Goal: Information Seeking & Learning: Check status

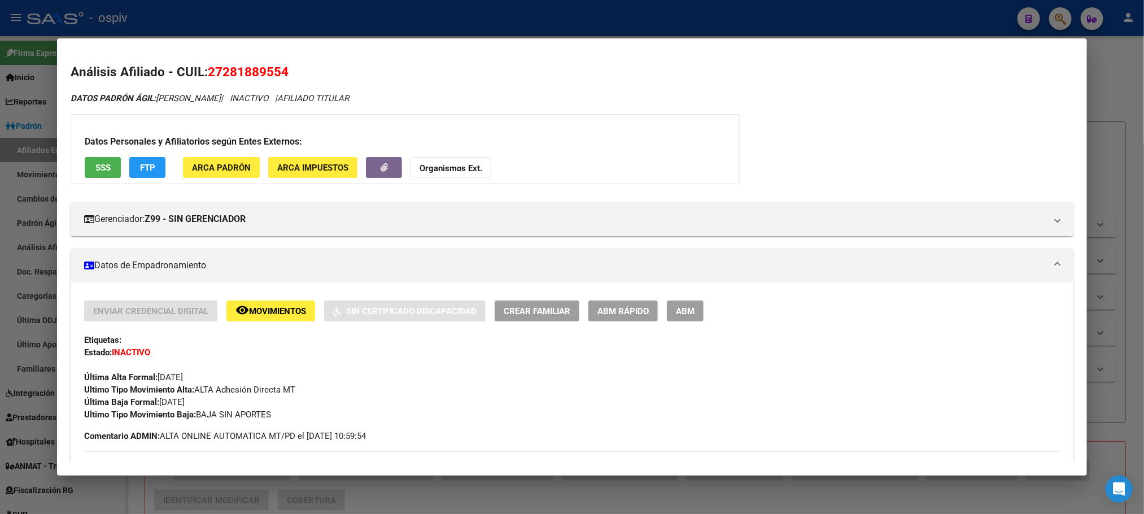
scroll to position [254, 0]
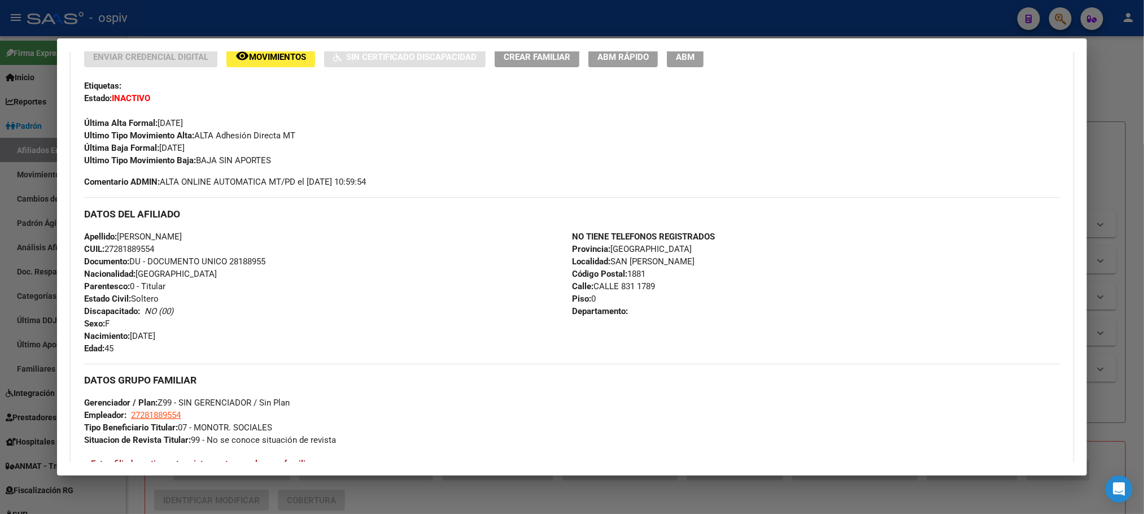
click at [192, 15] on div at bounding box center [572, 257] width 1144 height 514
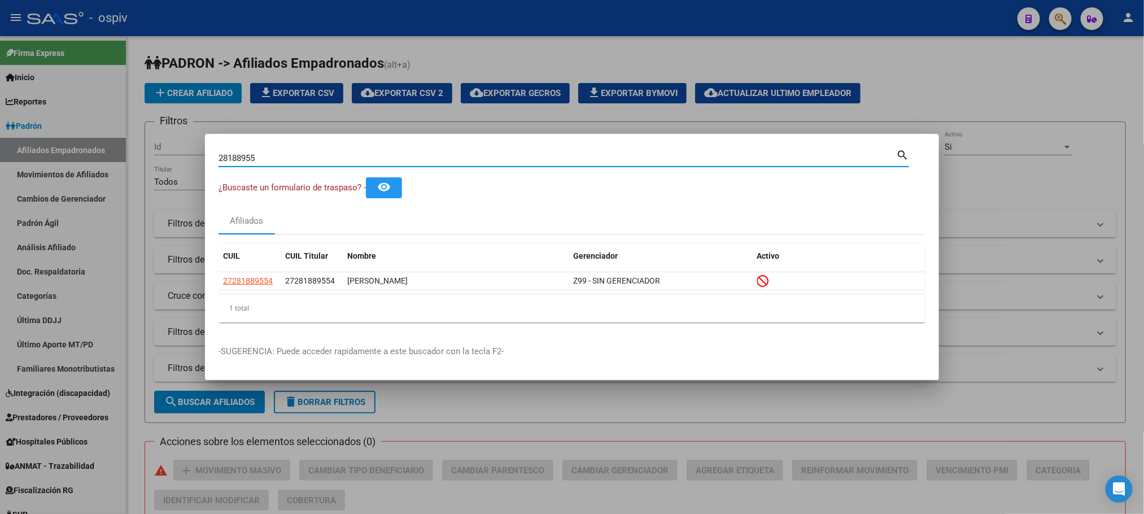
drag, startPoint x: 265, startPoint y: 163, endPoint x: 80, endPoint y: 155, distance: 184.7
click at [78, 155] on div "28188955 Buscar (apellido, dni, cuil, [PERSON_NAME], cuit, obra social) search …" at bounding box center [572, 257] width 1144 height 514
type input "28216431"
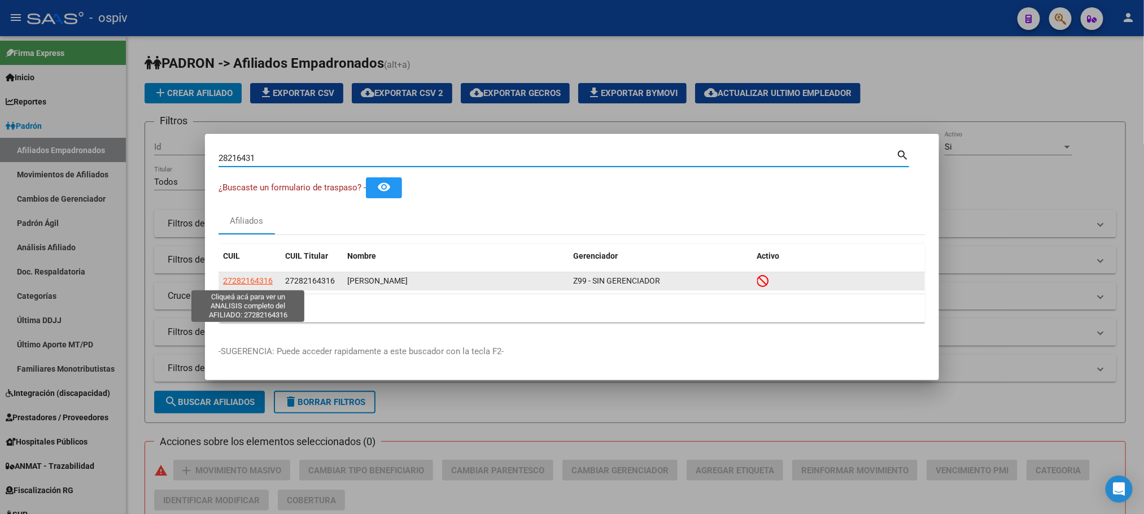
click at [239, 278] on span "27282164316" at bounding box center [248, 280] width 50 height 9
type textarea "27282164316"
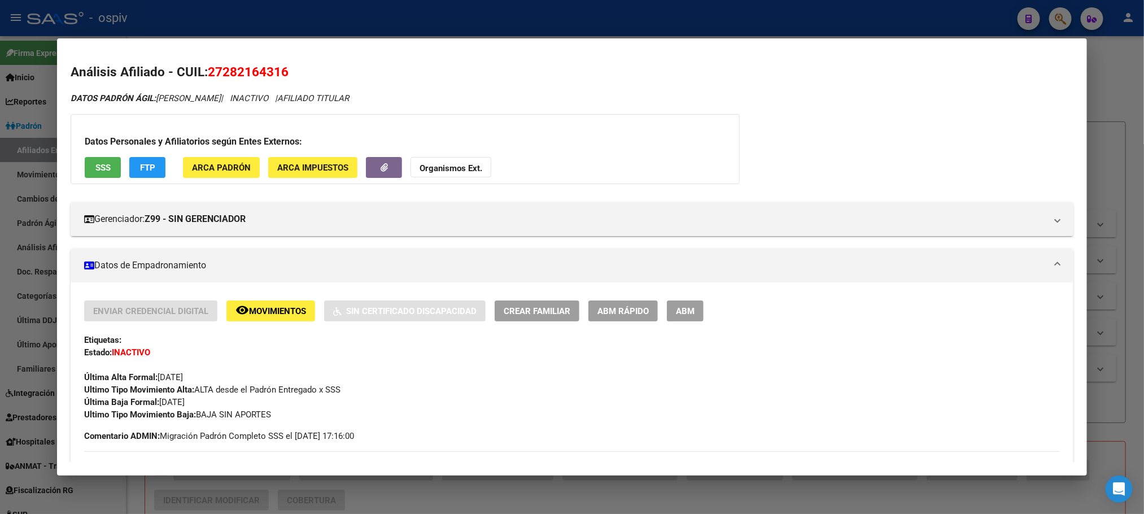
click at [93, 156] on div "Datos Personales y Afiliatorios según Entes Externos: SSS FTP ARCA Padrón ARCA …" at bounding box center [405, 149] width 669 height 70
click at [95, 165] on span "SSS" at bounding box center [102, 168] width 15 height 10
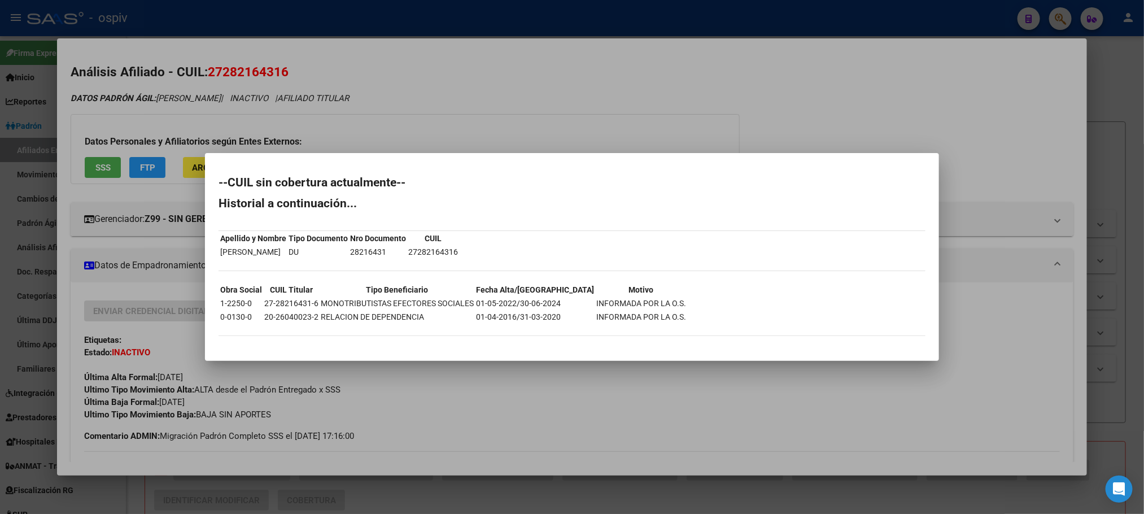
click at [553, 88] on div at bounding box center [572, 257] width 1144 height 514
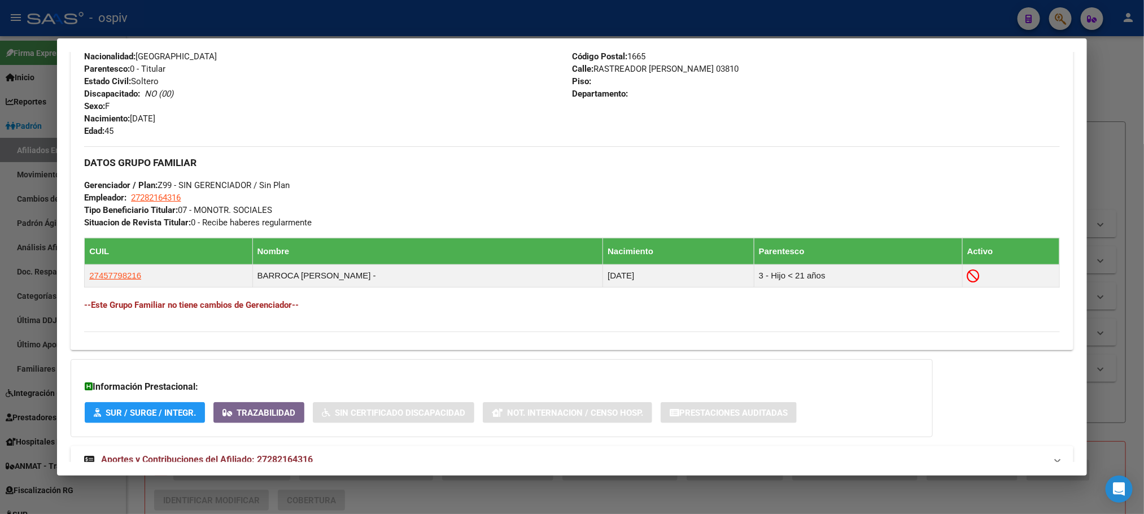
scroll to position [510, 0]
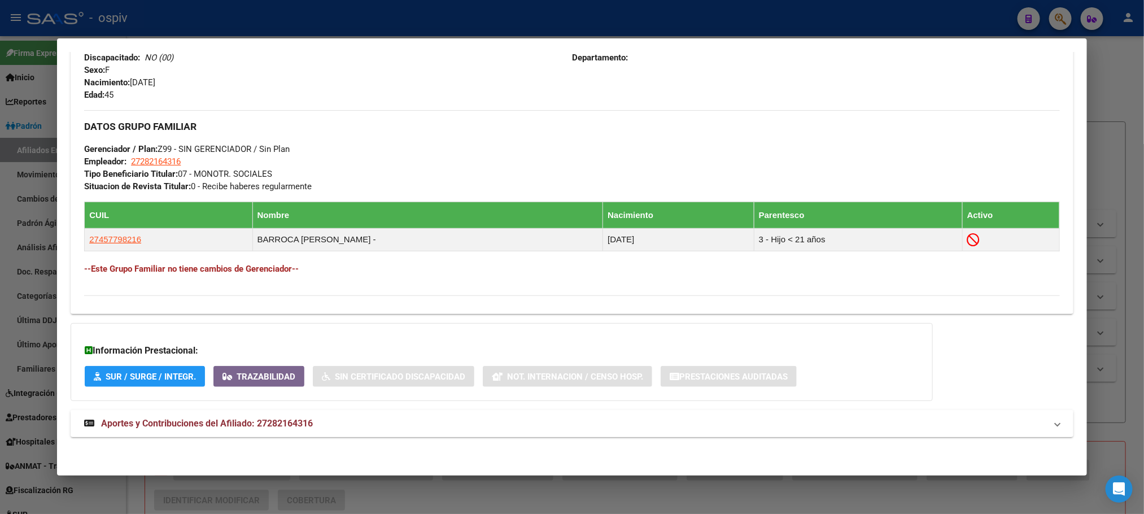
click at [260, 426] on span "Aportes y Contribuciones del Afiliado: 27282164316" at bounding box center [207, 423] width 212 height 11
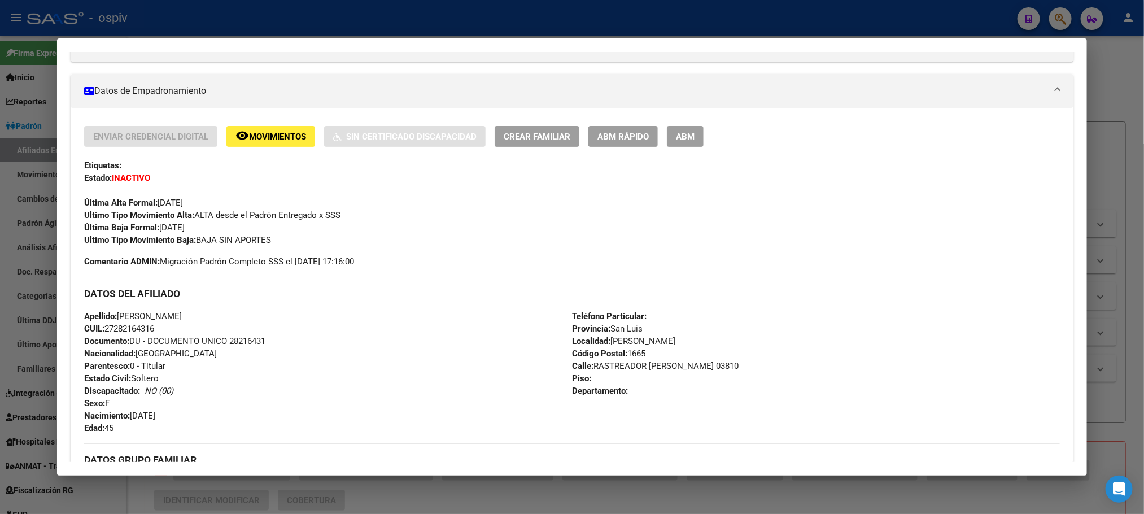
scroll to position [0, 0]
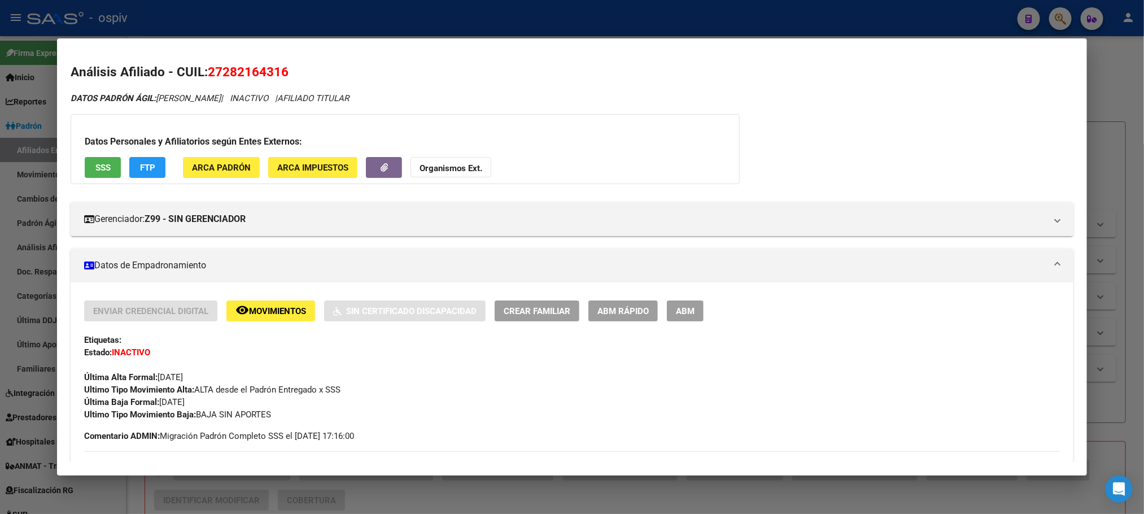
click at [212, 39] on mat-dialog-container "Análisis Afiliado - CUIL: 27282164316 DATOS PADRÓN ÁGIL: [PERSON_NAME] | INACTI…" at bounding box center [571, 256] width 1029 height 437
click at [97, 168] on span "SSS" at bounding box center [102, 168] width 15 height 10
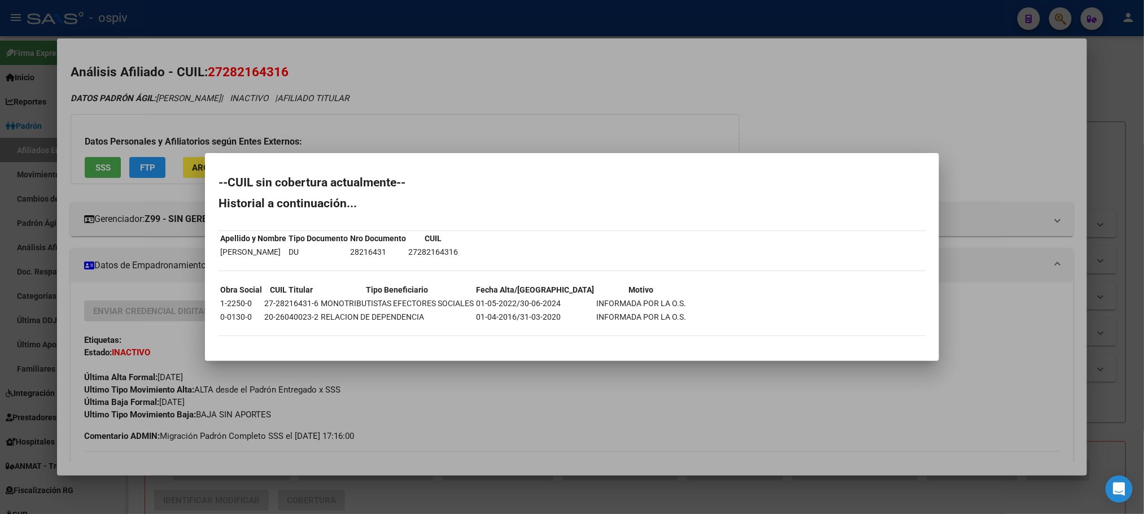
click at [406, 251] on td "28216431" at bounding box center [377, 252] width 57 height 12
copy td "28216431"
click at [283, 300] on td "27-28216431-6" at bounding box center [291, 303] width 55 height 12
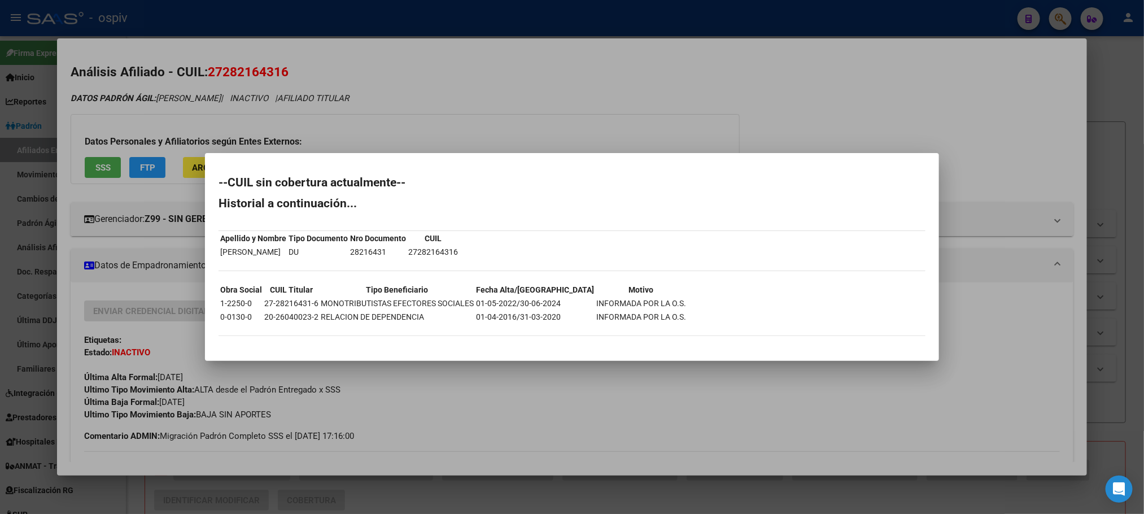
click at [283, 300] on td "27-28216431-6" at bounding box center [291, 303] width 55 height 12
copy td "27-28216431-6"
click at [347, 8] on div at bounding box center [572, 257] width 1144 height 514
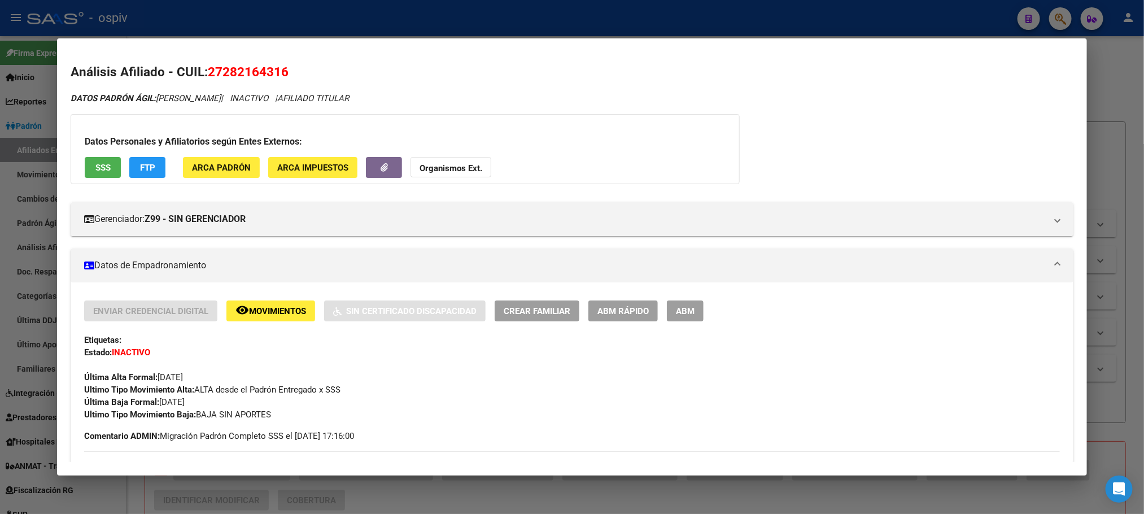
click at [347, 11] on div at bounding box center [572, 257] width 1144 height 514
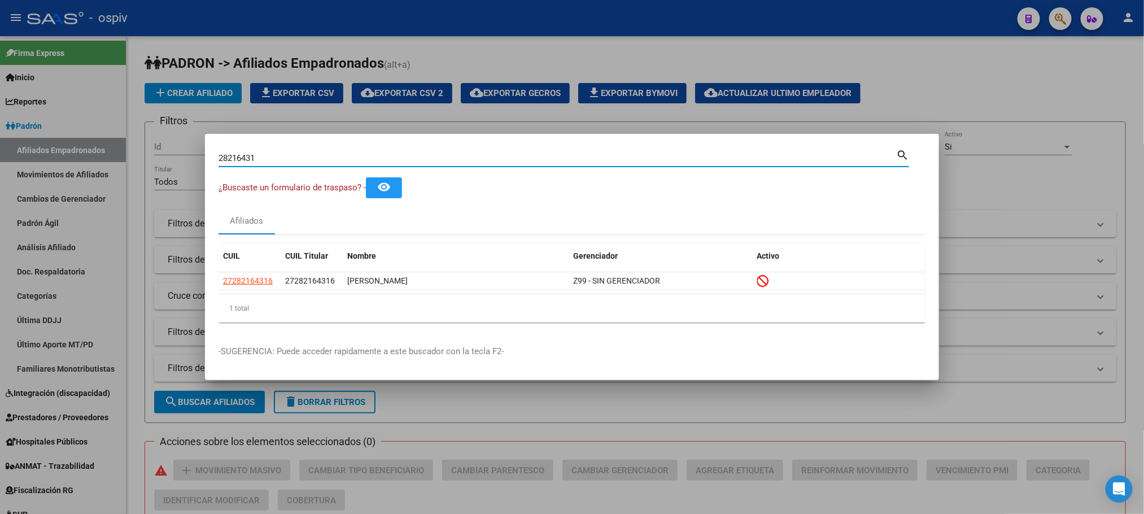
drag, startPoint x: 265, startPoint y: 161, endPoint x: 148, endPoint y: 163, distance: 116.9
click at [148, 163] on div "28216431 Buscar (apellido, dni, cuil, nro traspaso, cuit, obra social) search ¿…" at bounding box center [572, 257] width 1144 height 514
paste input "32475718"
type input "32475718"
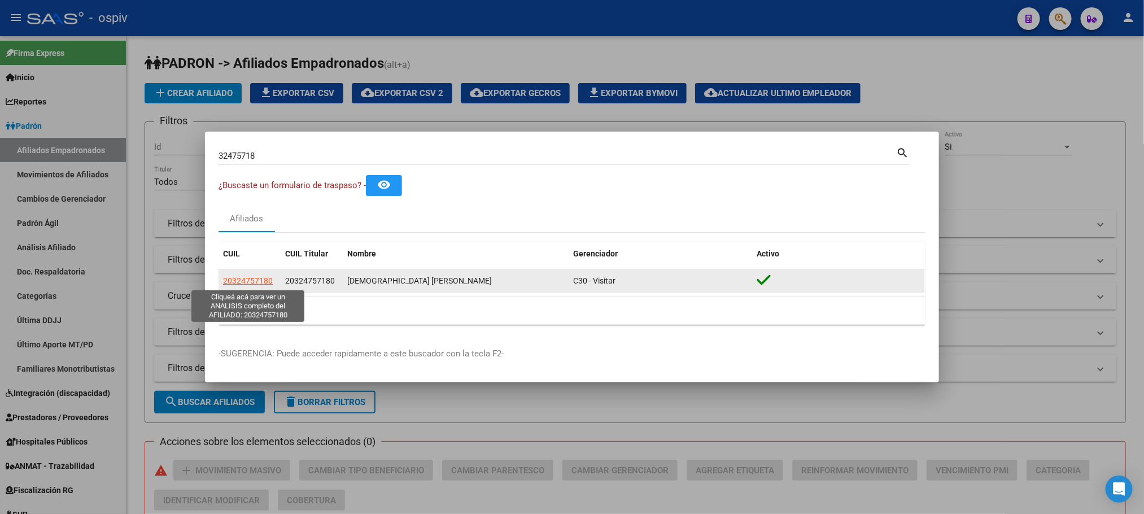
click at [246, 278] on span "20324757180" at bounding box center [248, 280] width 50 height 9
type textarea "20324757180"
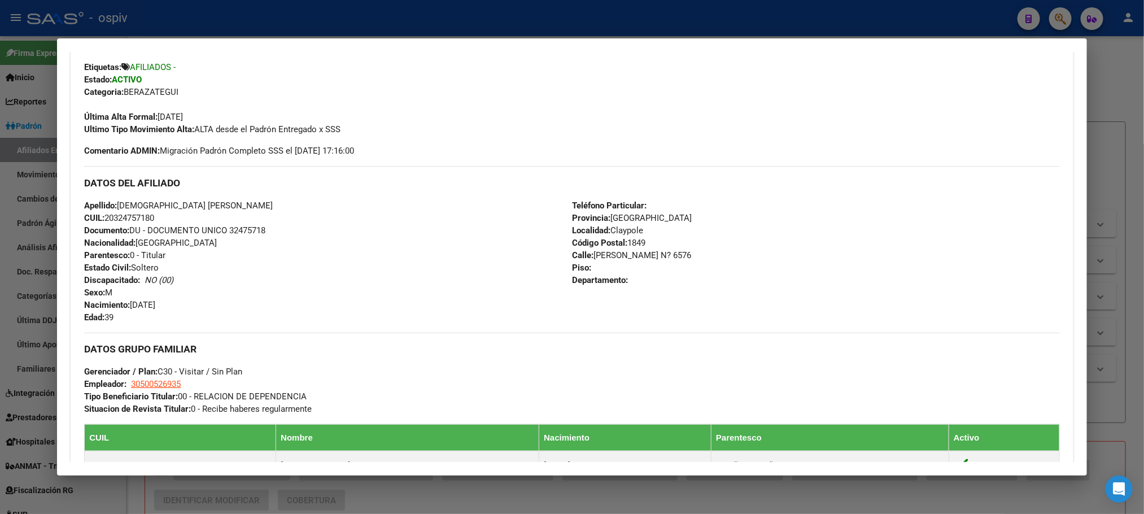
scroll to position [423, 0]
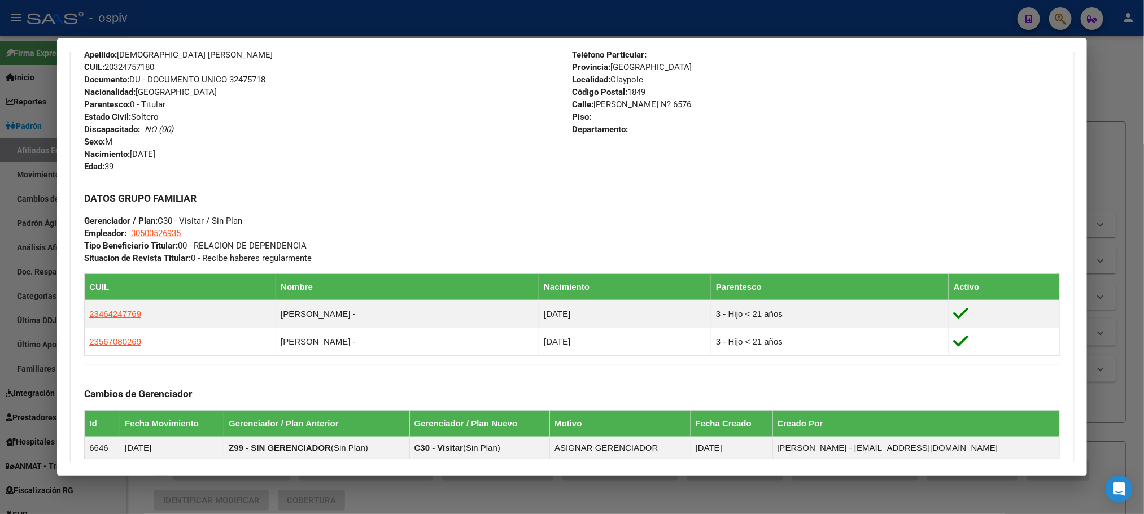
click at [348, 30] on div at bounding box center [572, 257] width 1144 height 514
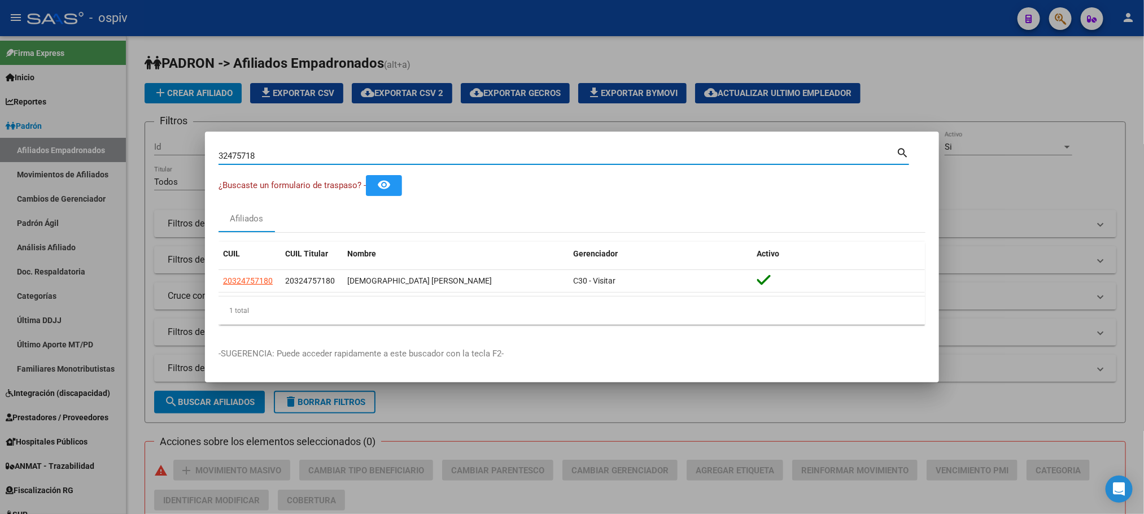
drag, startPoint x: 266, startPoint y: 154, endPoint x: 111, endPoint y: 159, distance: 155.3
click at [111, 159] on div "32475718 Buscar (apellido, dni, cuil, nro traspaso, cuit, obra social) search ¿…" at bounding box center [572, 257] width 1144 height 514
paste input "17411345"
type input "17411345"
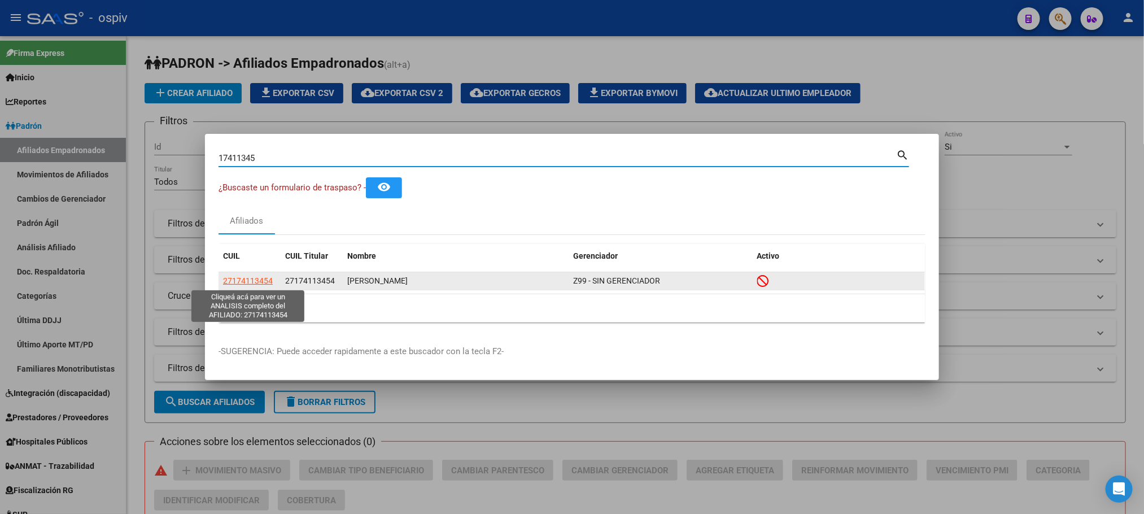
click at [249, 284] on span "27174113454" at bounding box center [248, 280] width 50 height 9
type textarea "27174113454"
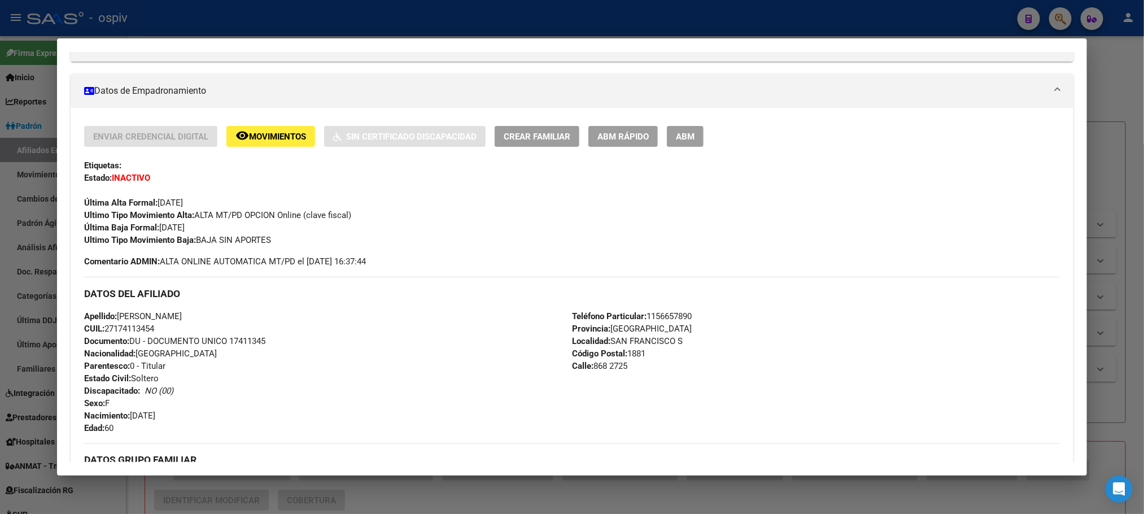
scroll to position [486, 0]
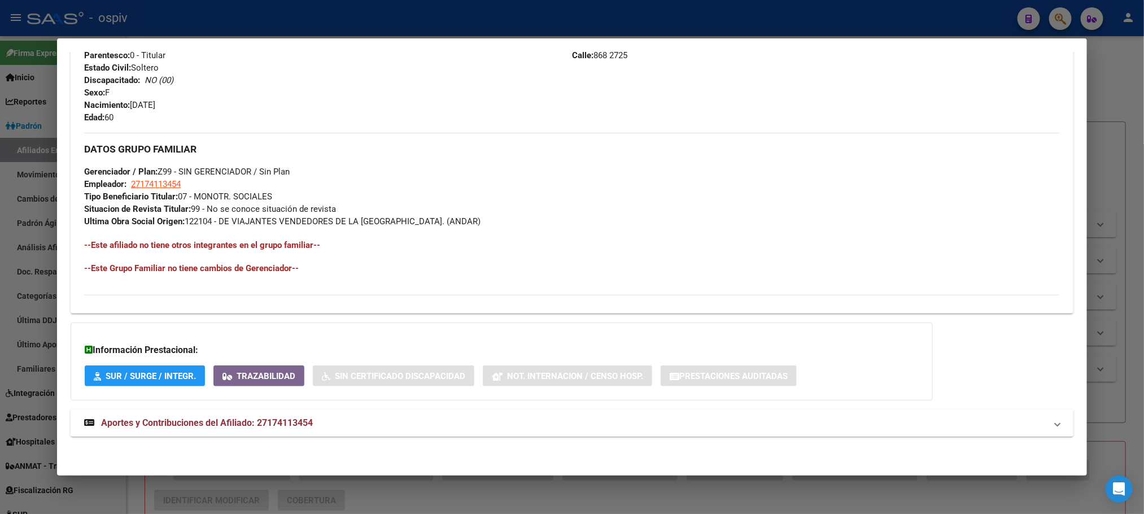
click at [256, 423] on span "Aportes y Contribuciones del Afiliado: 27174113454" at bounding box center [207, 422] width 212 height 11
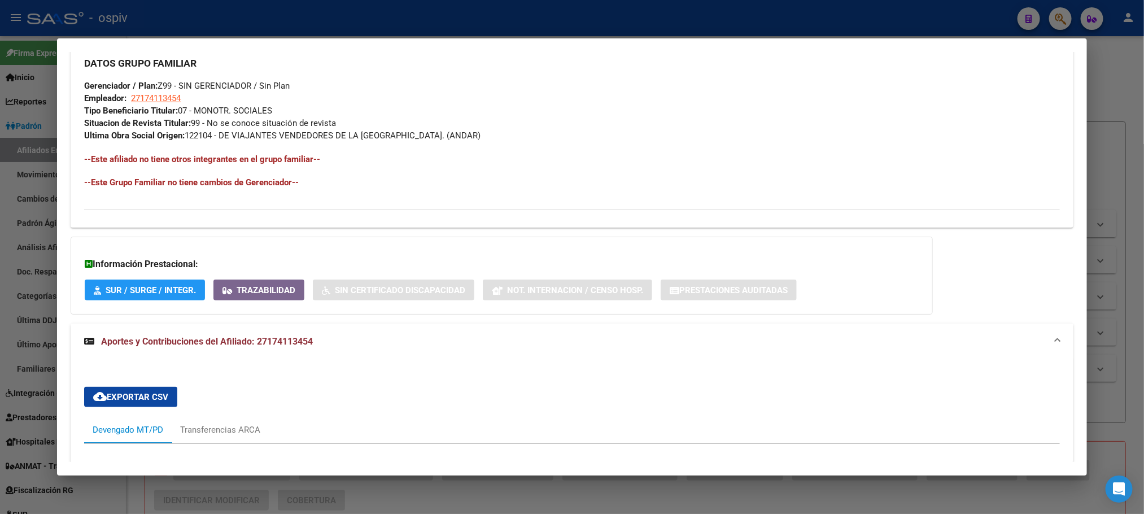
scroll to position [0, 0]
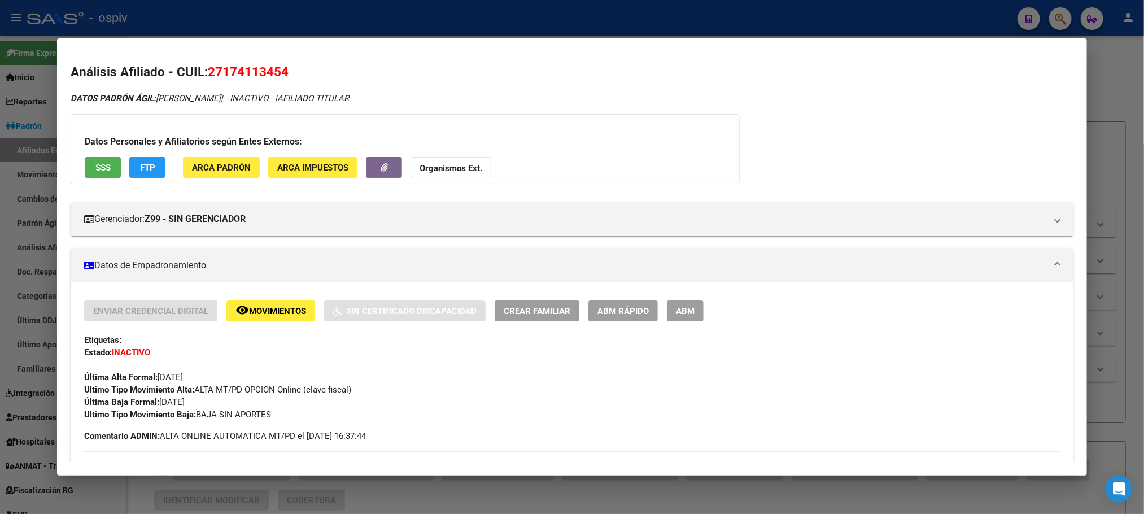
click at [284, 15] on div at bounding box center [572, 257] width 1144 height 514
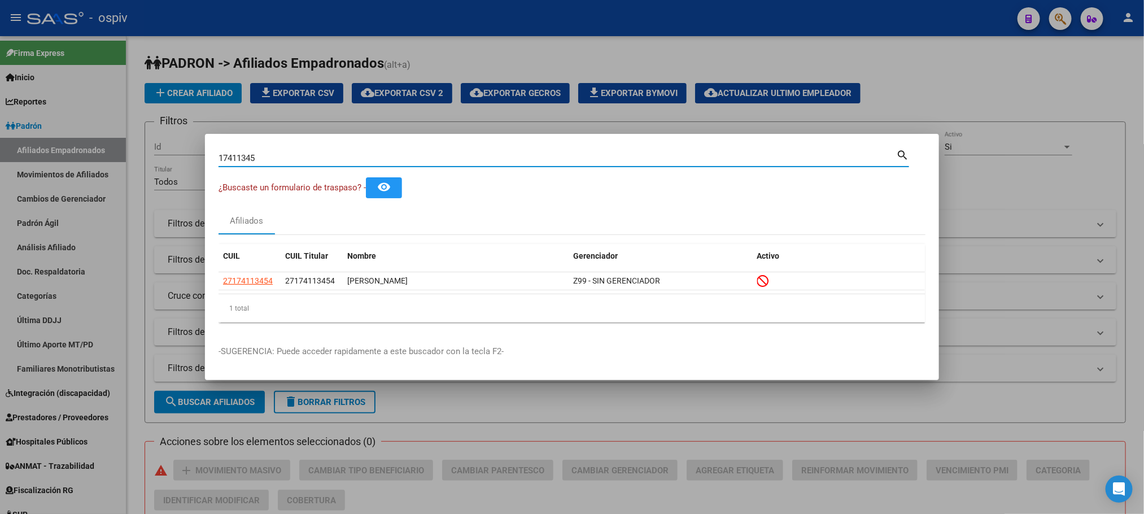
drag, startPoint x: 257, startPoint y: 157, endPoint x: 127, endPoint y: 153, distance: 130.5
click at [127, 153] on div "17411345 Buscar (apellido, dni, cuil, nro traspaso, cuit, obra social) search ¿…" at bounding box center [572, 257] width 1144 height 514
paste input "59975220"
type input "59975220"
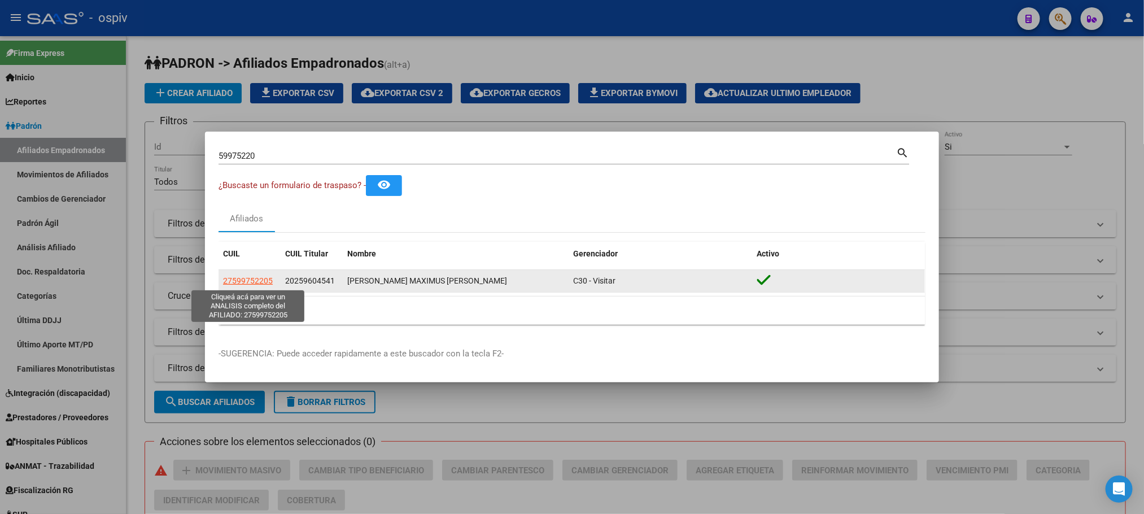
click at [236, 280] on span "27599752205" at bounding box center [248, 280] width 50 height 9
type textarea "27599752205"
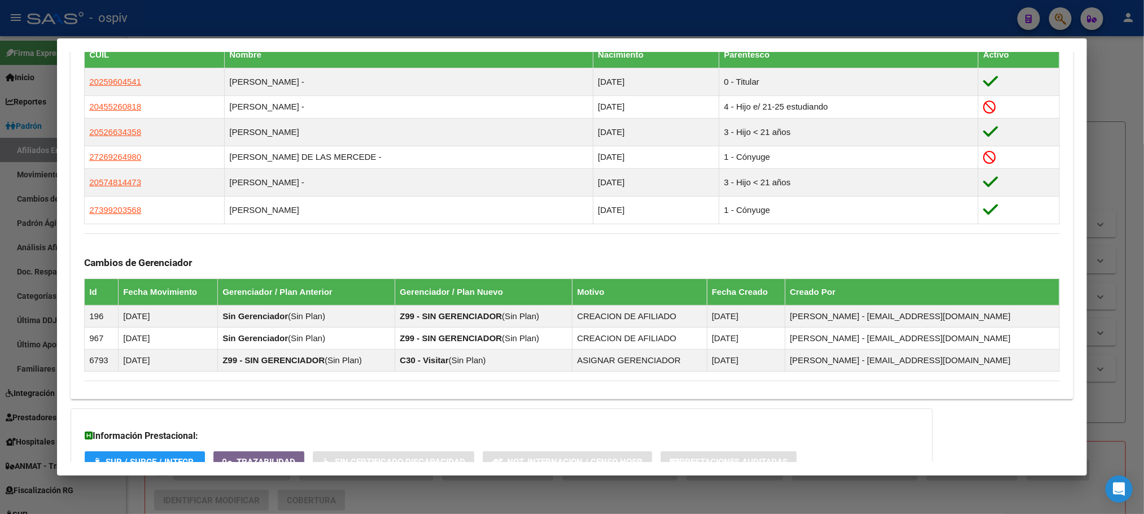
scroll to position [791, 0]
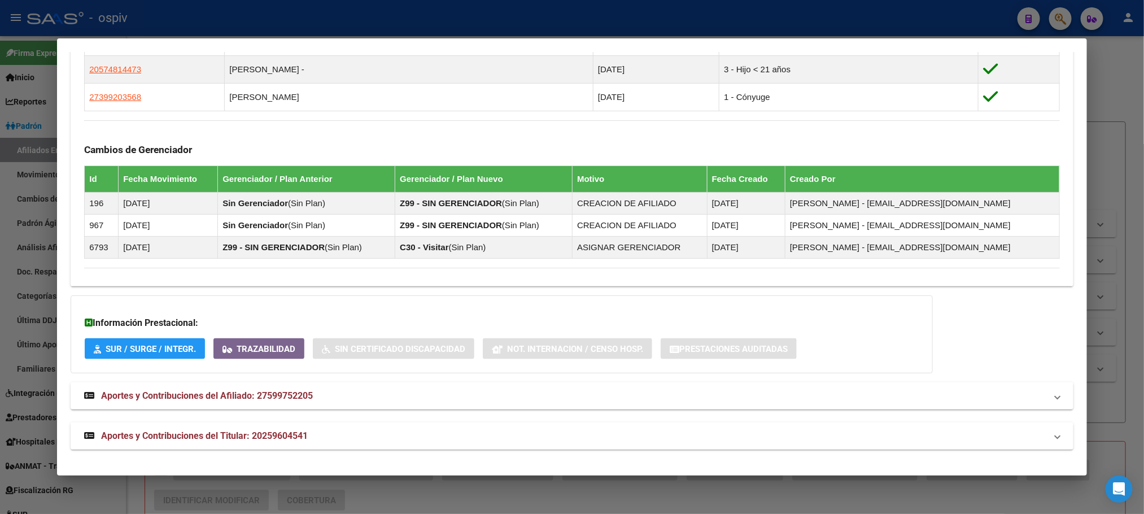
click at [251, 431] on span "Aportes y Contribuciones del Titular: 20259604541" at bounding box center [204, 435] width 207 height 11
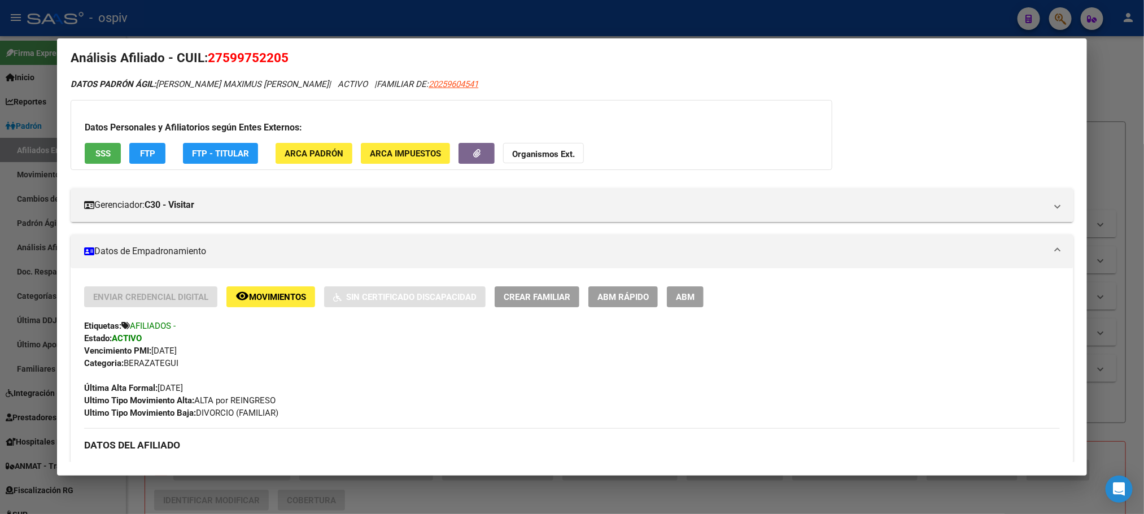
scroll to position [0, 0]
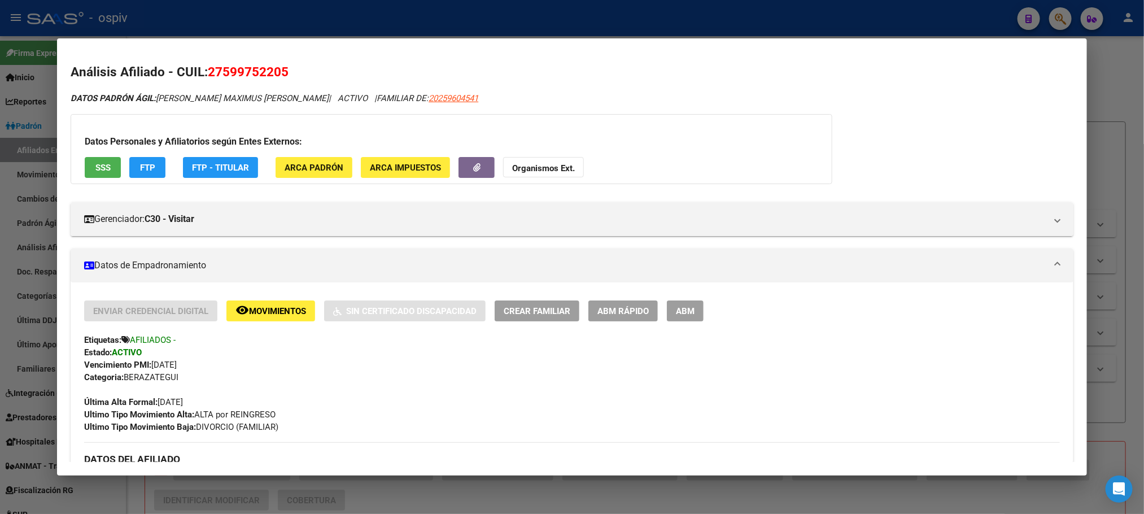
click at [246, 19] on div at bounding box center [572, 257] width 1144 height 514
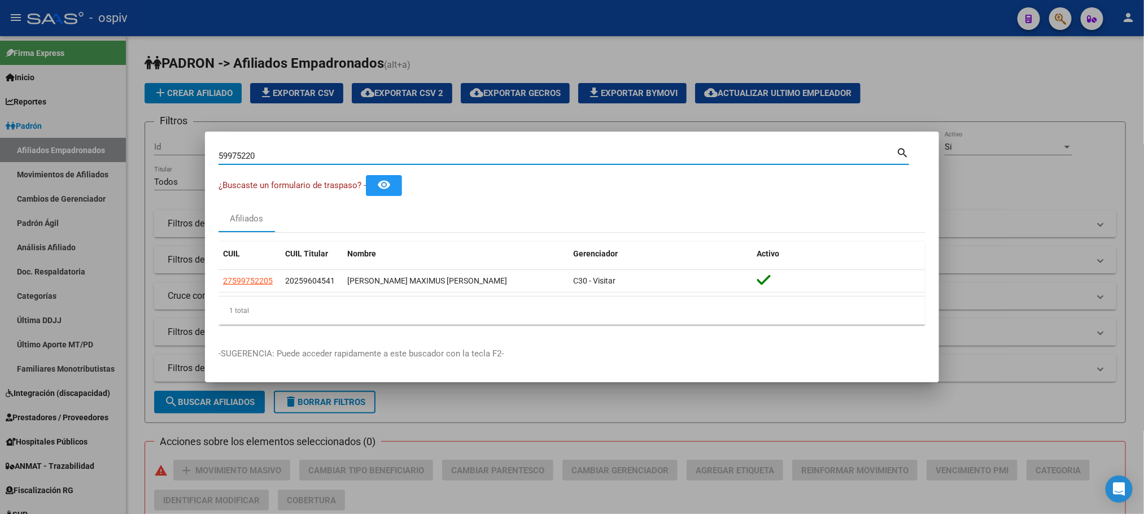
drag, startPoint x: 263, startPoint y: 152, endPoint x: 99, endPoint y: 145, distance: 164.4
click at [95, 146] on div "59975220 Buscar (apellido, dni, cuil, nro traspaso, cuit, obra social) search ¿…" at bounding box center [572, 257] width 1144 height 514
paste input "827494"
type input "59827494"
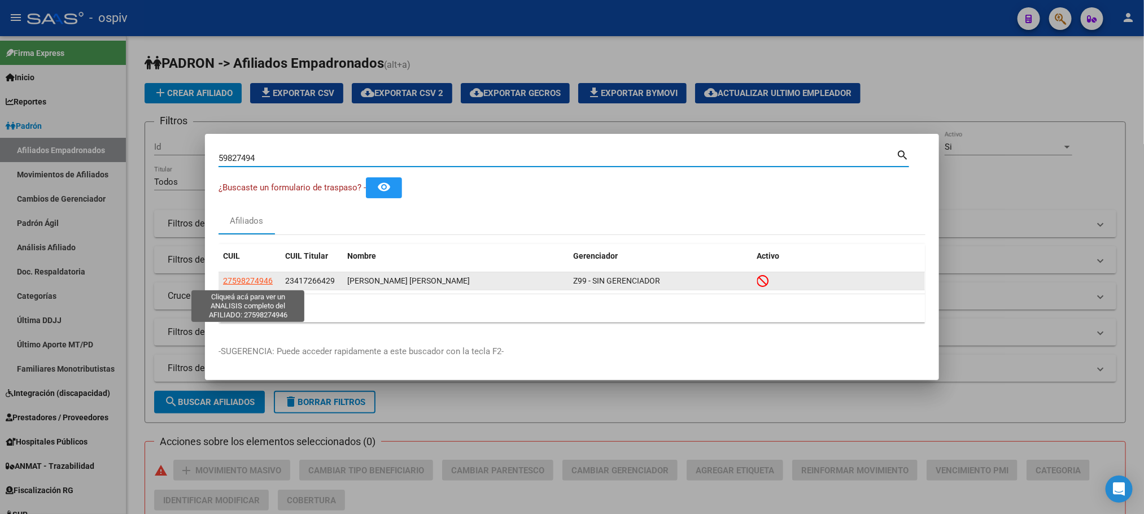
click at [240, 282] on span "27598274946" at bounding box center [248, 280] width 50 height 9
type textarea "27598274946"
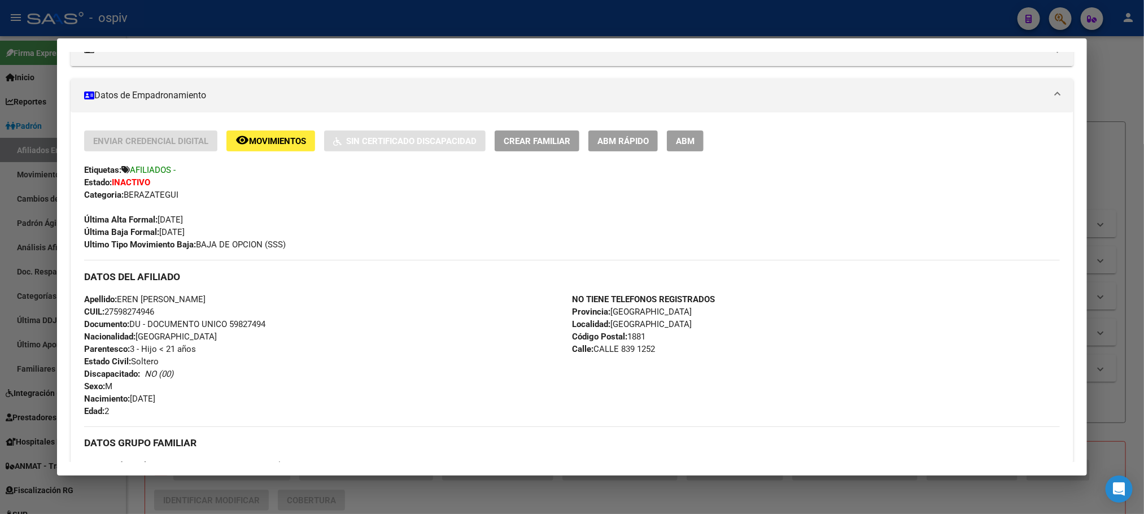
scroll to position [169, 0]
drag, startPoint x: 310, startPoint y: 24, endPoint x: 286, endPoint y: 89, distance: 68.6
click at [309, 24] on div at bounding box center [572, 257] width 1144 height 514
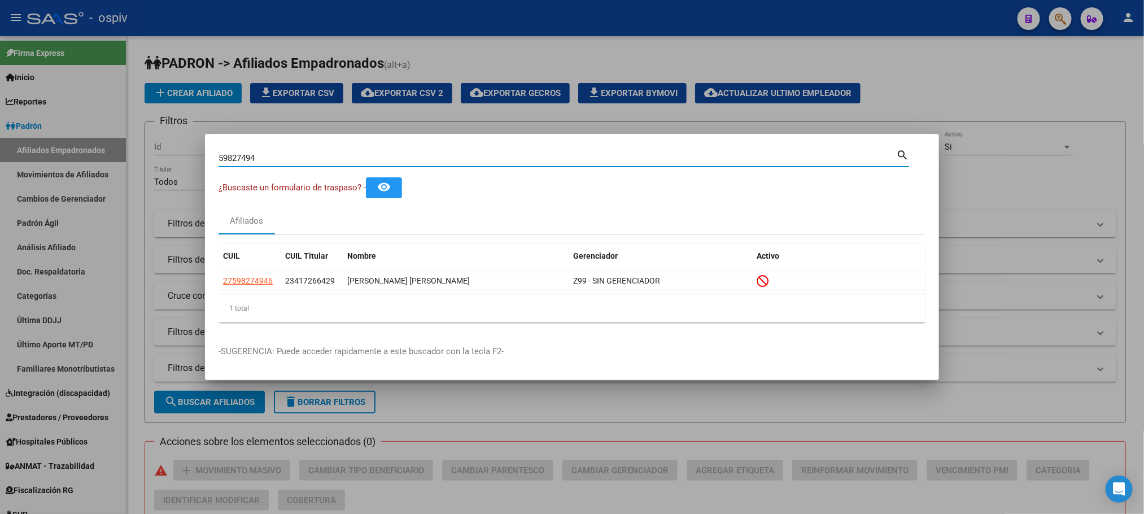
drag, startPoint x: 271, startPoint y: 156, endPoint x: 78, endPoint y: 153, distance: 193.1
click at [78, 153] on div "59827494 Buscar (apellido, dni, cuil, nro traspaso, cuit, obra social) search ¿…" at bounding box center [572, 257] width 1144 height 514
paste input "8616533"
type input "58616533"
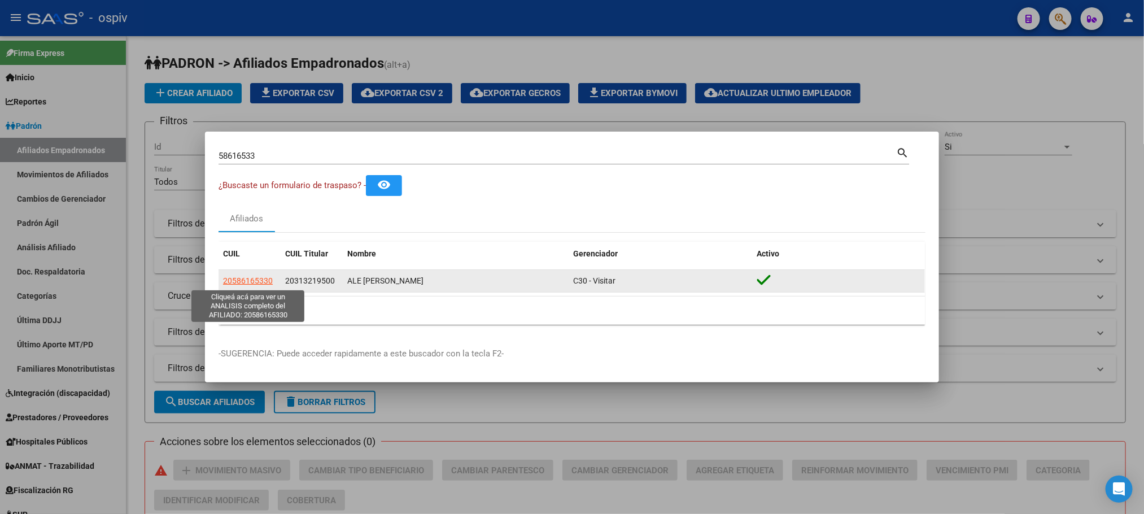
click at [253, 282] on span "20586165330" at bounding box center [248, 280] width 50 height 9
type textarea "20586165330"
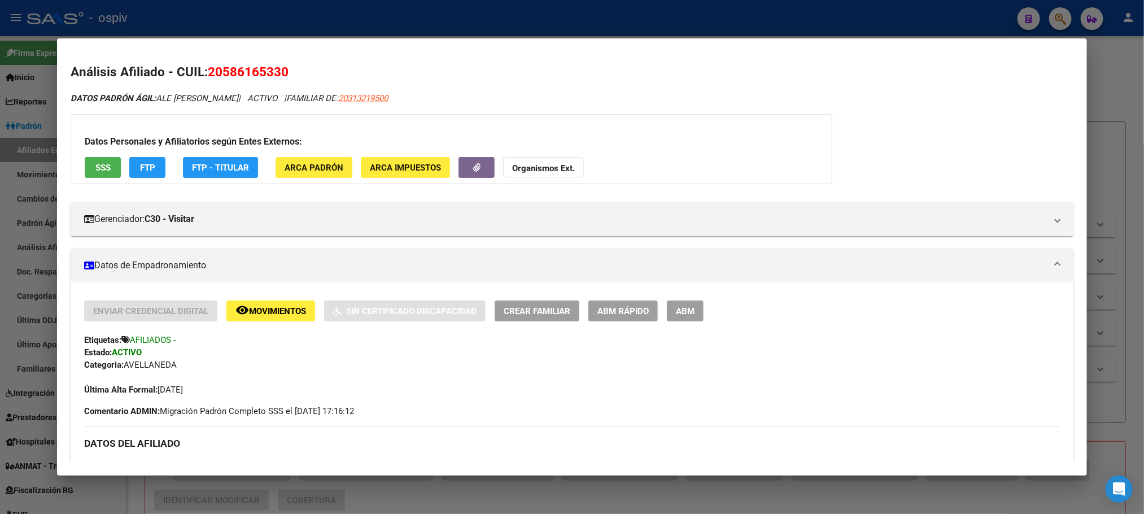
click at [368, 29] on div at bounding box center [572, 257] width 1144 height 514
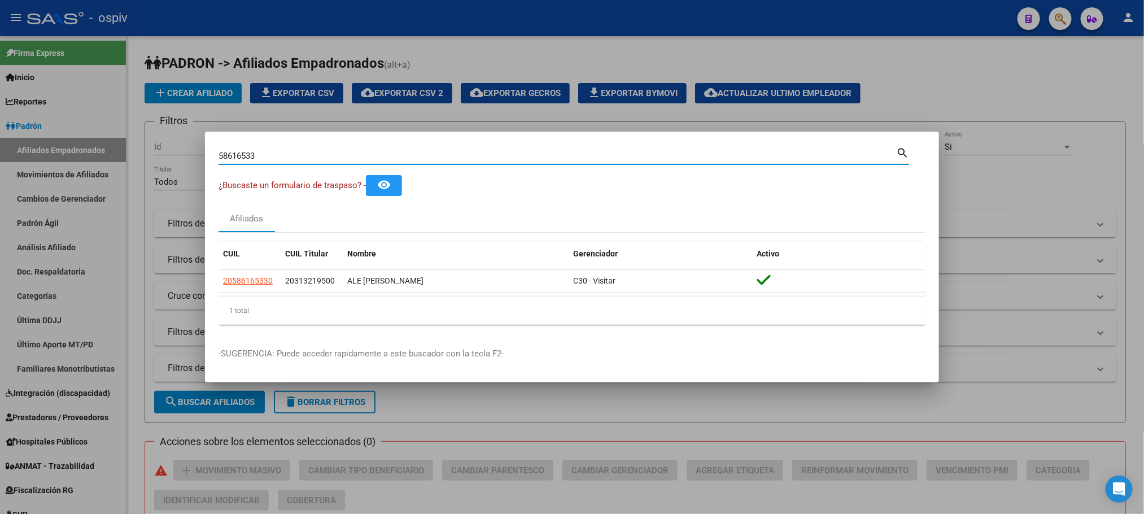
drag, startPoint x: 271, startPoint y: 160, endPoint x: 119, endPoint y: 154, distance: 152.5
click at [115, 154] on div "58616533 Buscar (apellido, dni, cuil, nro traspaso, cuit, obra social) search ¿…" at bounding box center [572, 257] width 1144 height 514
paste input "5194819"
type input "55194819"
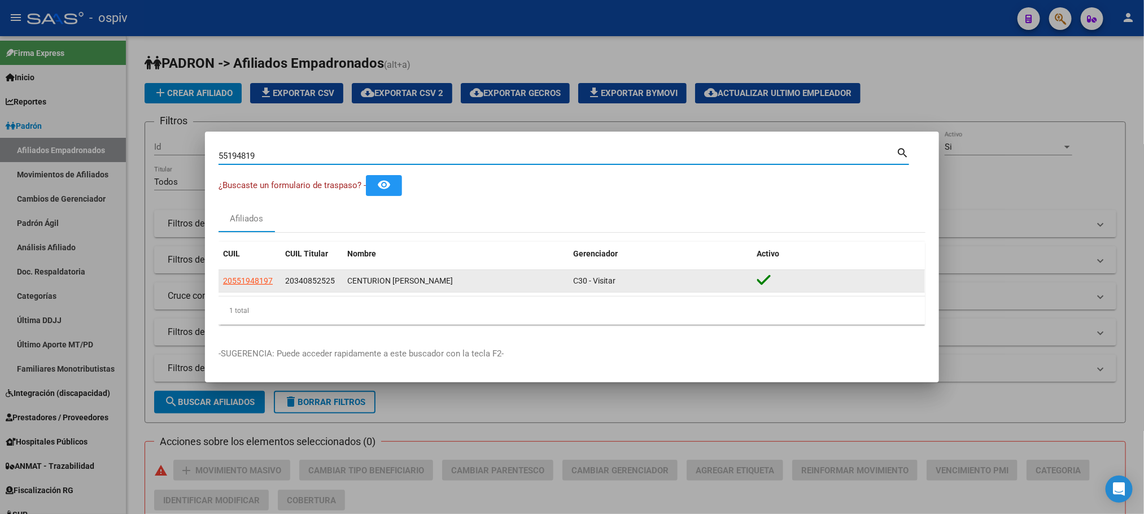
click at [239, 278] on span "20551948197" at bounding box center [248, 280] width 50 height 9
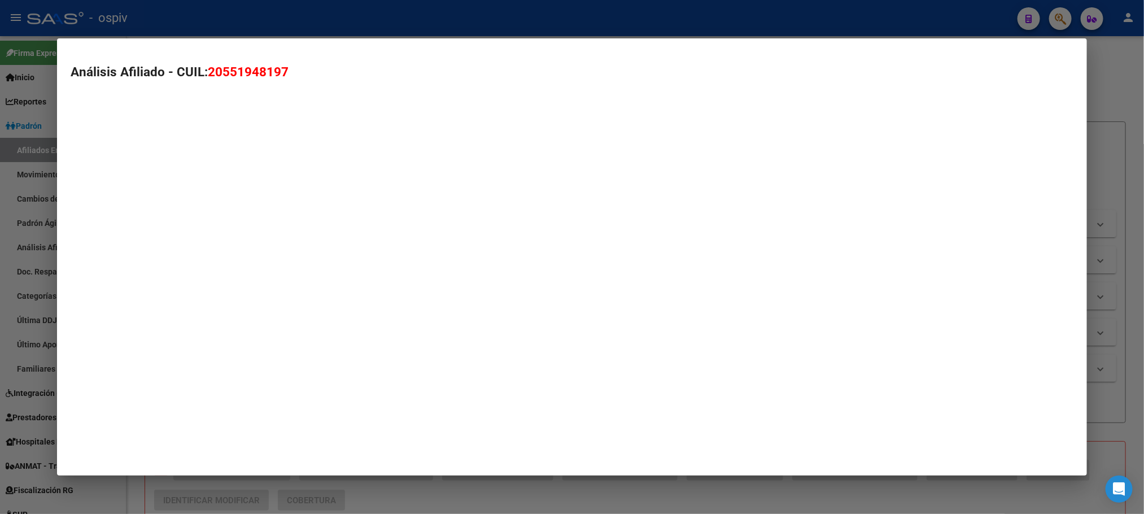
type textarea "20551948197"
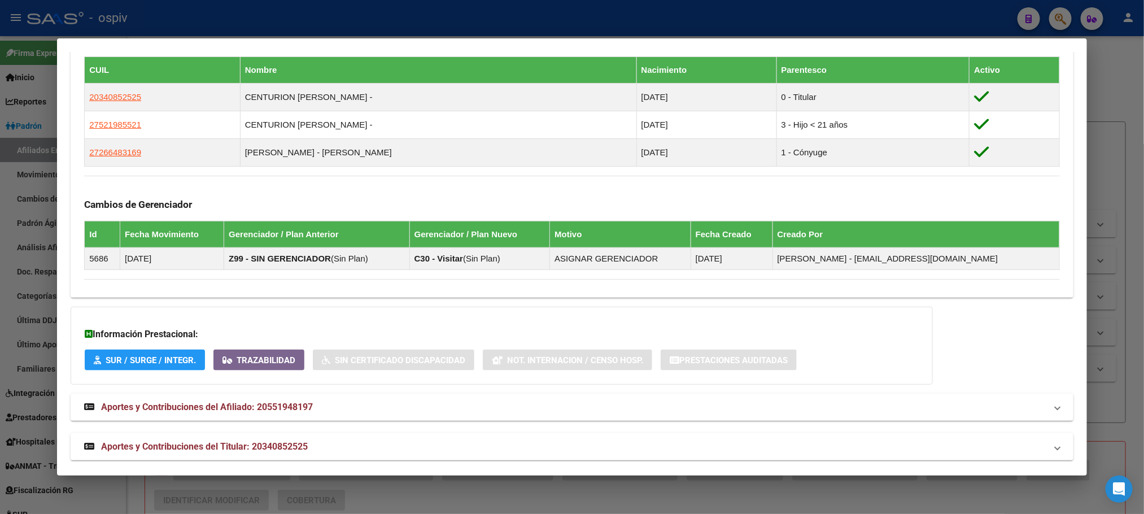
scroll to position [655, 0]
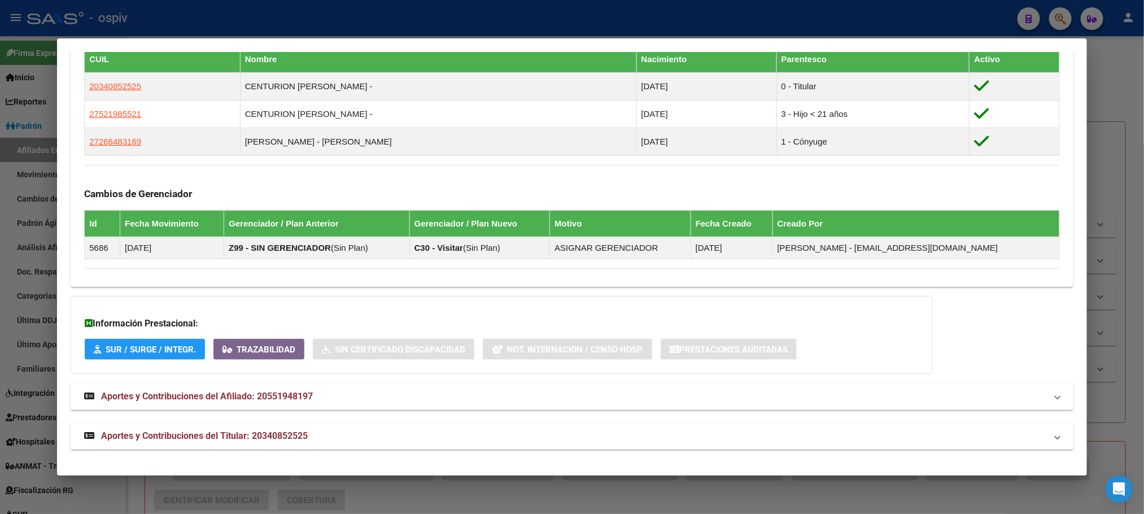
click at [371, 21] on div at bounding box center [572, 257] width 1144 height 514
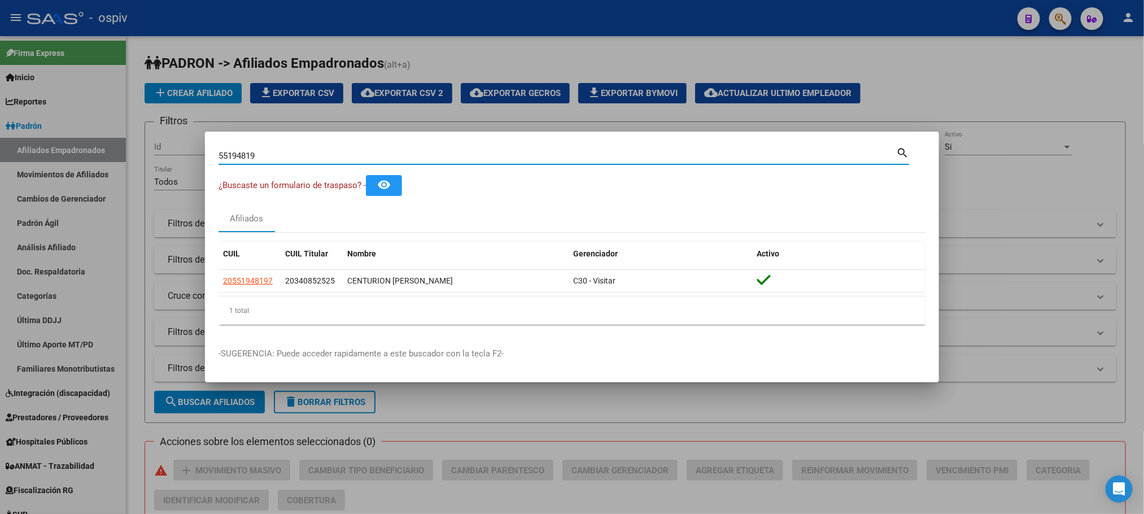
drag, startPoint x: 288, startPoint y: 154, endPoint x: 107, endPoint y: 156, distance: 181.2
click at [103, 156] on div "55194819 Buscar (apellido, dni, cuil, nro traspaso, cuit, obra social) search ¿…" at bounding box center [572, 257] width 1144 height 514
paste input "39920395"
type input "39920395"
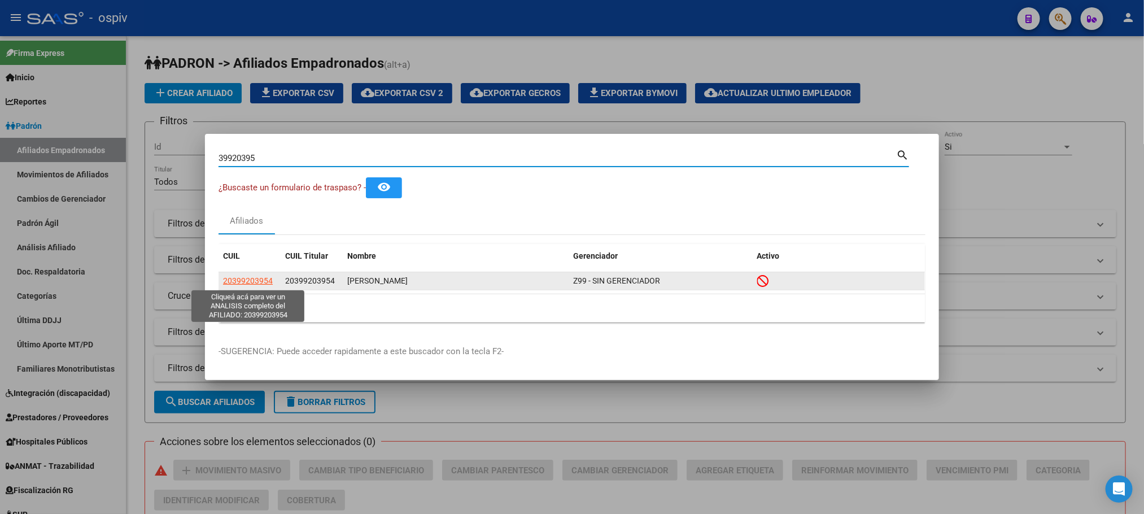
click at [244, 278] on span "20399203954" at bounding box center [248, 280] width 50 height 9
type textarea "20399203954"
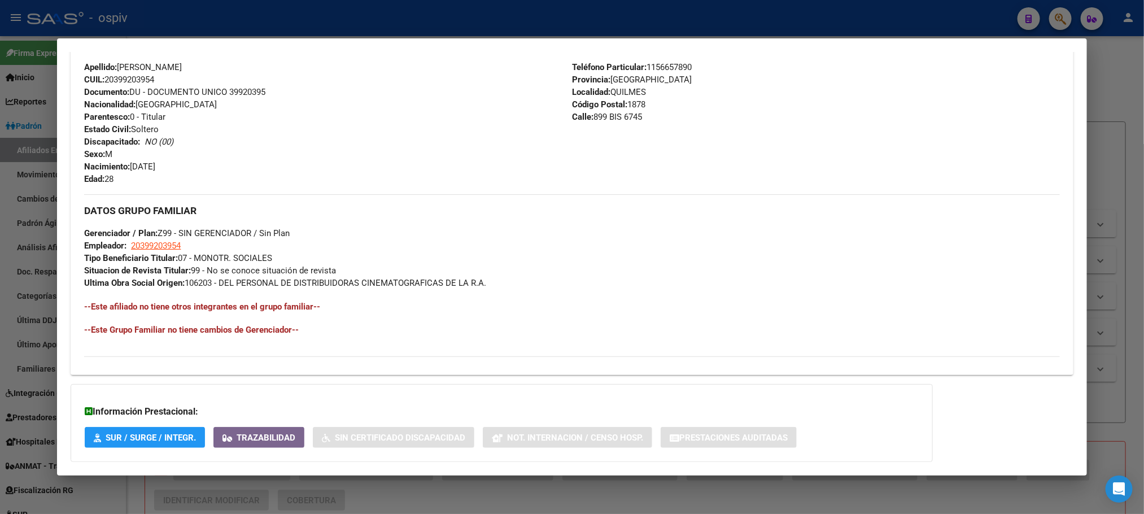
scroll to position [486, 0]
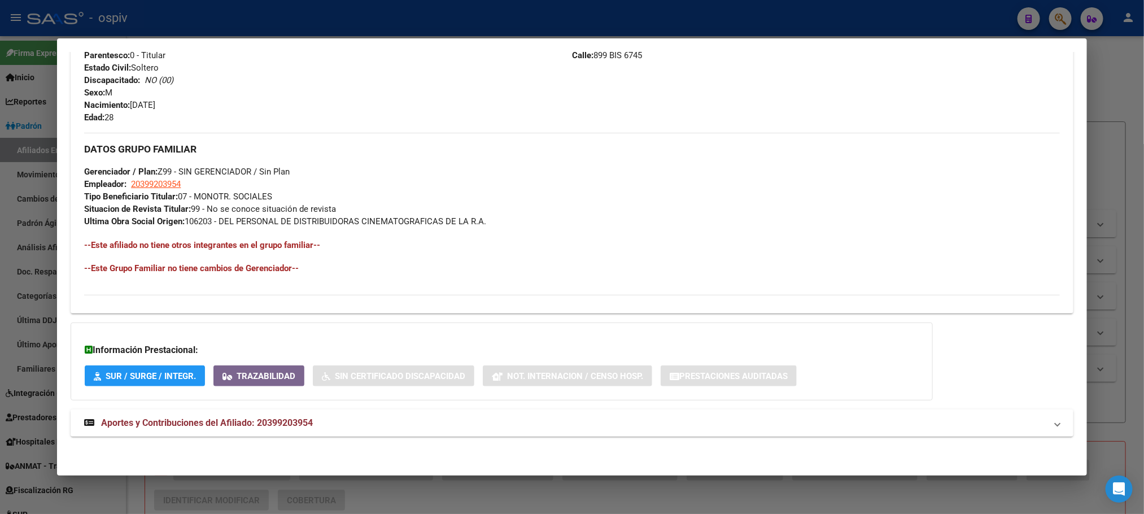
click at [234, 415] on mat-expansion-panel-header "Aportes y Contribuciones del Afiliado: 20399203954" at bounding box center [572, 422] width 1002 height 27
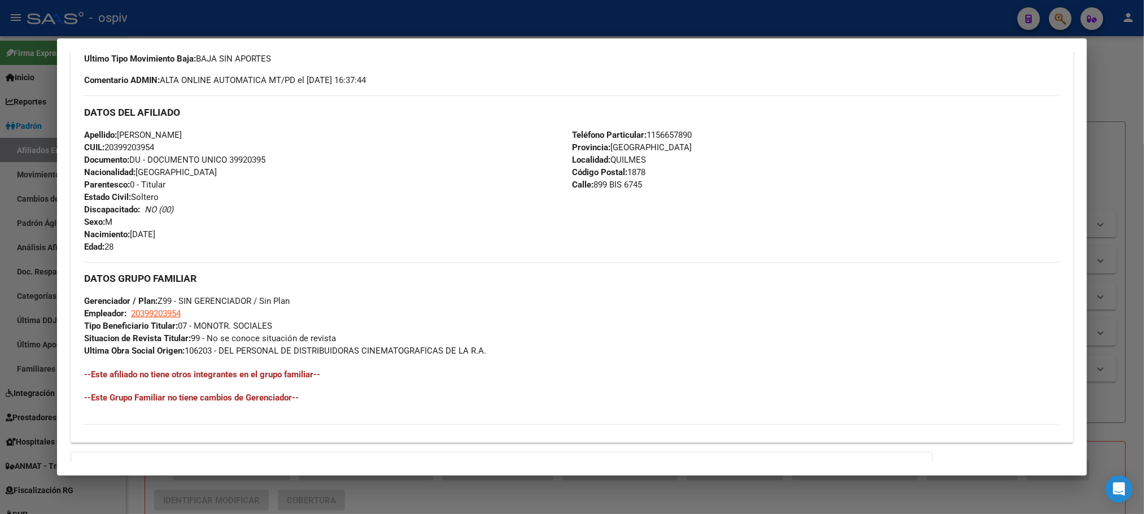
scroll to position [144, 0]
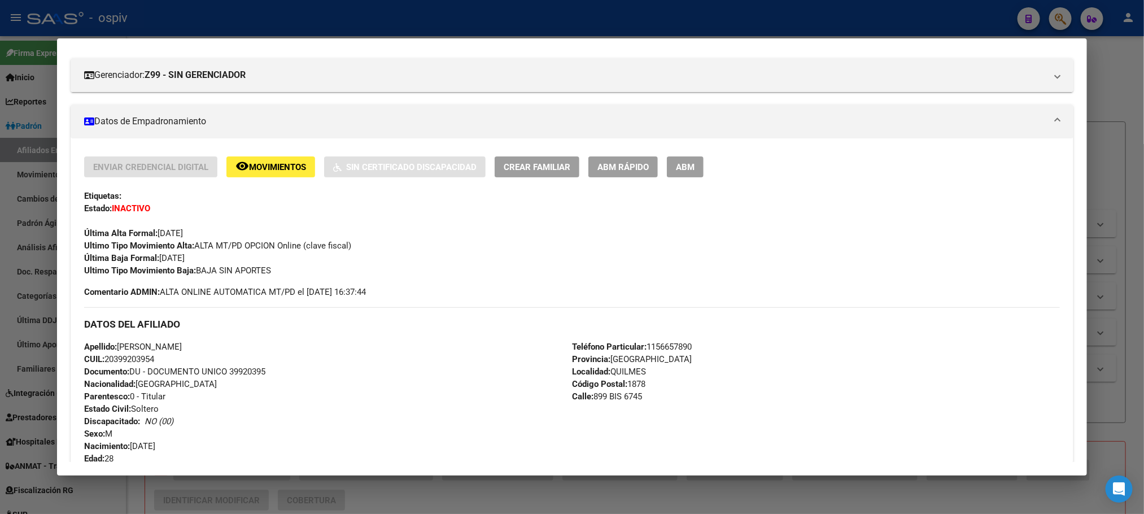
click at [362, 28] on div at bounding box center [572, 257] width 1144 height 514
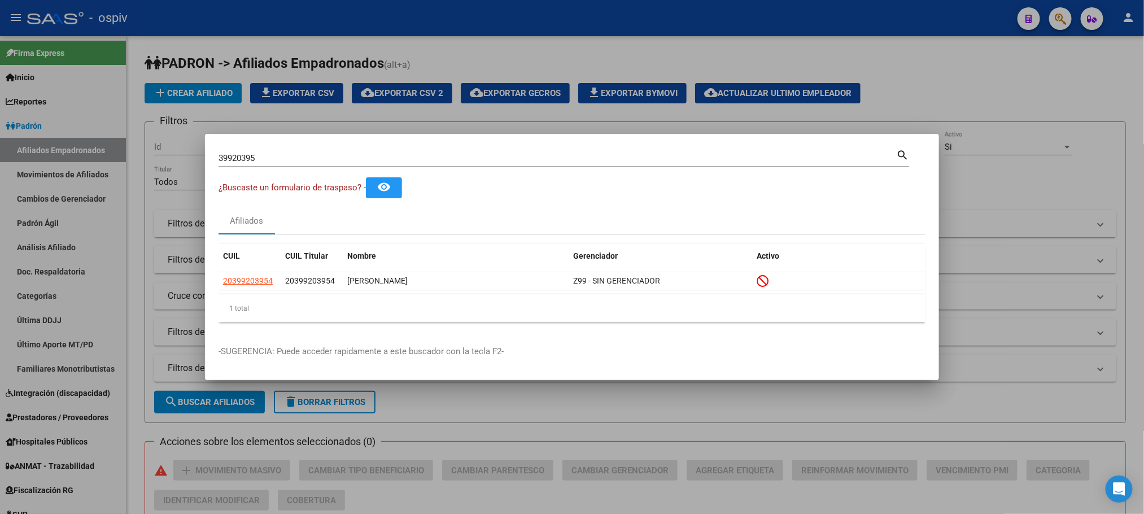
drag, startPoint x: 255, startPoint y: 157, endPoint x: 176, endPoint y: 157, distance: 78.5
click at [176, 157] on div "39920395 Buscar (apellido, dni, cuil, nro traspaso, cuit, obra social) search ¿…" at bounding box center [572, 257] width 1144 height 514
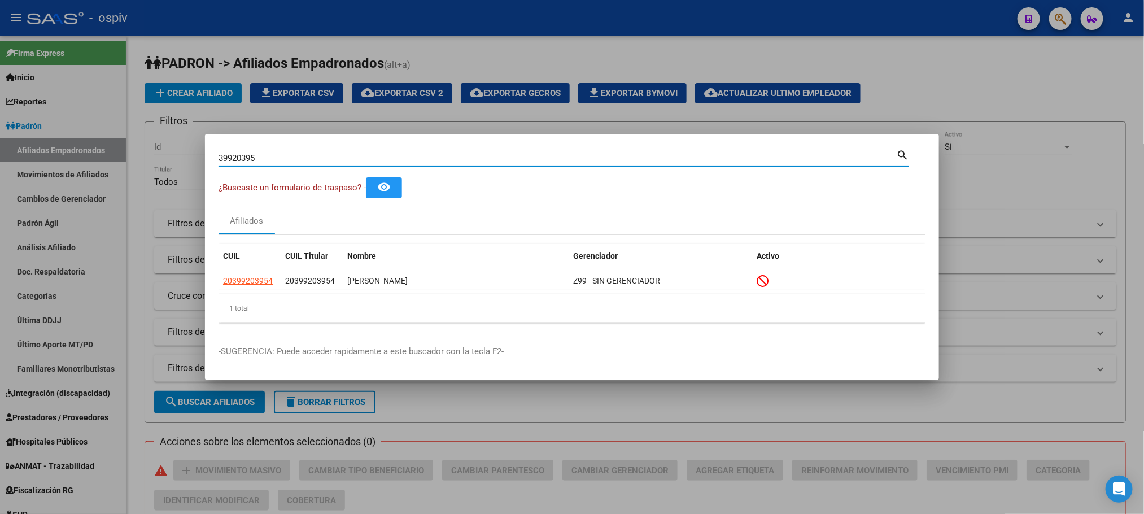
paste input "54957741"
type input "54957741"
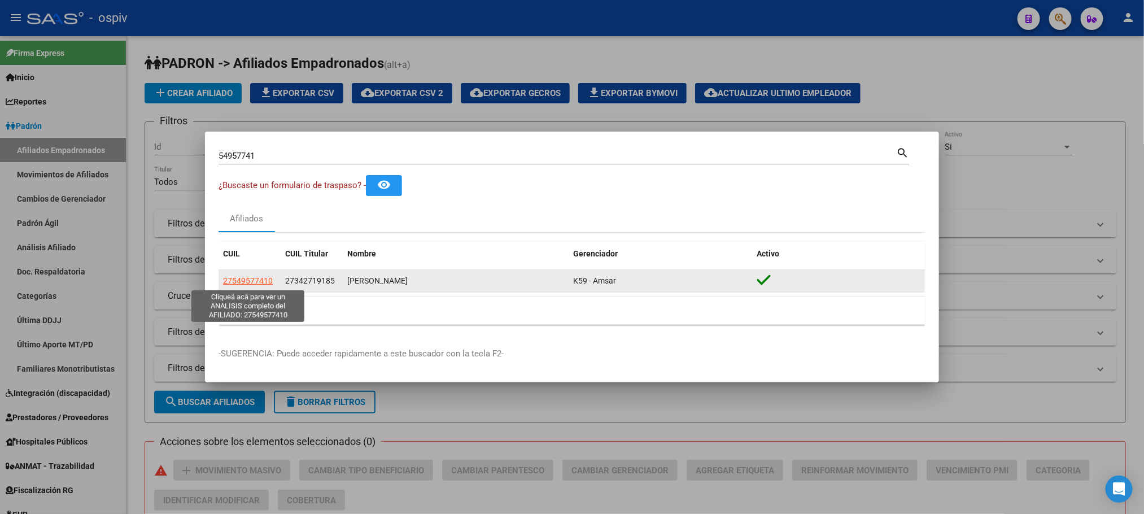
click at [255, 281] on span "27549577410" at bounding box center [248, 280] width 50 height 9
type textarea "27549577410"
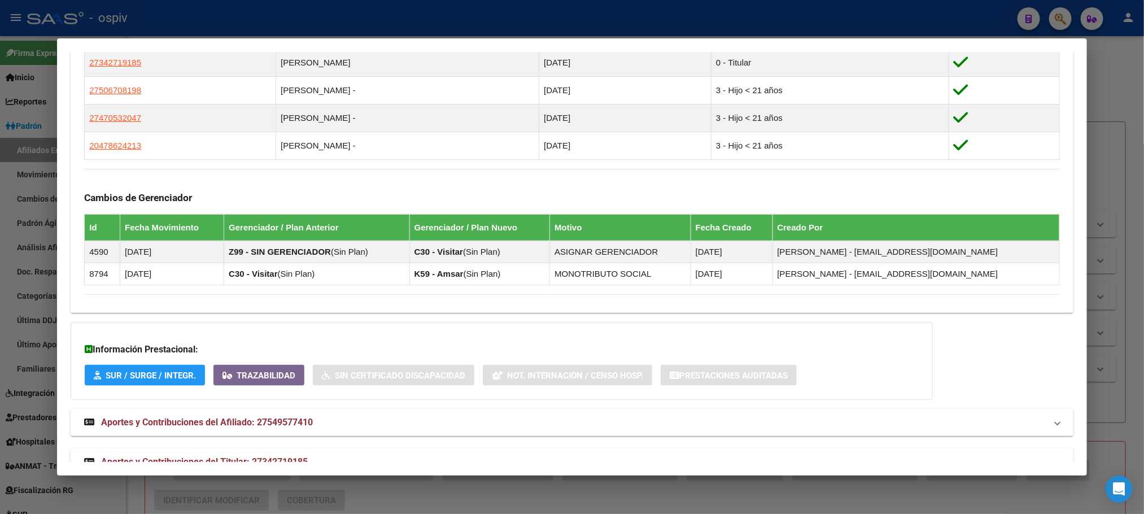
scroll to position [693, 0]
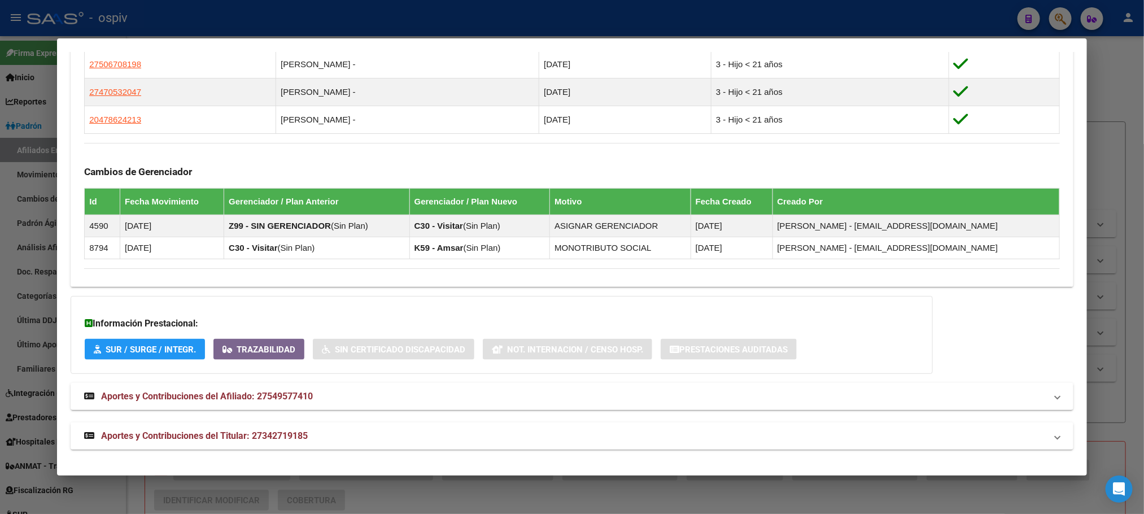
click at [262, 430] on span "Aportes y Contribuciones del Titular: 27342719185" at bounding box center [204, 435] width 207 height 11
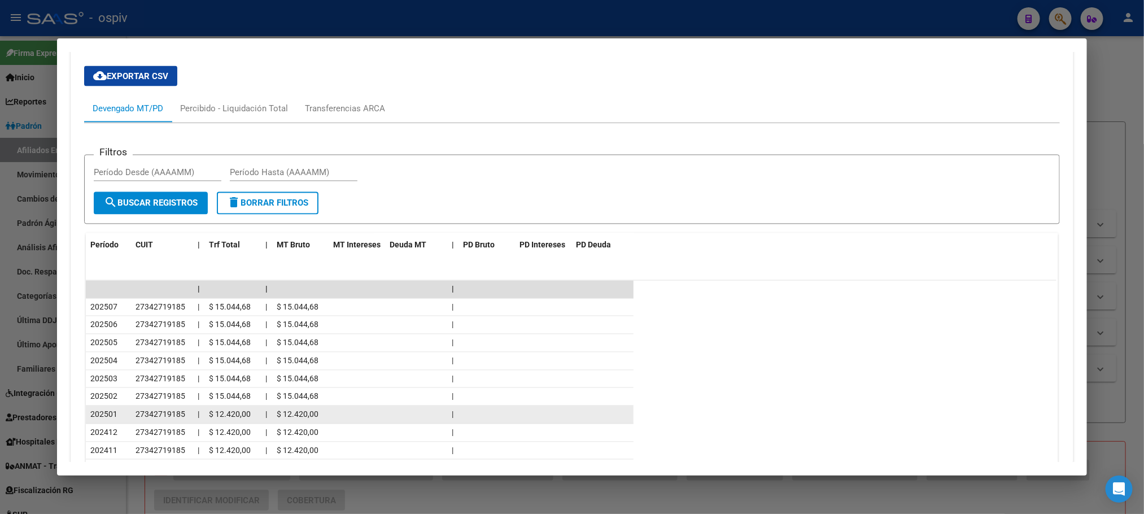
scroll to position [1204, 0]
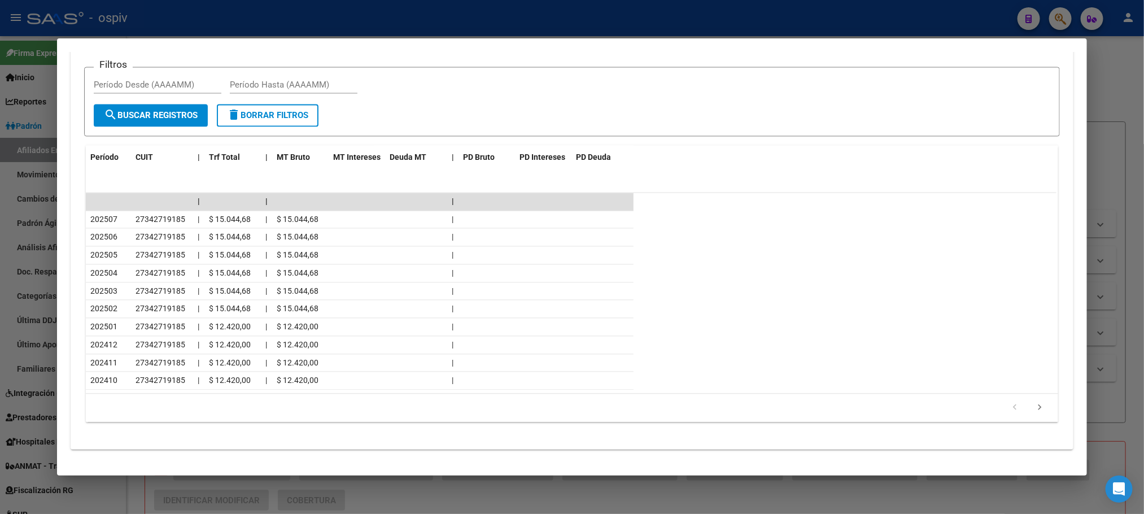
click at [279, 20] on div at bounding box center [572, 257] width 1144 height 514
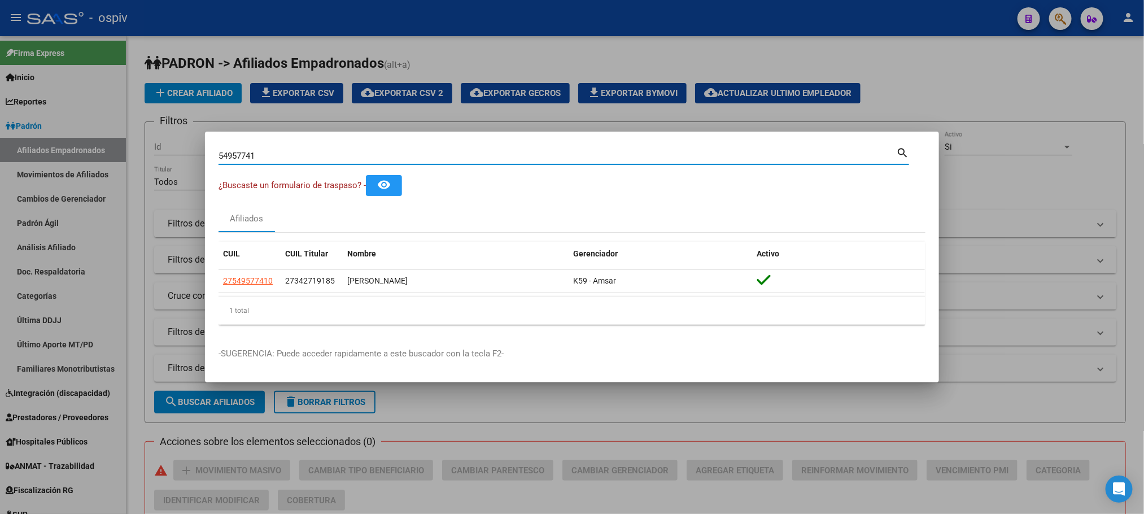
drag, startPoint x: 259, startPoint y: 157, endPoint x: 113, endPoint y: 158, distance: 145.6
click at [113, 158] on div "54957741 Buscar (apellido, dni, cuil, nro traspaso, cuit, obra social) search ¿…" at bounding box center [572, 257] width 1144 height 514
paste input "7024753"
type input "57024753"
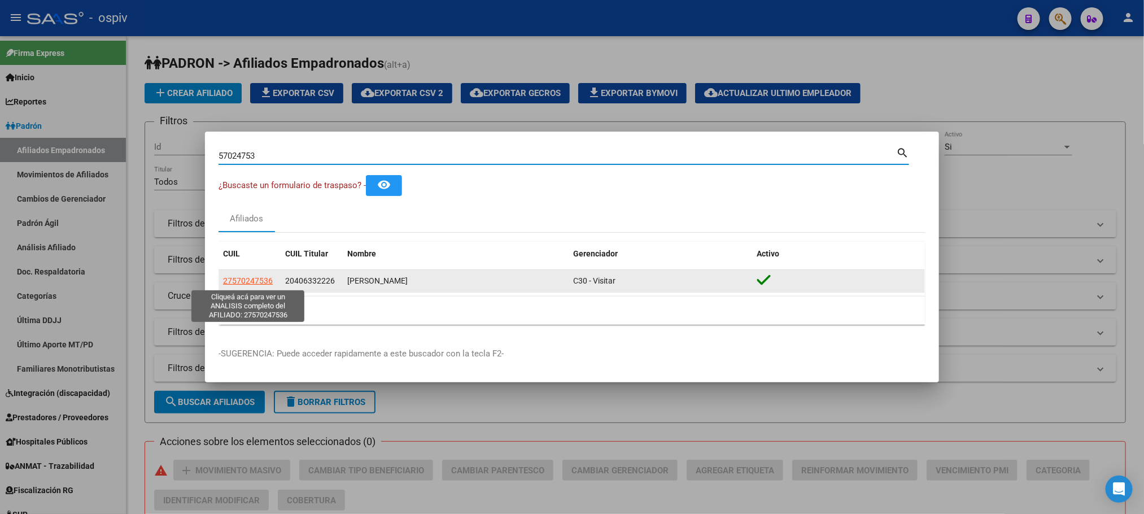
click at [249, 283] on span "27570247536" at bounding box center [248, 280] width 50 height 9
type textarea "27570247536"
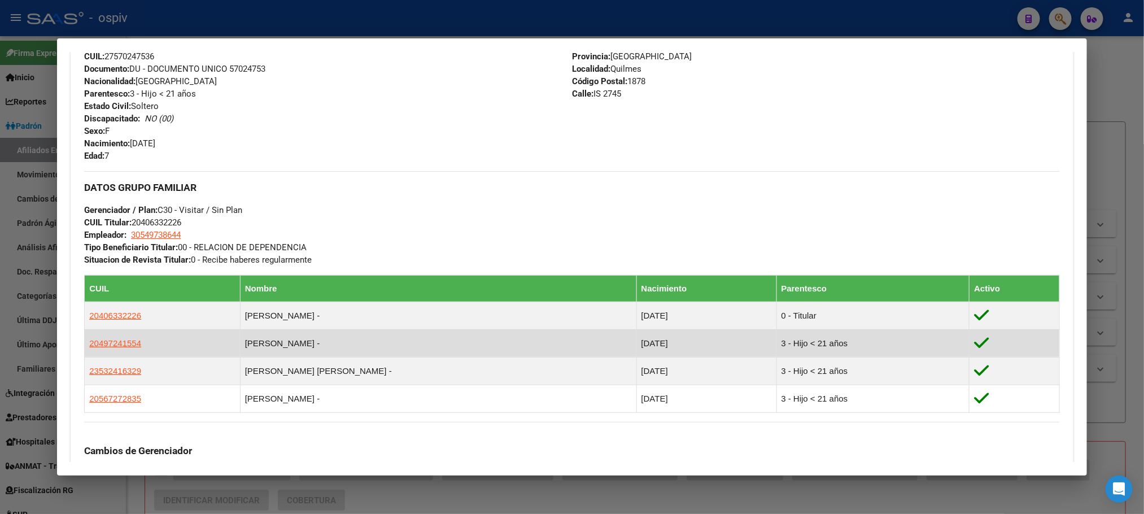
scroll to position [423, 0]
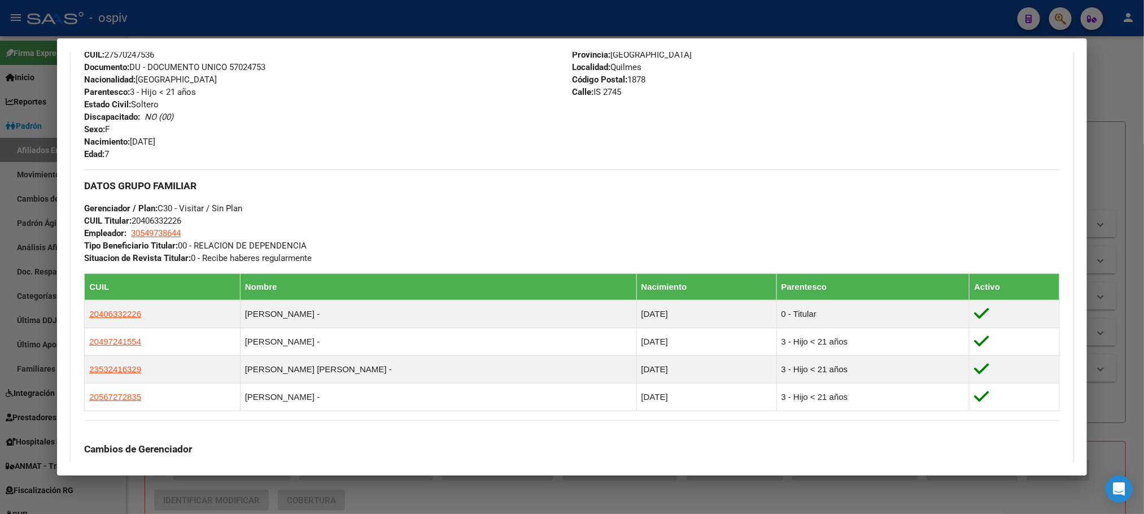
click at [353, 23] on div at bounding box center [572, 257] width 1144 height 514
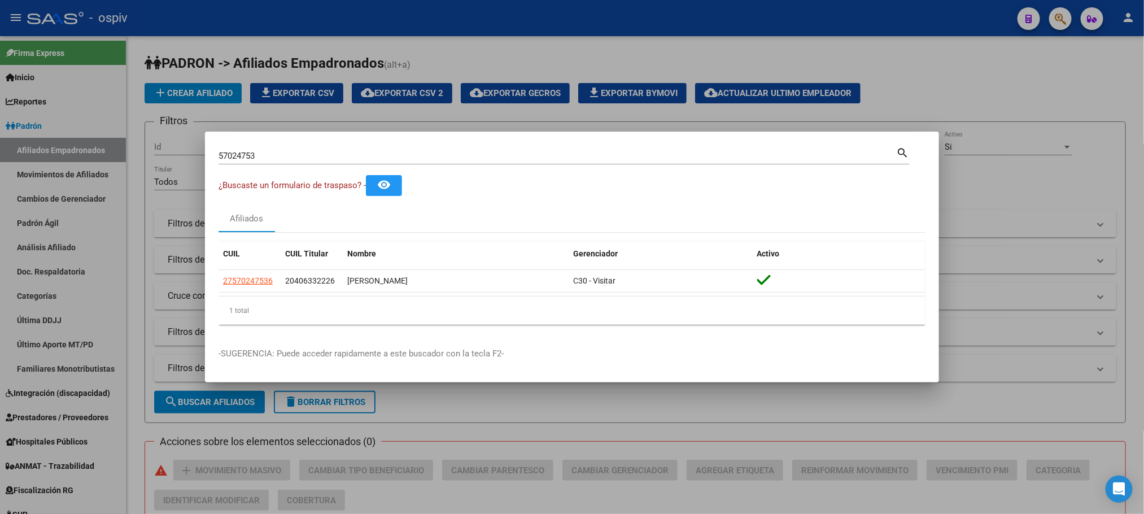
drag, startPoint x: 282, startPoint y: 156, endPoint x: 144, endPoint y: 157, distance: 137.7
click at [144, 157] on div "57024753 Buscar (apellido, dni, cuil, nro traspaso, cuit, obra social) search ¿…" at bounding box center [572, 257] width 1144 height 514
paste input "359720"
type input "53597203"
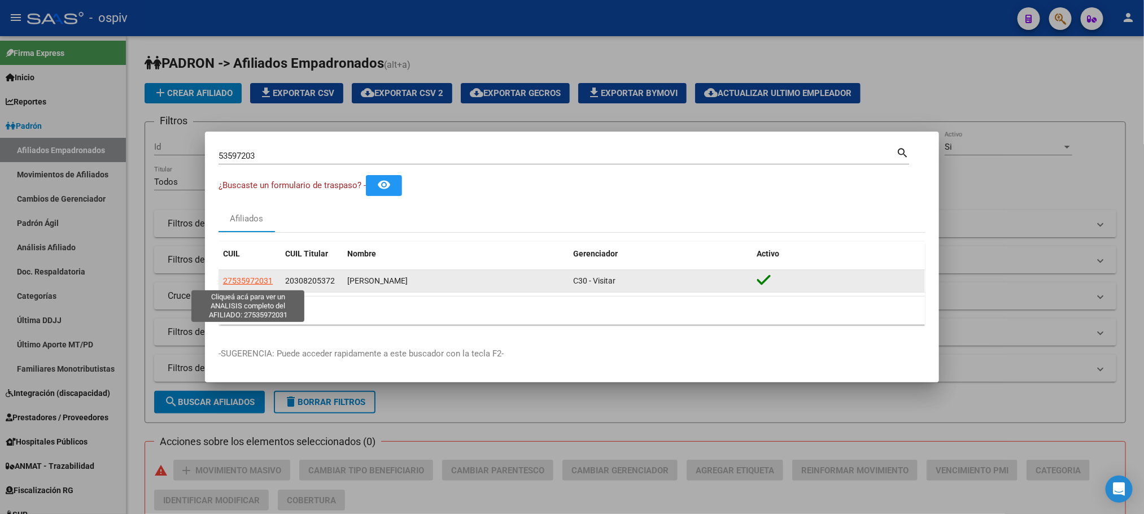
click at [261, 282] on span "27535972031" at bounding box center [248, 280] width 50 height 9
type textarea "27535972031"
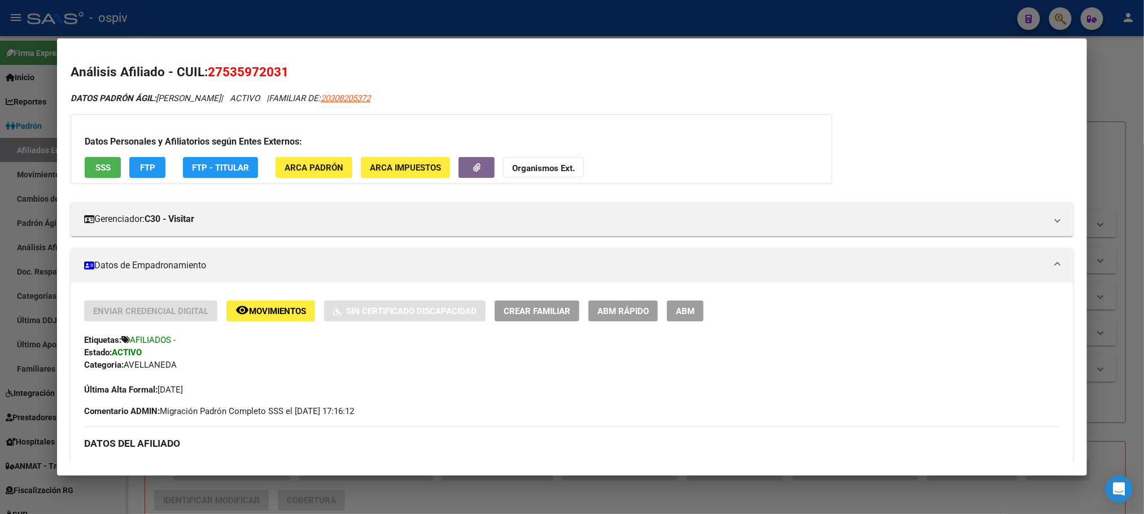
click at [380, 21] on div at bounding box center [572, 257] width 1144 height 514
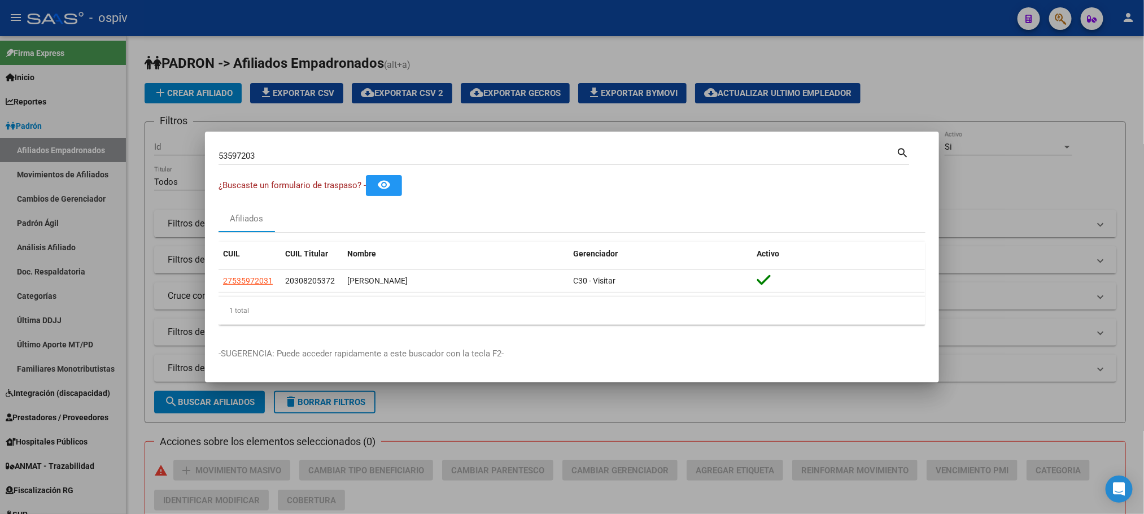
drag, startPoint x: 274, startPoint y: 158, endPoint x: 44, endPoint y: 157, distance: 230.3
click at [44, 157] on div "53597203 Buscar (apellido, dni, cuil, nro traspaso, cuit, obra social) search ¿…" at bounding box center [572, 257] width 1144 height 514
paste input "2663431"
type input "52663431"
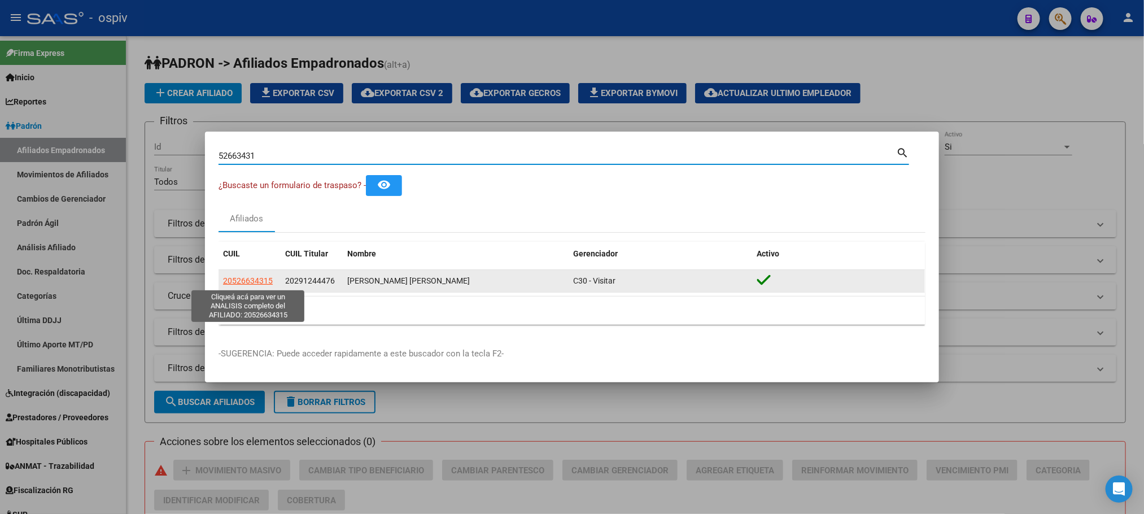
click at [261, 283] on span "20526634315" at bounding box center [248, 280] width 50 height 9
type textarea "20526634315"
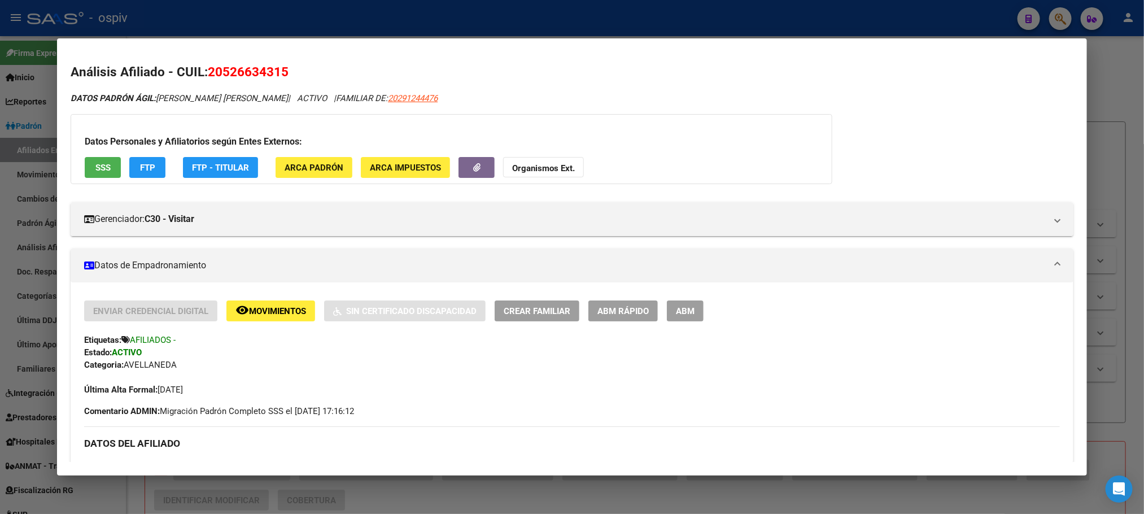
click at [379, 20] on div at bounding box center [572, 257] width 1144 height 514
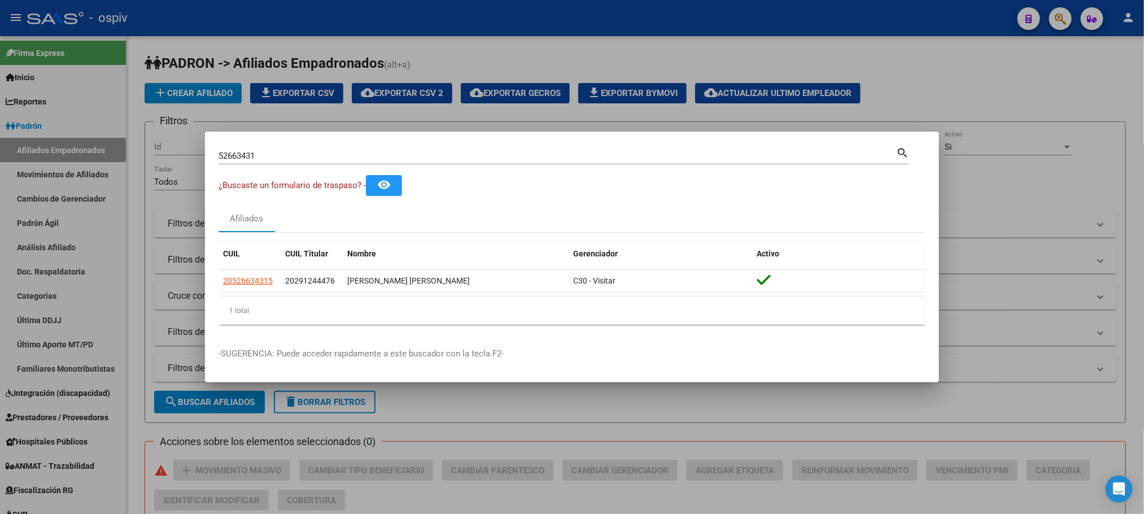
click at [281, 156] on input "52663431" at bounding box center [556, 156] width 677 height 10
drag, startPoint x: 278, startPoint y: 156, endPoint x: 115, endPoint y: 156, distance: 162.6
click at [115, 156] on div "52663431 Buscar (apellido, dni, cuil, nro traspaso, cuit, obra social) search ¿…" at bounding box center [572, 257] width 1144 height 514
paste input "16190556"
type input "16190556"
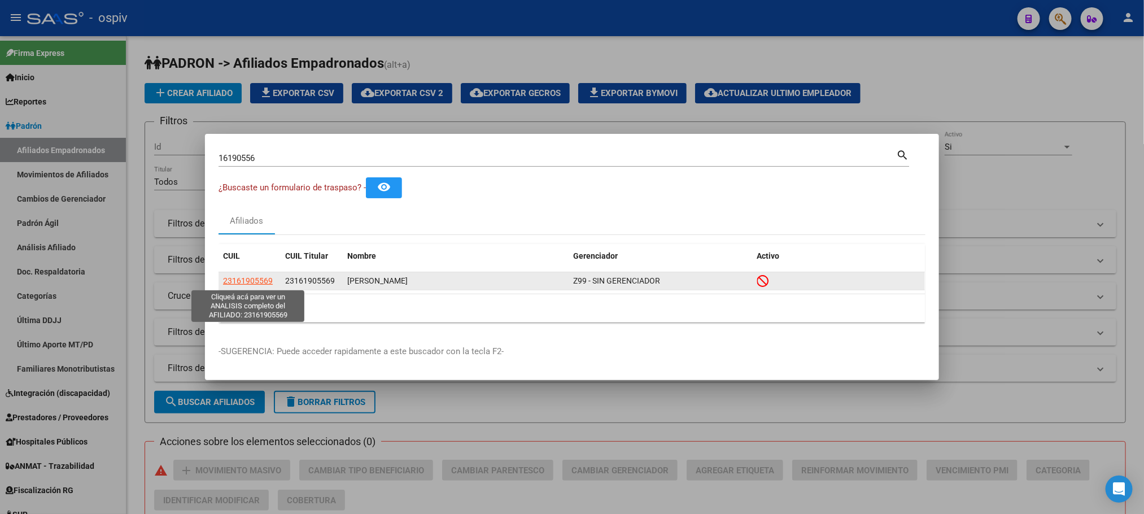
click at [244, 281] on span "23161905569" at bounding box center [248, 280] width 50 height 9
type textarea "23161905569"
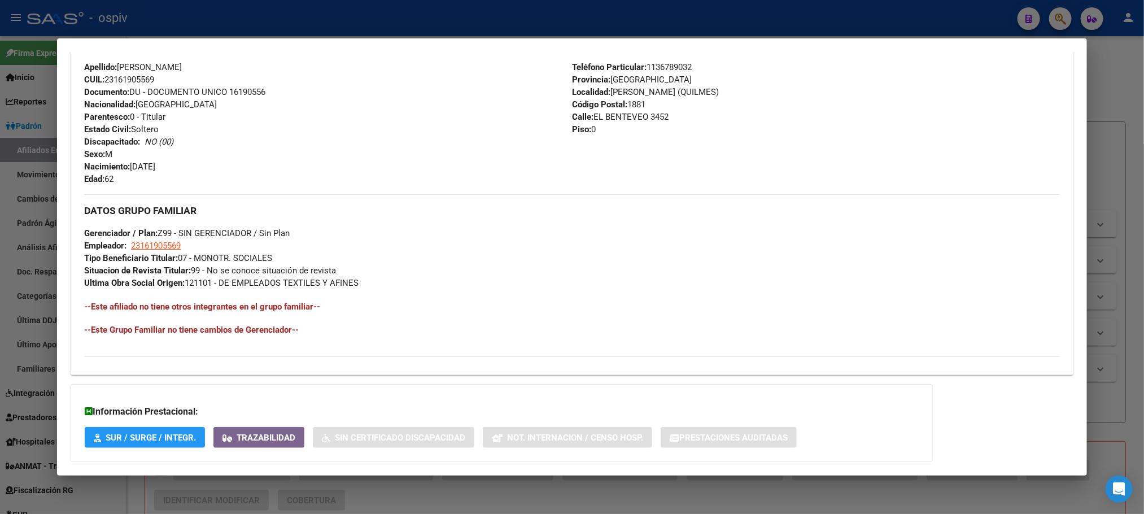
scroll to position [486, 0]
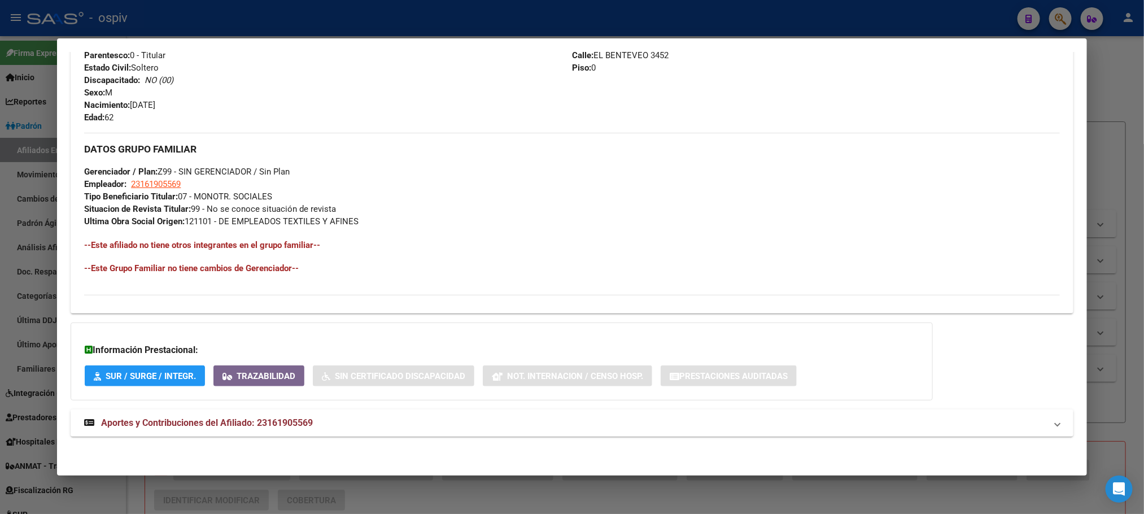
click at [284, 425] on span "Aportes y Contribuciones del Afiliado: 23161905569" at bounding box center [207, 422] width 212 height 11
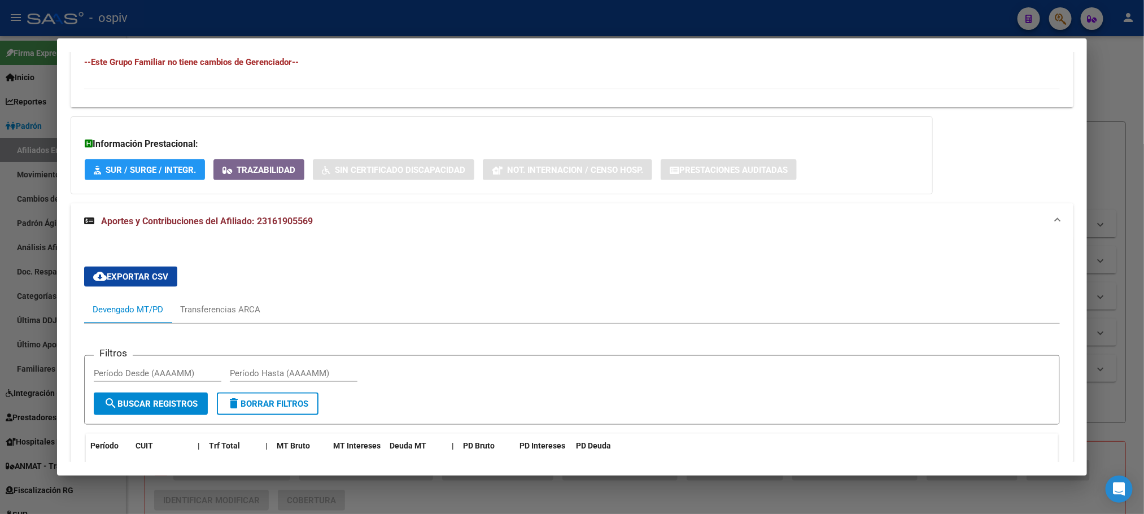
scroll to position [923, 0]
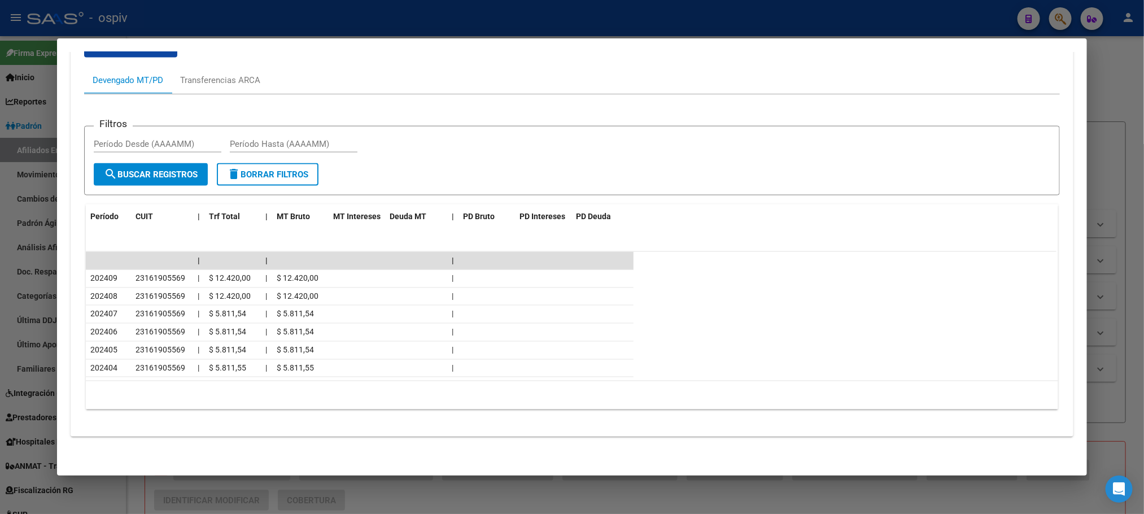
click at [422, 20] on div at bounding box center [572, 257] width 1144 height 514
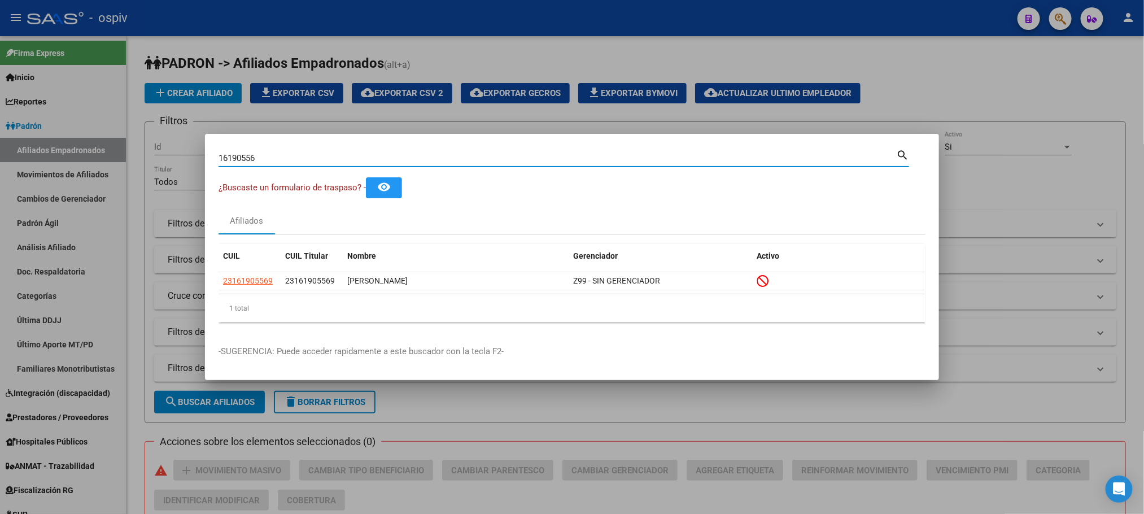
drag, startPoint x: 276, startPoint y: 156, endPoint x: 180, endPoint y: 156, distance: 96.0
click at [180, 156] on div "16190556 Buscar (apellido, dni, cuil, nro traspaso, cuit, obra social) search ¿…" at bounding box center [572, 257] width 1144 height 514
paste input "40096322"
type input "40096322"
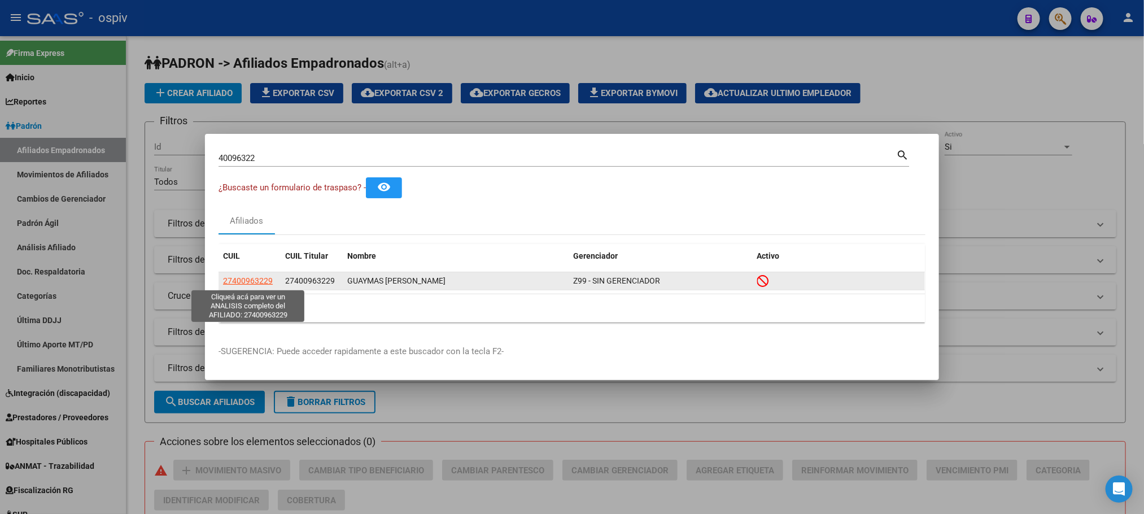
click at [247, 282] on span "27400963229" at bounding box center [248, 280] width 50 height 9
type textarea "27400963229"
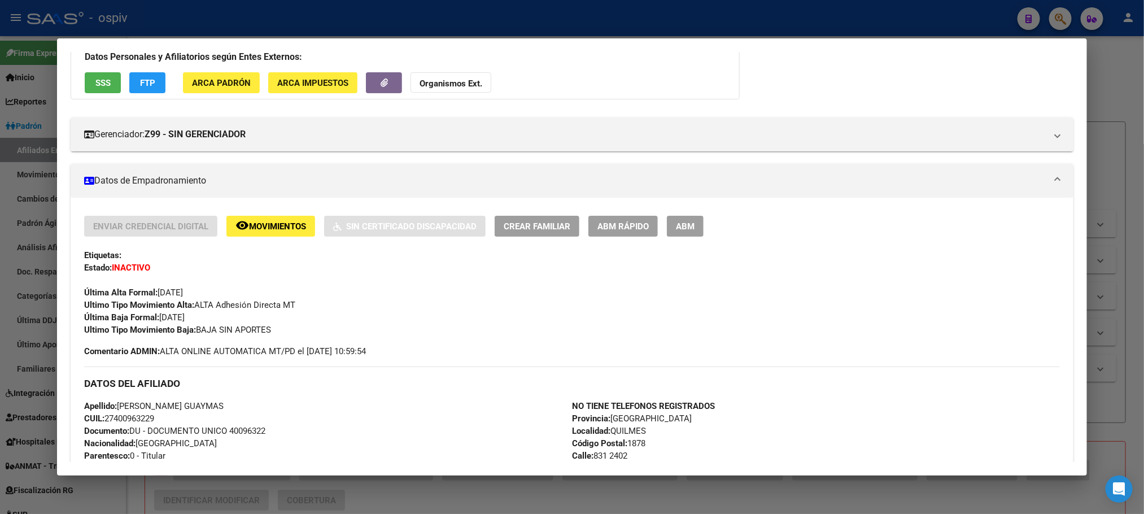
scroll to position [473, 0]
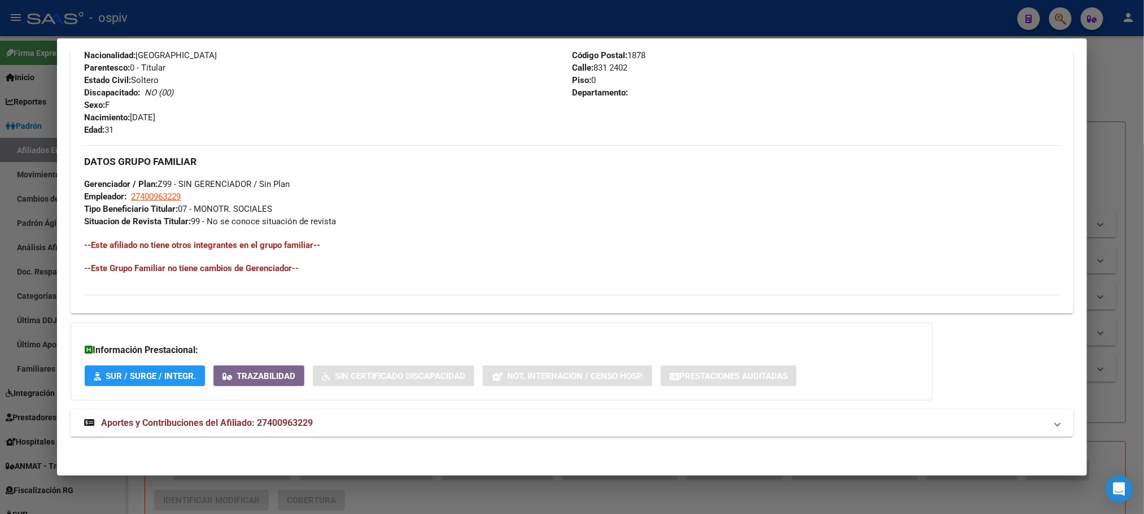
drag, startPoint x: 261, startPoint y: 425, endPoint x: 439, endPoint y: 413, distance: 178.2
click at [261, 425] on span "Aportes y Contribuciones del Afiliado: 27400963229" at bounding box center [207, 422] width 212 height 11
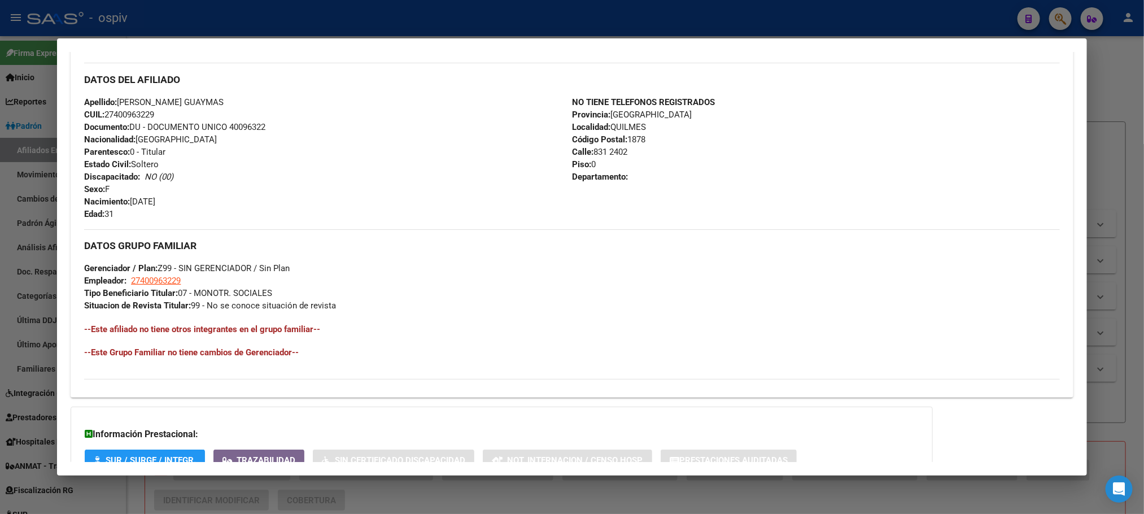
scroll to position [0, 0]
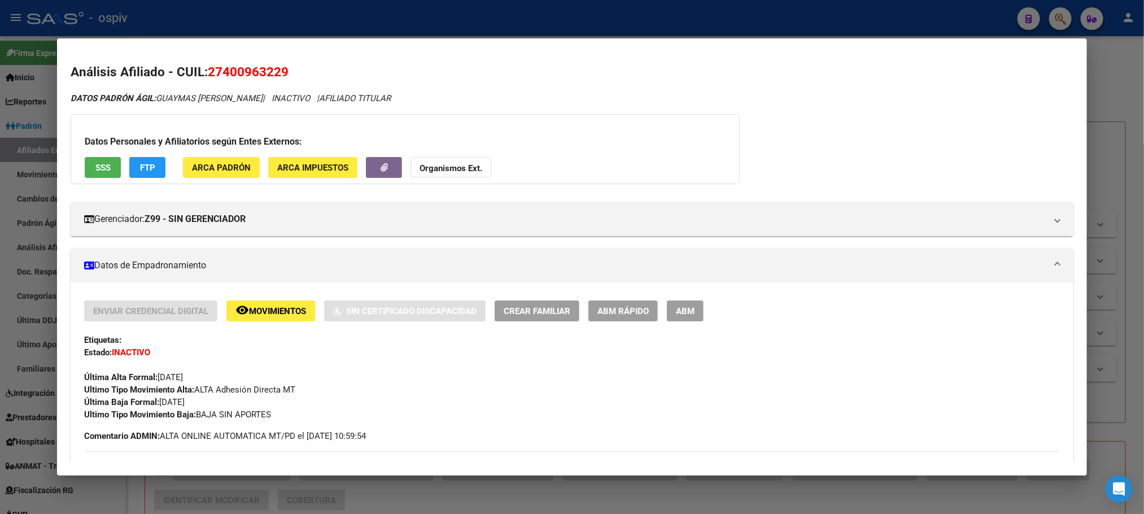
click at [252, 30] on div at bounding box center [572, 257] width 1144 height 514
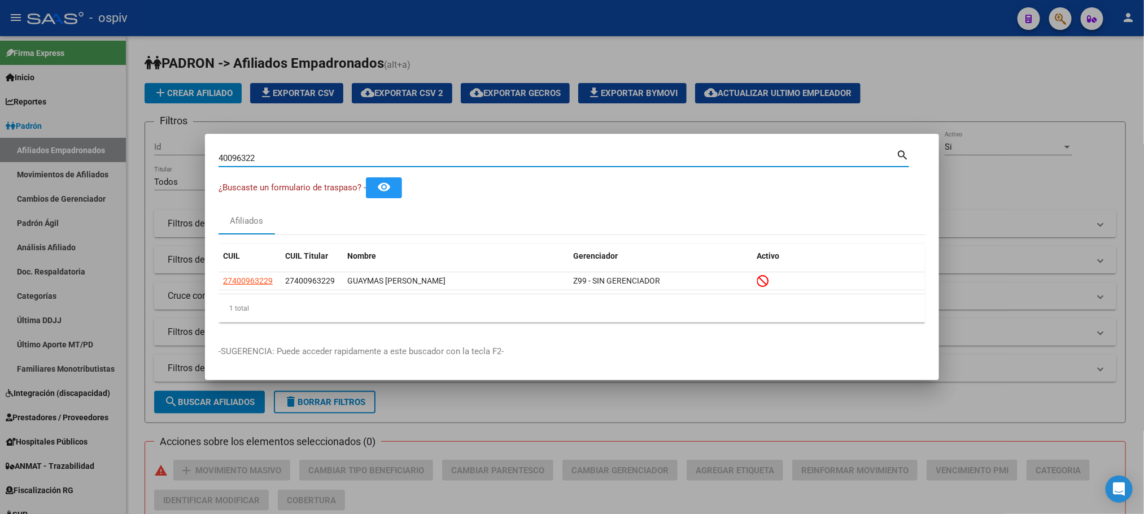
drag, startPoint x: 260, startPoint y: 160, endPoint x: 160, endPoint y: 163, distance: 99.9
click at [160, 163] on div "40096322 Buscar (apellido, dni, cuil, nro traspaso, cuit, obra social) search ¿…" at bounding box center [572, 257] width 1144 height 514
paste input "28722049"
type input "28722049"
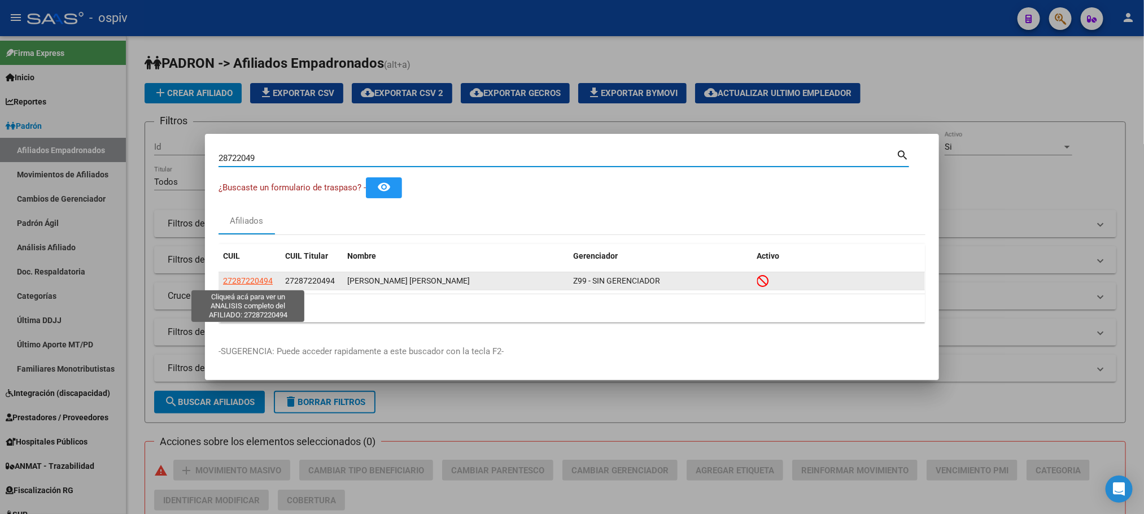
click at [246, 278] on span "27287220494" at bounding box center [248, 280] width 50 height 9
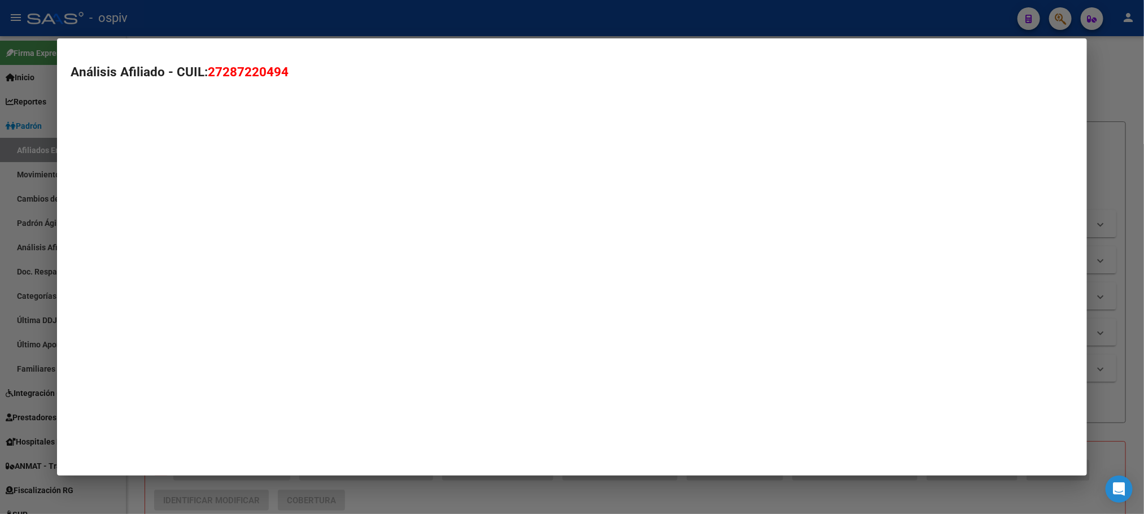
type textarea "27287220494"
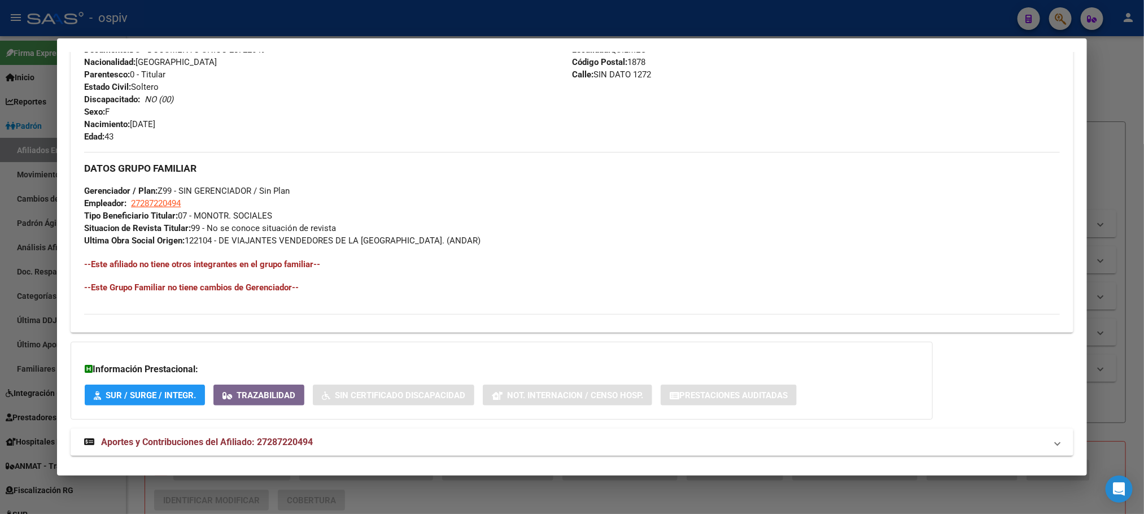
scroll to position [486, 0]
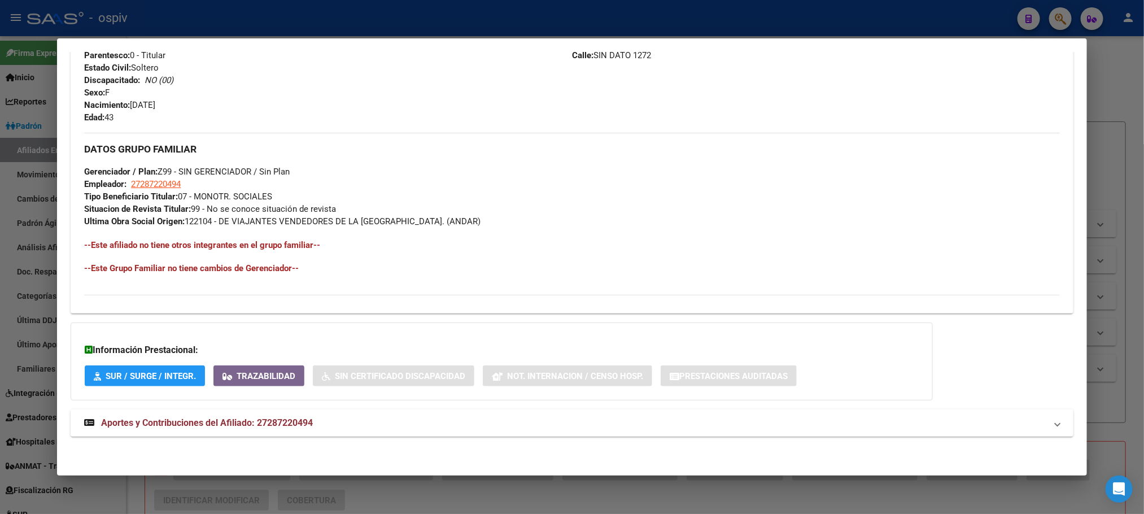
click at [202, 428] on strong "Aportes y Contribuciones del Afiliado: 27287220494" at bounding box center [198, 423] width 229 height 14
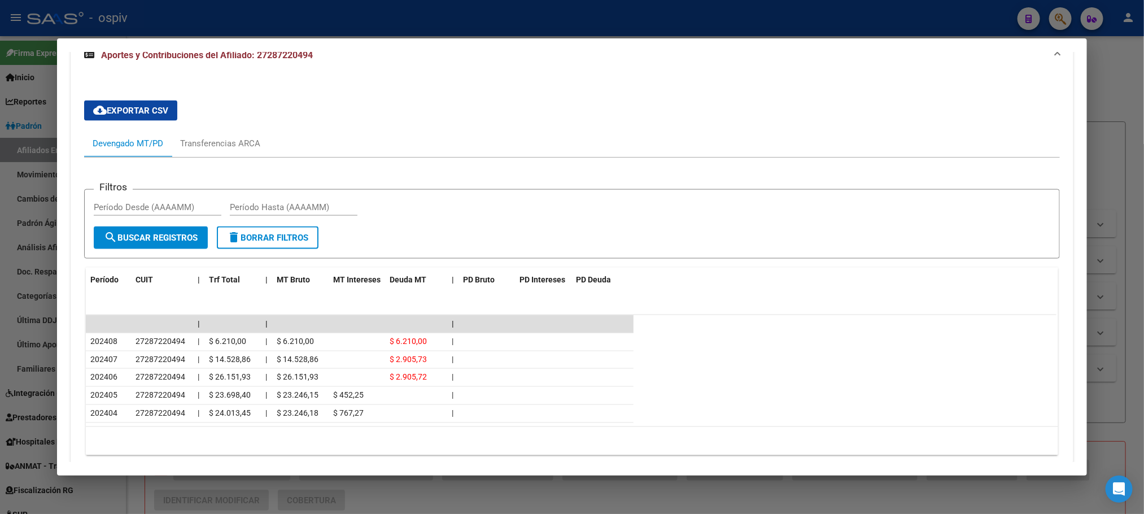
scroll to position [906, 0]
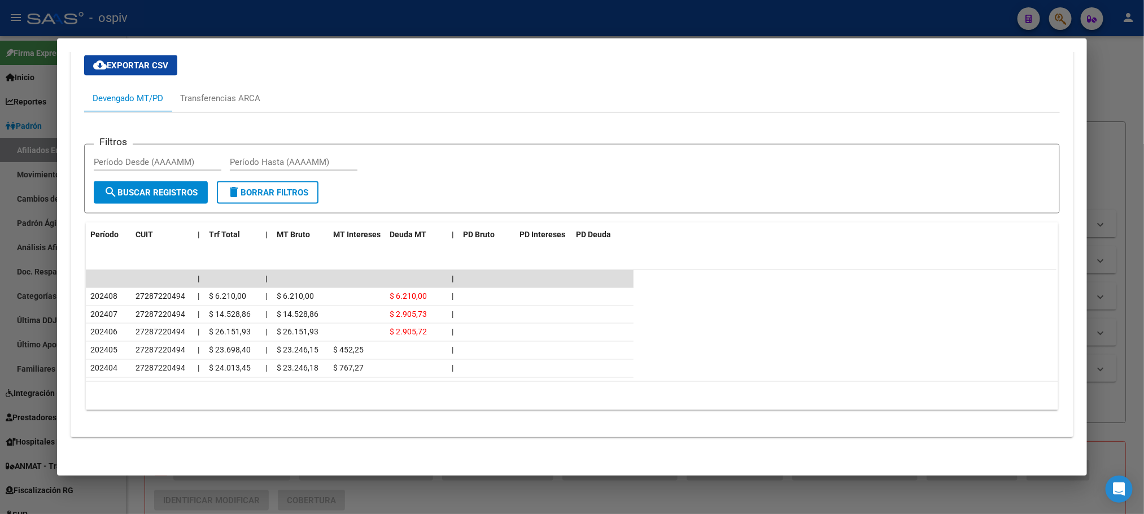
click at [309, 17] on div at bounding box center [572, 257] width 1144 height 514
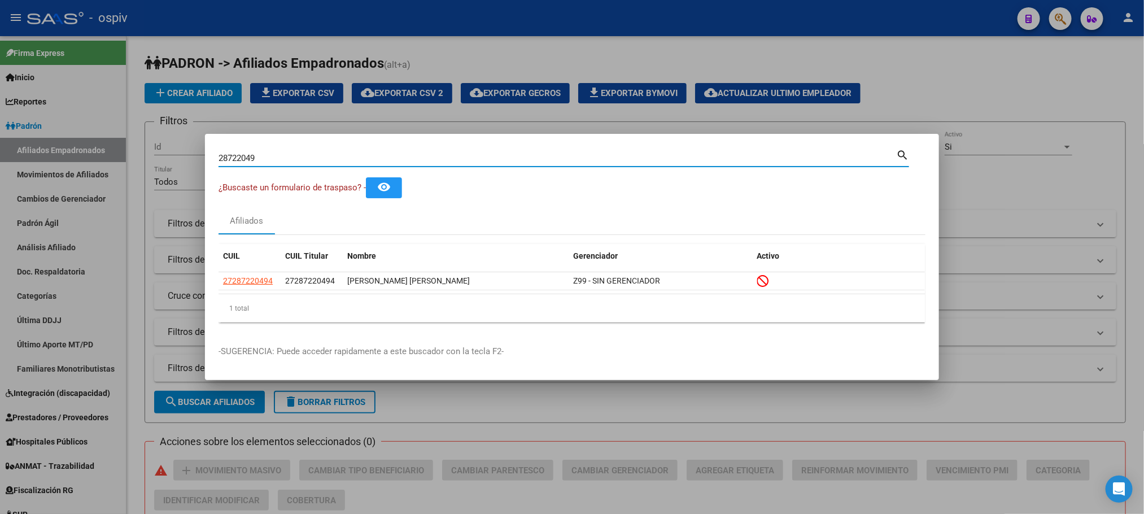
drag, startPoint x: 284, startPoint y: 156, endPoint x: 199, endPoint y: 155, distance: 85.8
click at [199, 155] on div "28722049 Buscar (apellido, dni, cuil, nro traspaso, cuit, obra social) search ¿…" at bounding box center [572, 257] width 1144 height 514
paste input "6648316"
type input "26648316"
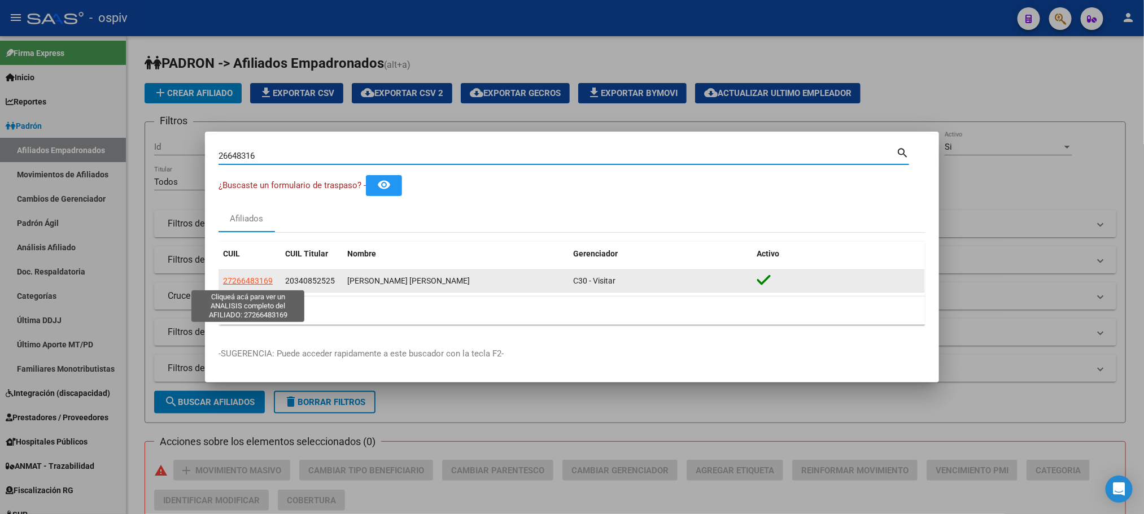
click at [248, 281] on span "27266483169" at bounding box center [248, 280] width 50 height 9
type textarea "27266483169"
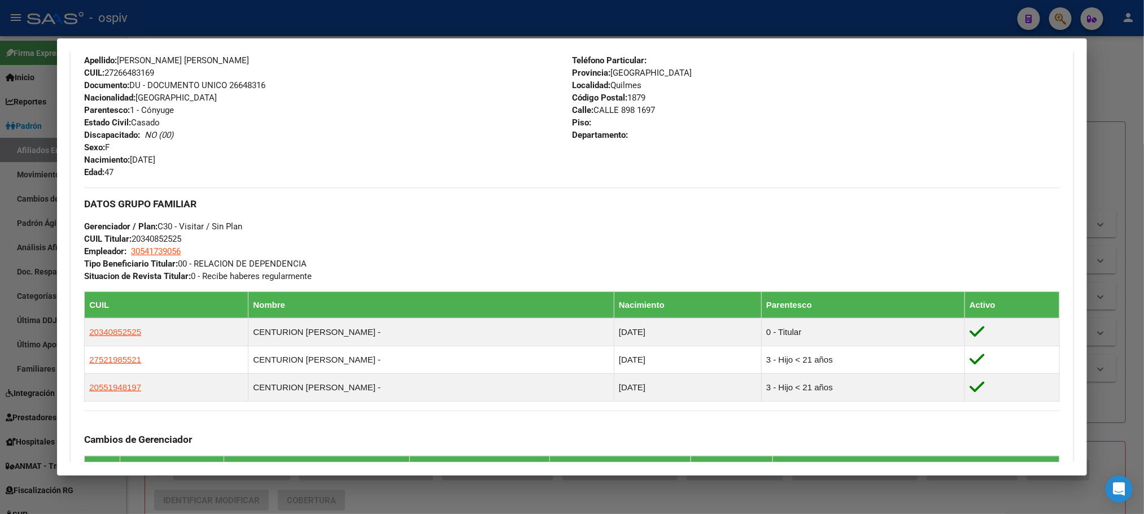
scroll to position [423, 0]
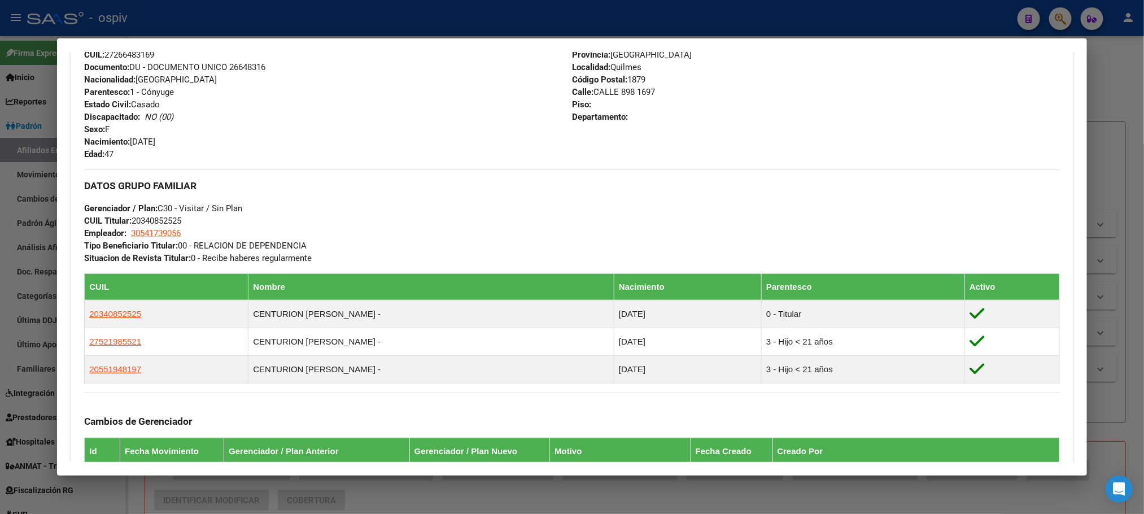
click at [315, 29] on div at bounding box center [572, 257] width 1144 height 514
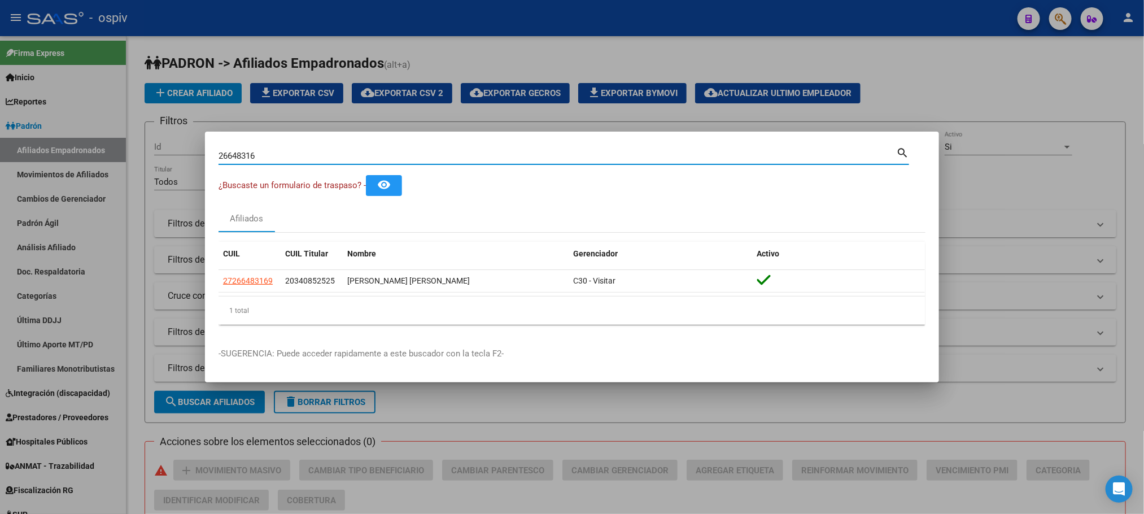
drag, startPoint x: 268, startPoint y: 157, endPoint x: 175, endPoint y: 155, distance: 93.2
click at [175, 155] on div "26648316 Buscar (apellido, dni, cuil, nro traspaso, cuit, obra social) search ¿…" at bounding box center [572, 257] width 1144 height 514
paste input "31513407"
type input "31513407"
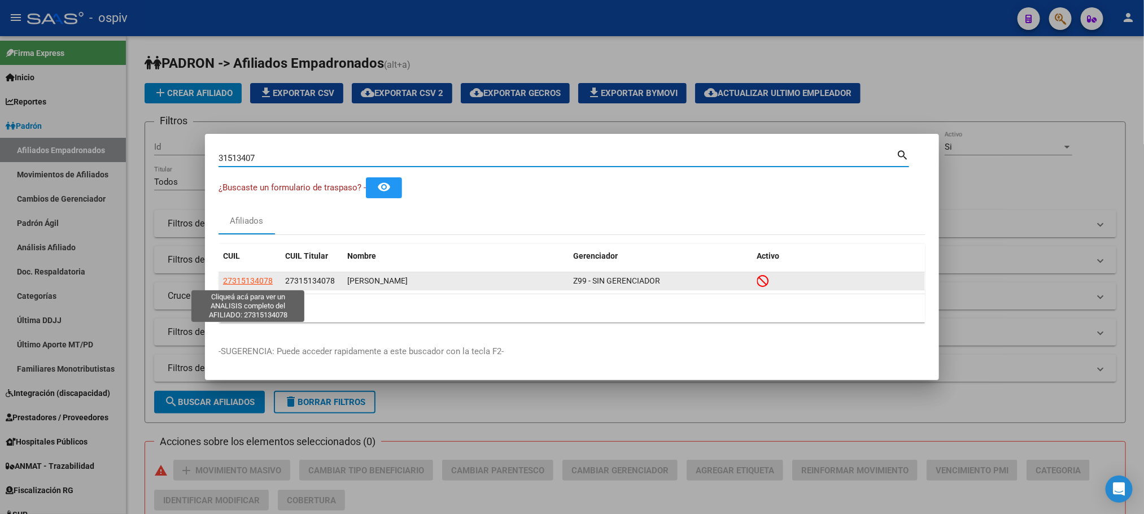
click at [260, 278] on span "27315134078" at bounding box center [248, 280] width 50 height 9
type textarea "27315134078"
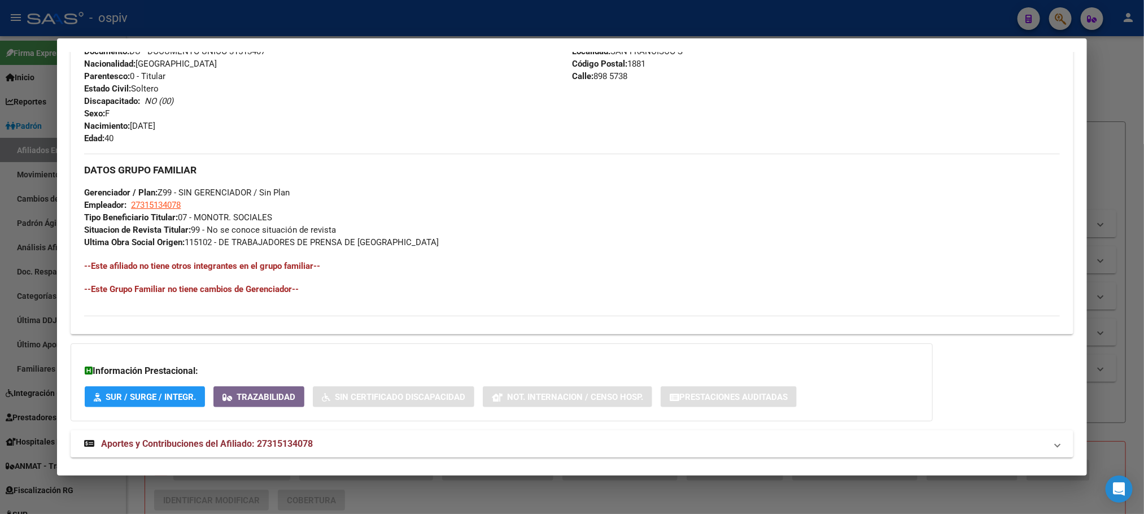
scroll to position [486, 0]
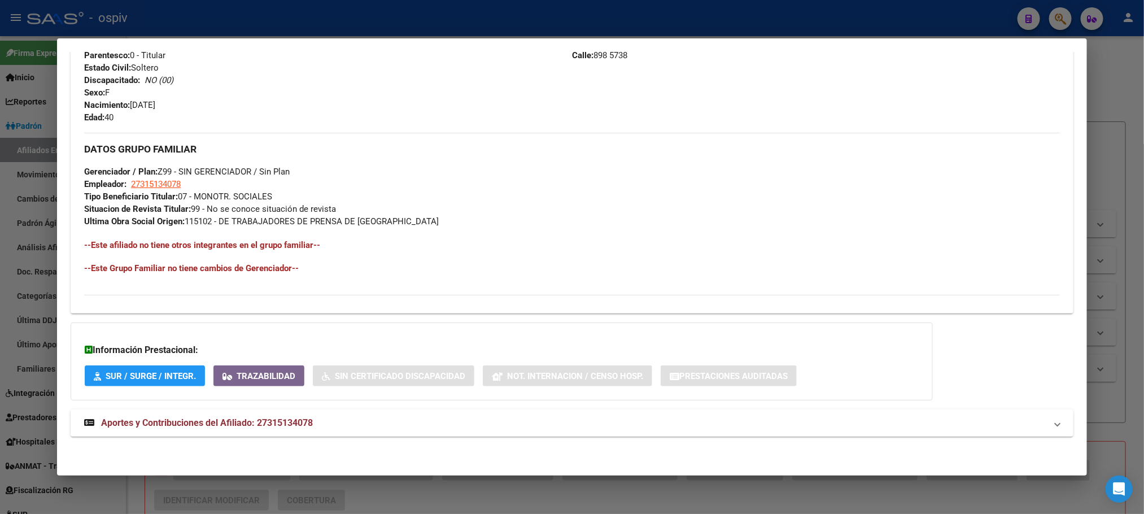
click at [171, 417] on span "Aportes y Contribuciones del Afiliado: 27315134078" at bounding box center [207, 422] width 212 height 11
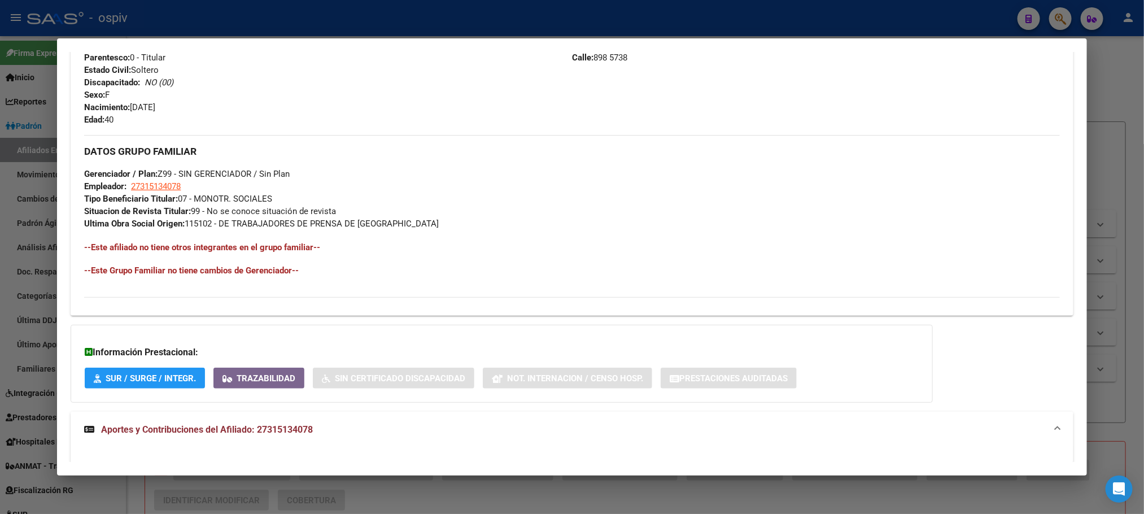
scroll to position [59, 0]
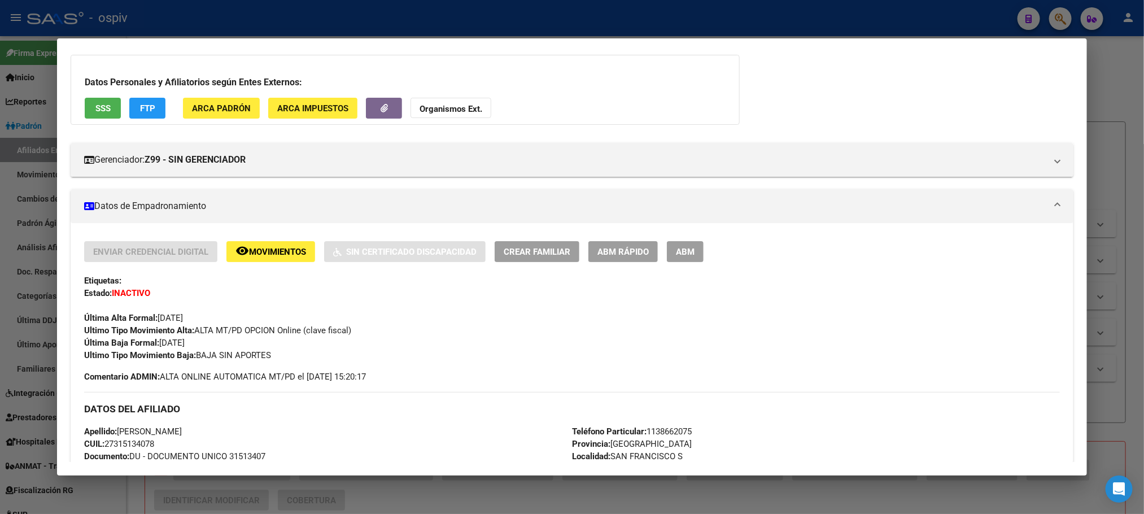
click at [294, 21] on div at bounding box center [572, 257] width 1144 height 514
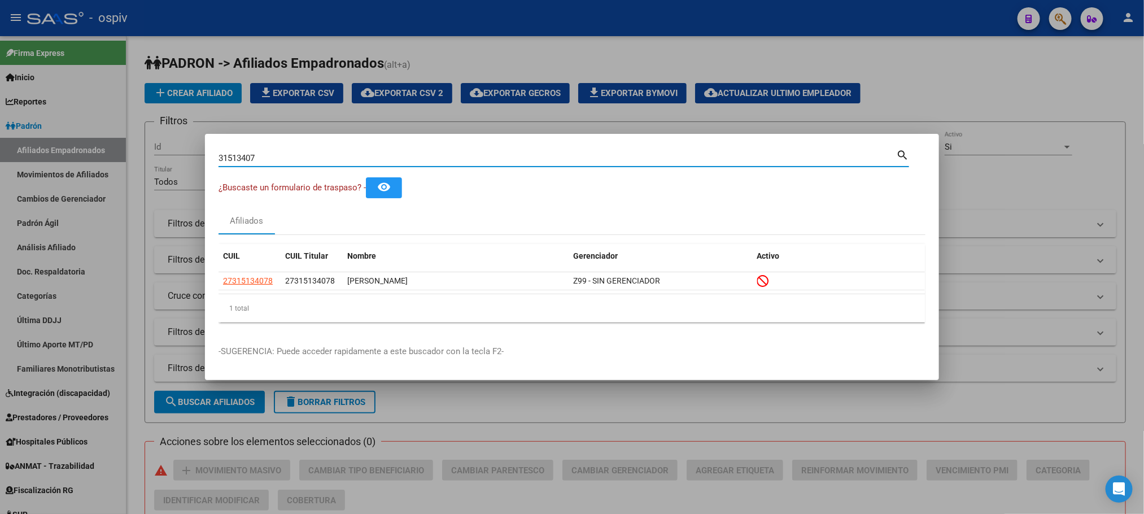
drag, startPoint x: 266, startPoint y: 155, endPoint x: 199, endPoint y: 156, distance: 67.8
click at [199, 156] on div "31513407 Buscar (apellido, dni, cuil, nro traspaso, cuit, obra social) search ¿…" at bounding box center [572, 257] width 1144 height 514
paste input "43518974"
type input "43518974"
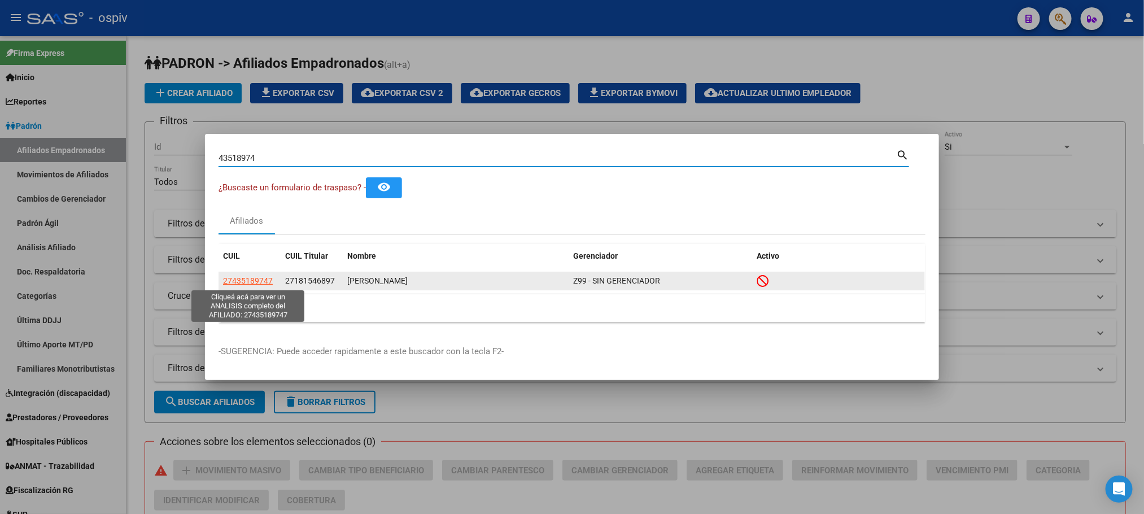
click at [252, 283] on span "27435189747" at bounding box center [248, 280] width 50 height 9
type textarea "27435189747"
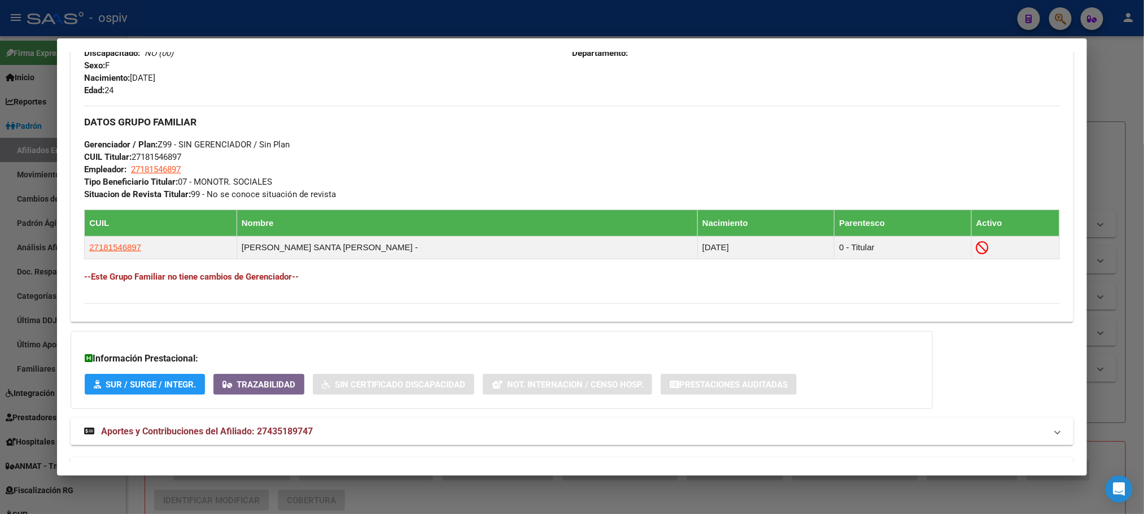
scroll to position [537, 0]
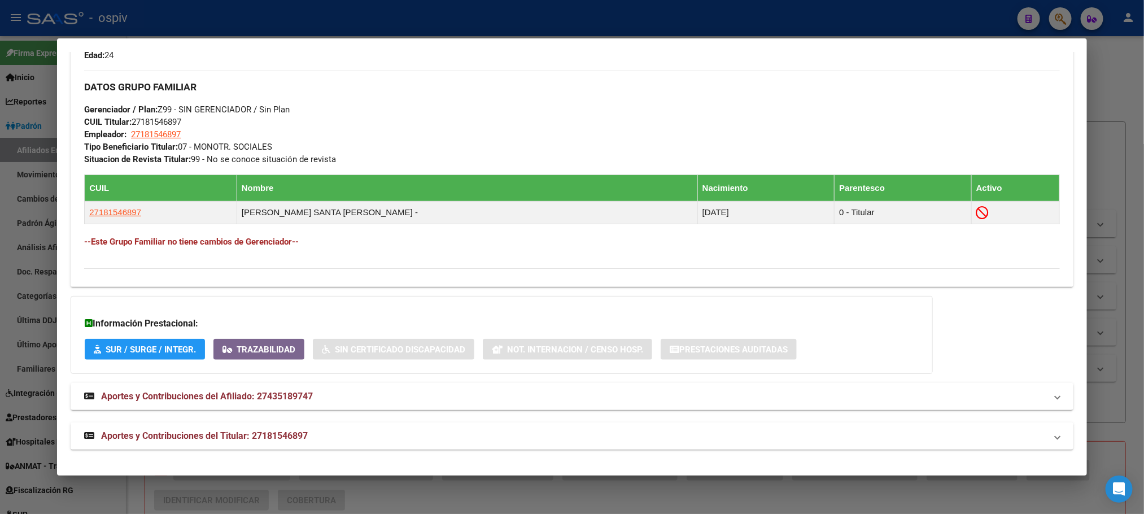
click at [217, 437] on span "Aportes y Contribuciones del Titular: 27181546897" at bounding box center [204, 435] width 207 height 11
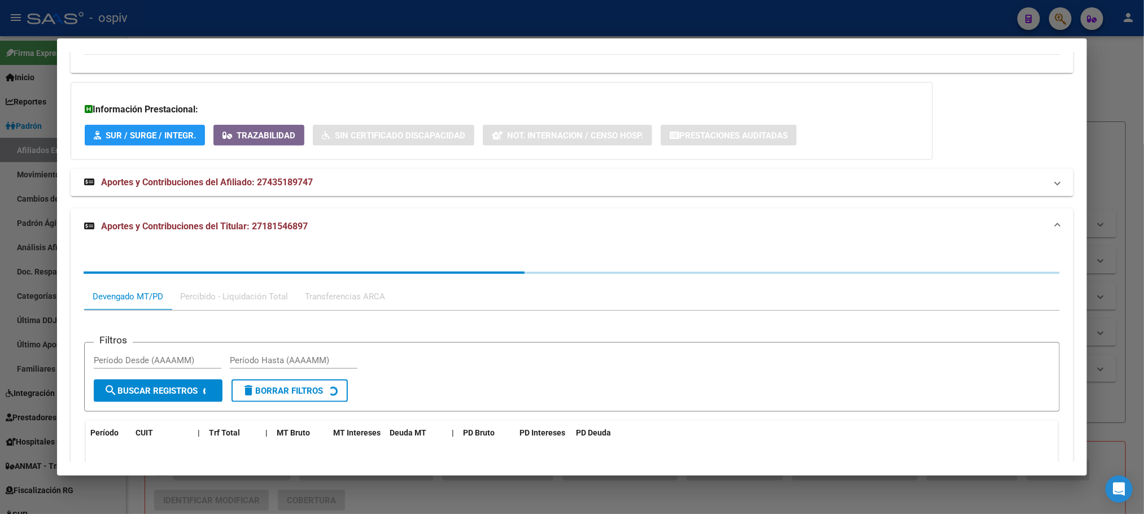
scroll to position [829, 0]
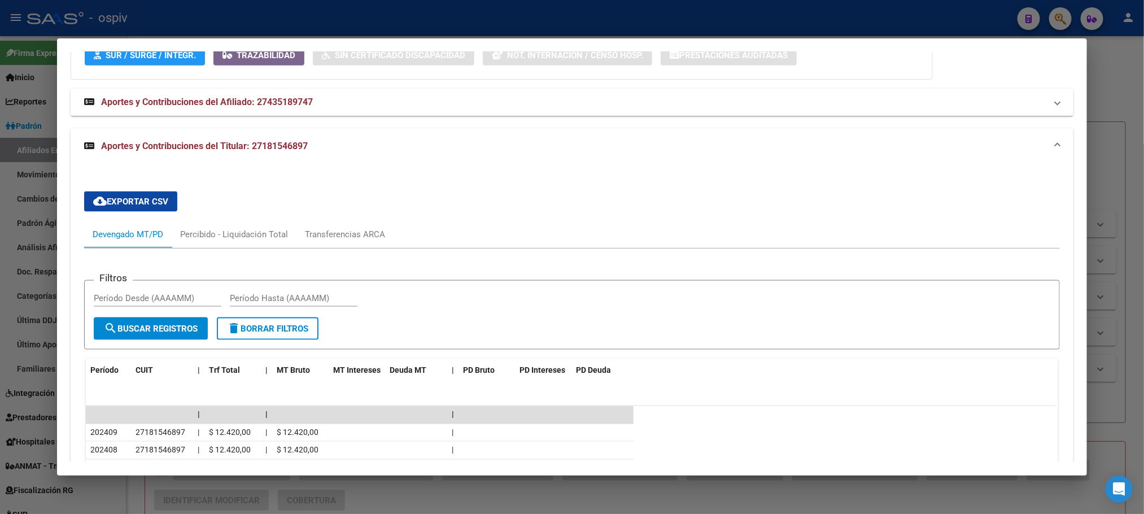
click at [338, 22] on div at bounding box center [572, 257] width 1144 height 514
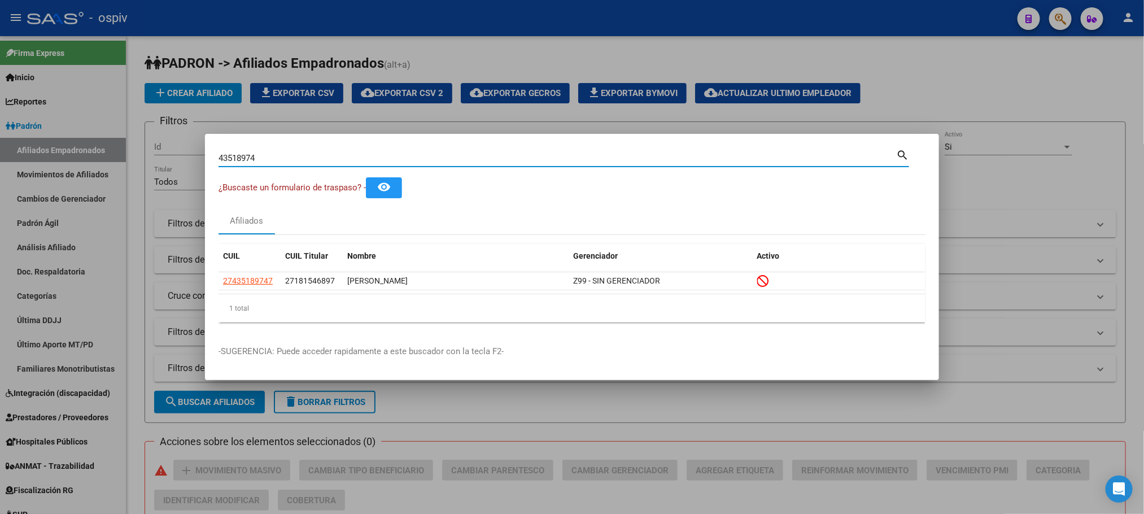
drag, startPoint x: 291, startPoint y: 154, endPoint x: 125, endPoint y: 154, distance: 165.9
click at [125, 154] on div "43518974 Buscar (apellido, dni, cuil, nro traspaso, cuit, obra social) search ¿…" at bounding box center [572, 257] width 1144 height 514
paste input "8945109"
type input "48945109"
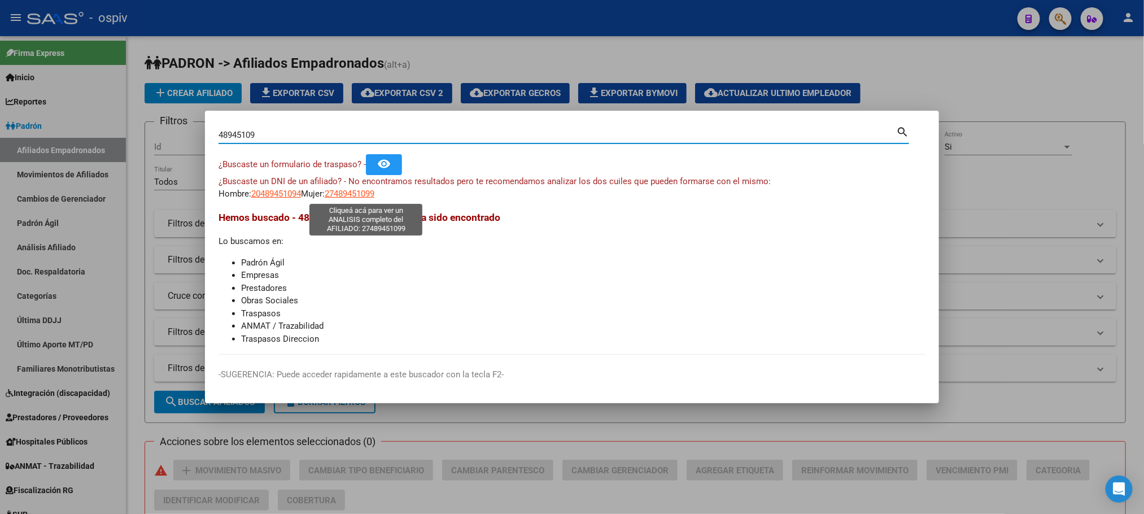
click at [354, 193] on span "27489451099" at bounding box center [350, 194] width 50 height 10
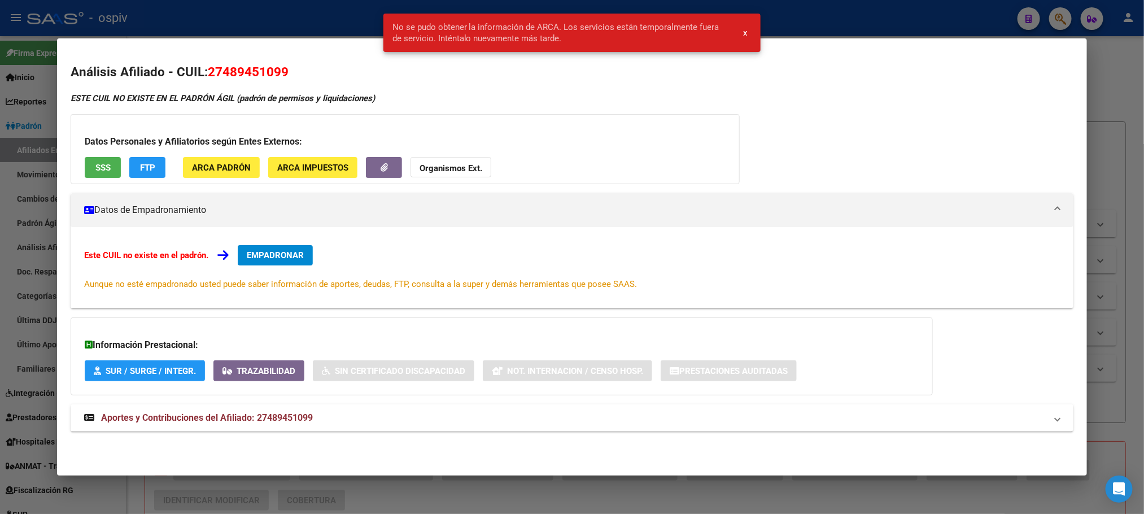
click at [215, 10] on div at bounding box center [572, 257] width 1144 height 514
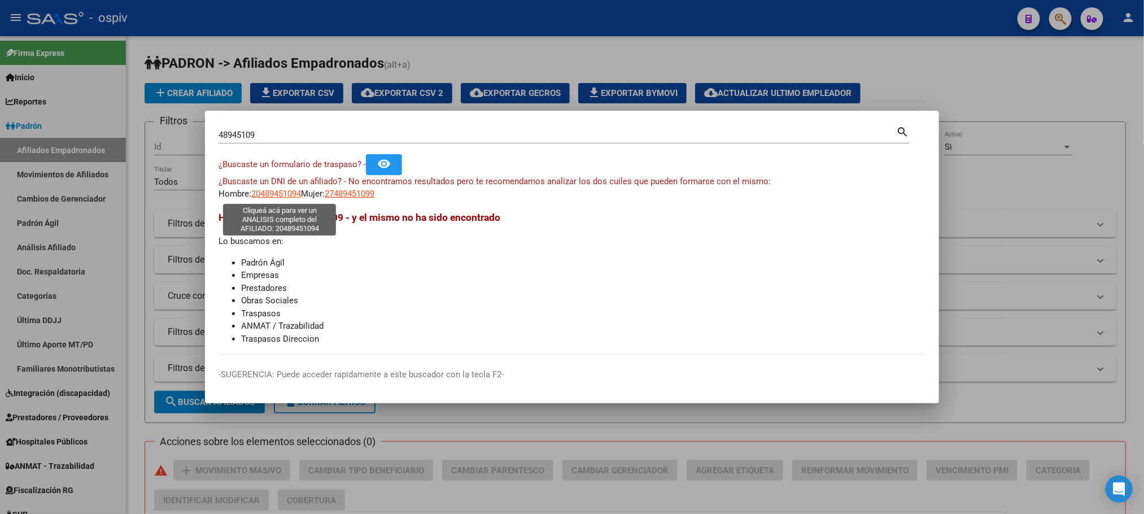
click at [271, 191] on span "20489451094" at bounding box center [276, 194] width 50 height 10
type textarea "20489451094"
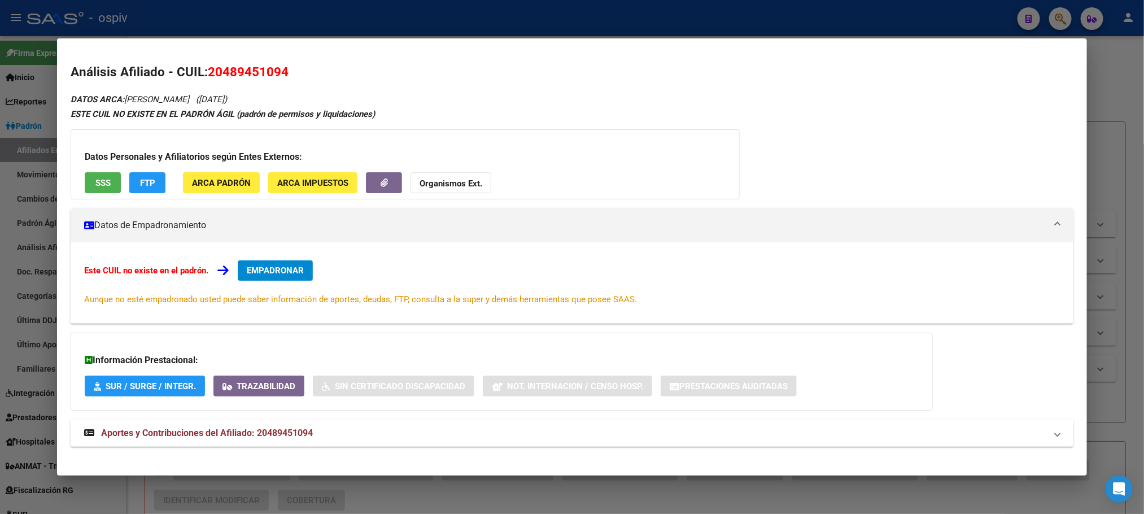
click at [87, 179] on button "SSS" at bounding box center [103, 182] width 36 height 21
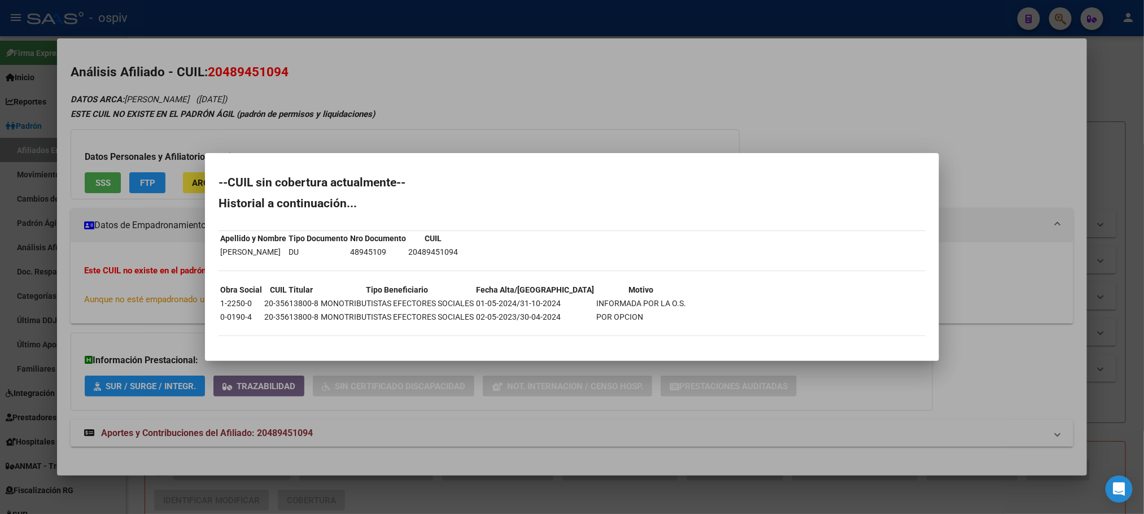
click at [322, 68] on div at bounding box center [572, 257] width 1144 height 514
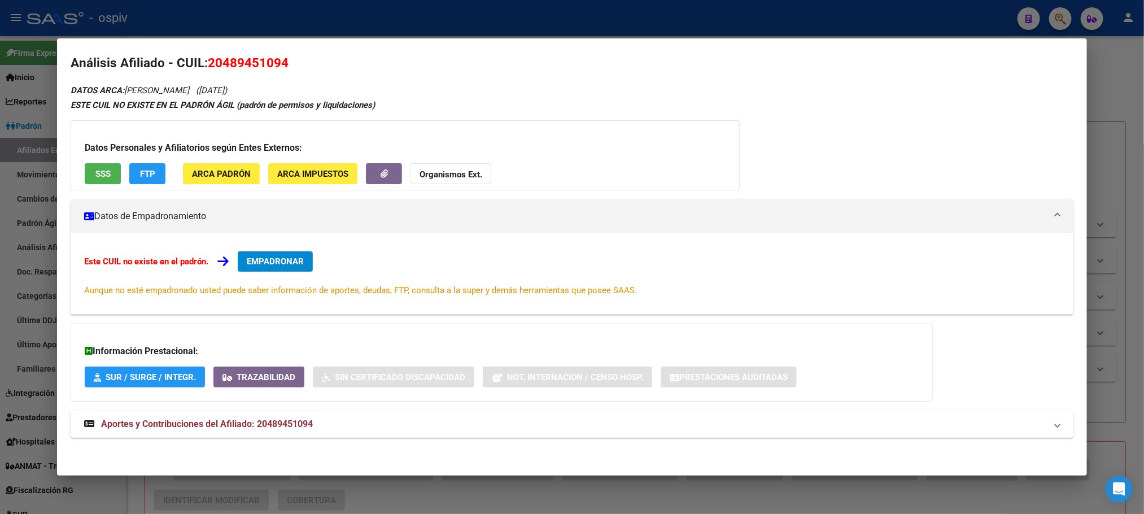
scroll to position [10, 0]
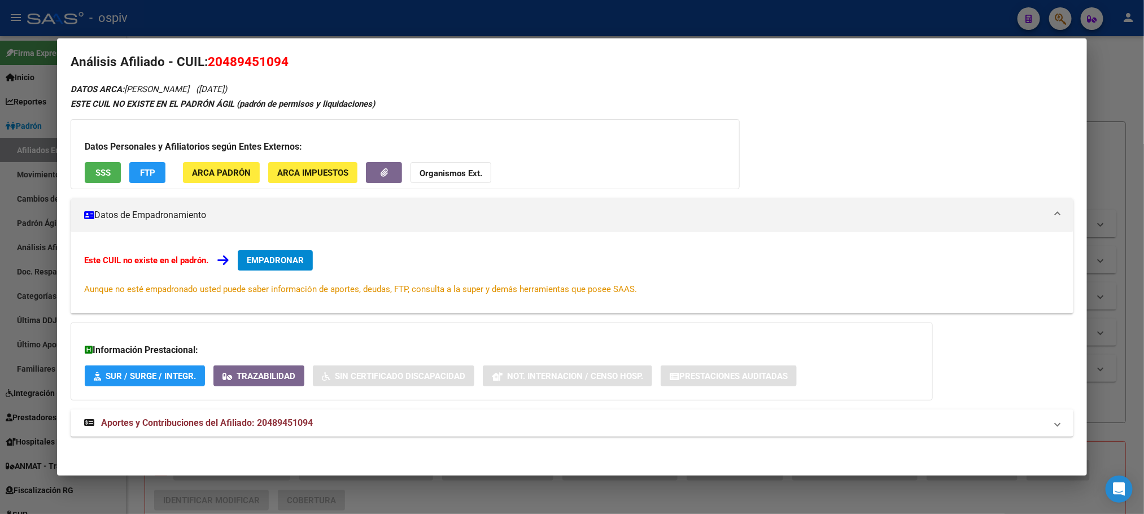
click at [205, 418] on span "Aportes y Contribuciones del Afiliado: 20489451094" at bounding box center [207, 422] width 212 height 11
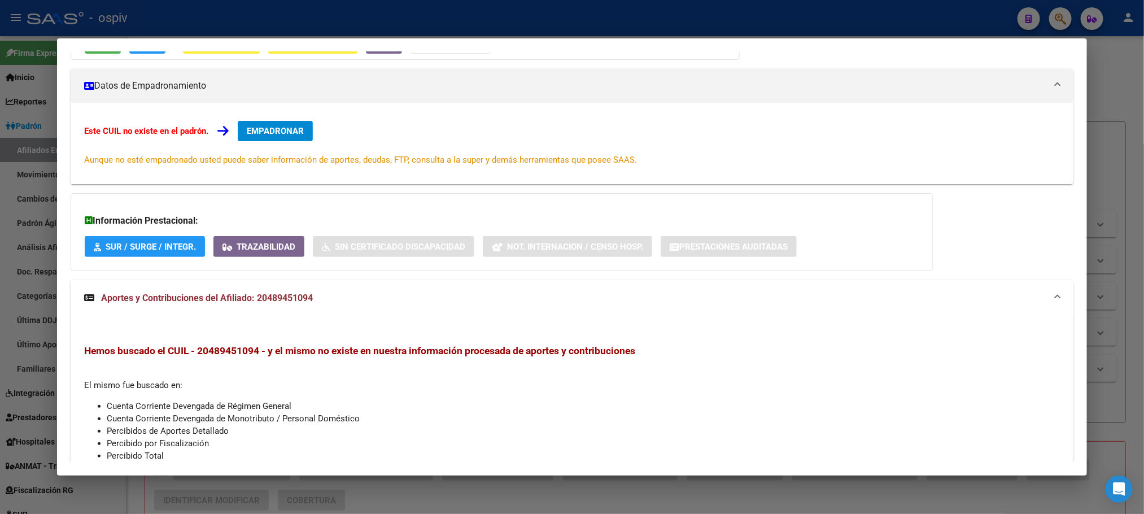
scroll to position [0, 0]
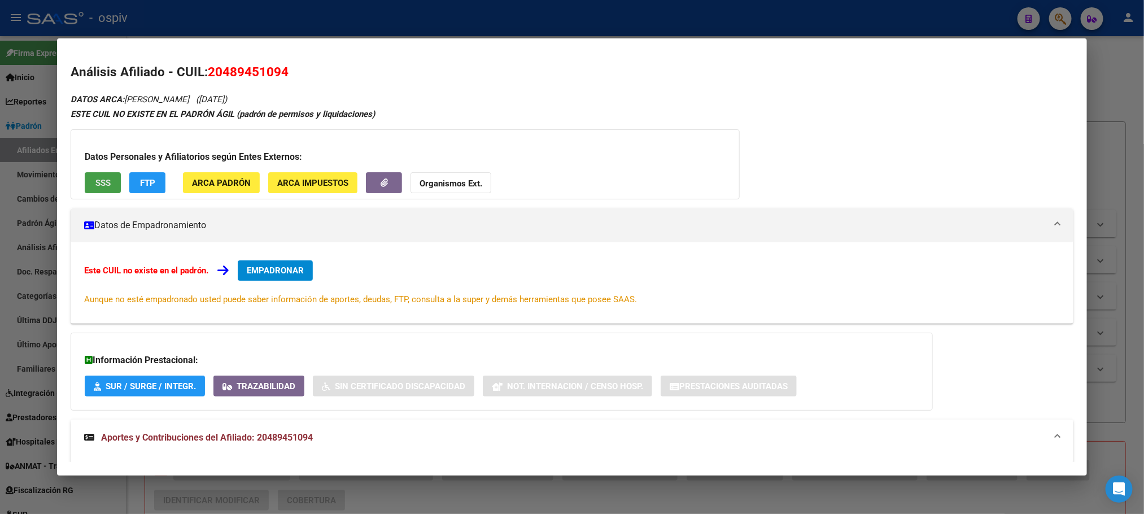
click at [87, 179] on button "SSS" at bounding box center [103, 182] width 36 height 21
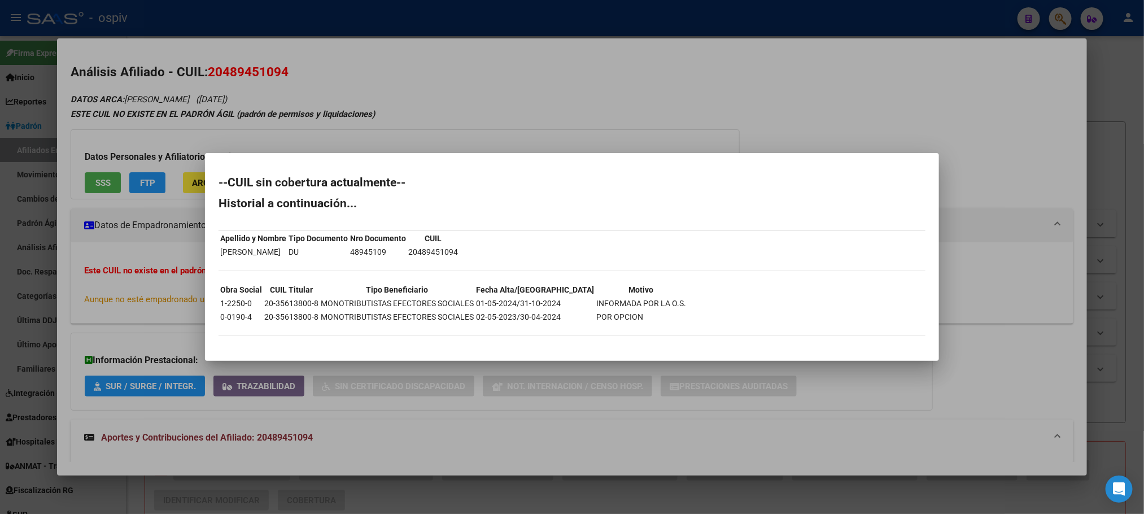
click at [282, 303] on td "20-35613800-8" at bounding box center [291, 303] width 55 height 12
copy td "20-35613800-8"
click at [451, 248] on td "20489451094" at bounding box center [433, 252] width 51 height 12
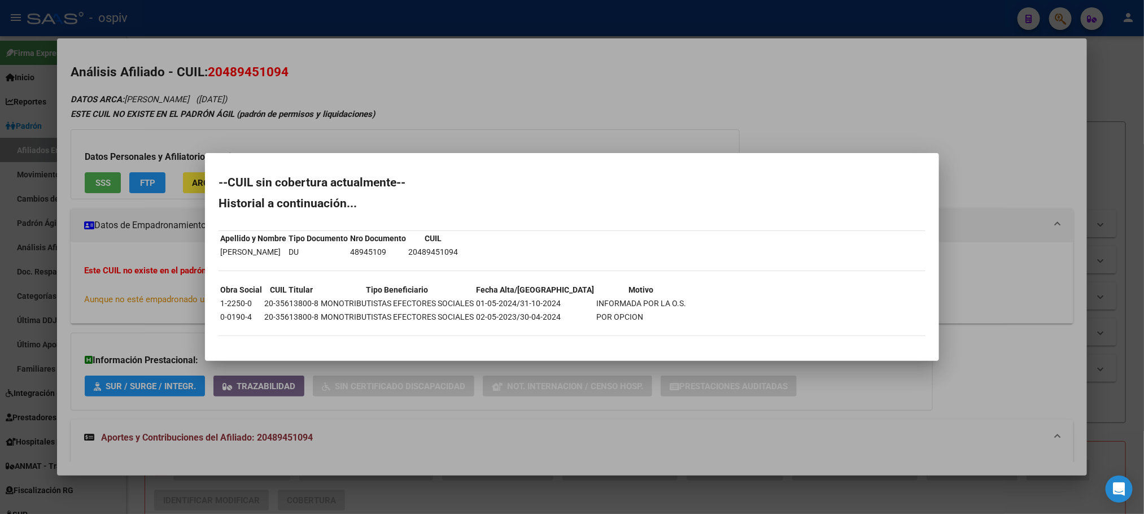
click at [451, 248] on td "20489451094" at bounding box center [433, 252] width 51 height 12
copy td "20489451094"
click at [312, 25] on div at bounding box center [572, 257] width 1144 height 514
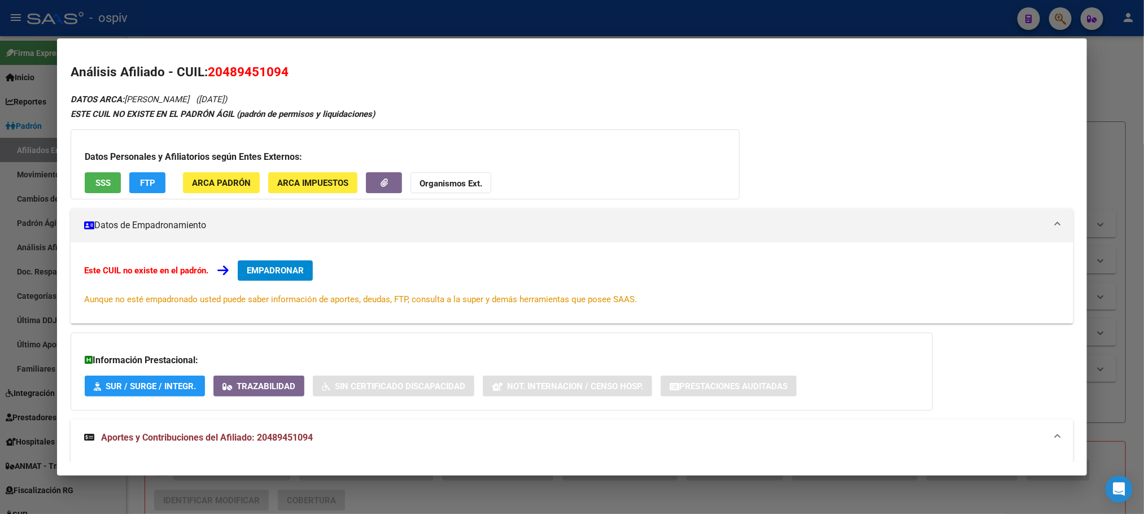
drag, startPoint x: 322, startPoint y: 21, endPoint x: 302, endPoint y: 31, distance: 22.2
click at [320, 21] on div at bounding box center [572, 257] width 1144 height 514
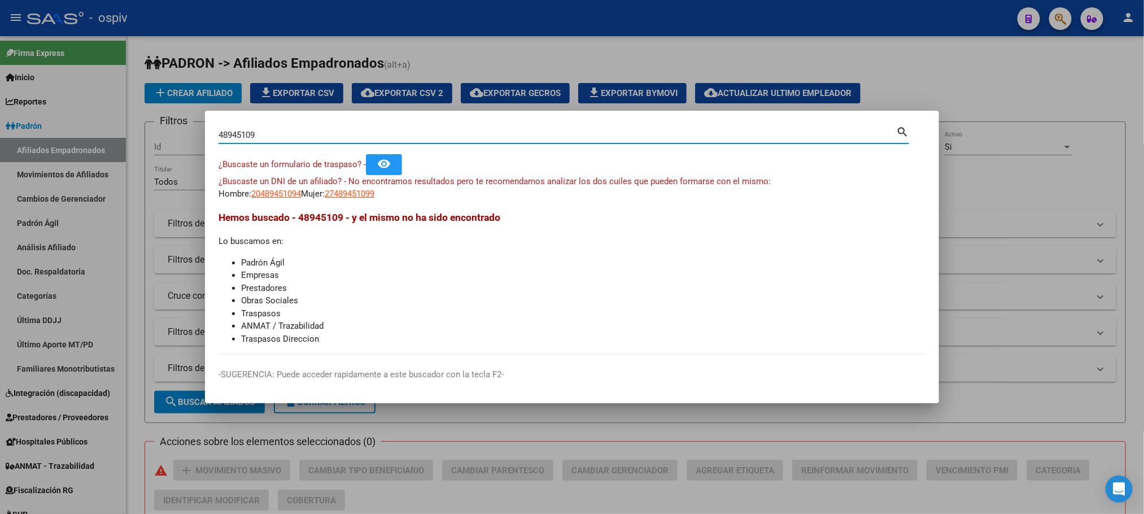
drag, startPoint x: 199, startPoint y: 135, endPoint x: 124, endPoint y: 134, distance: 75.1
click at [124, 134] on div "48945109 Buscar (apellido, dni, cuil, nro traspaso, cuit, obra social) search ¿…" at bounding box center [572, 257] width 1144 height 514
paste input "1389258"
type input "41389258"
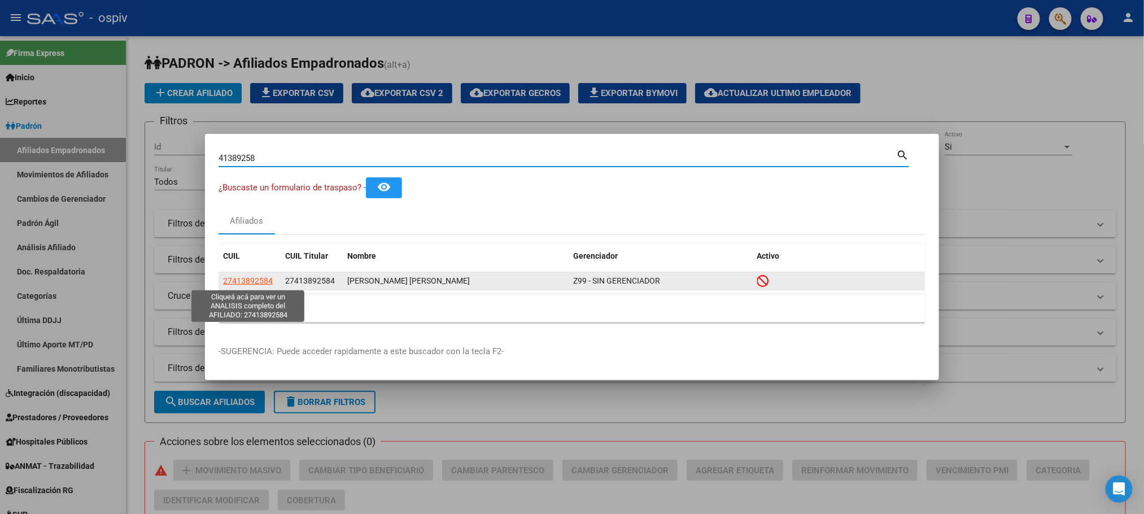
click at [235, 276] on span "27413892584" at bounding box center [248, 280] width 50 height 9
type textarea "27413892584"
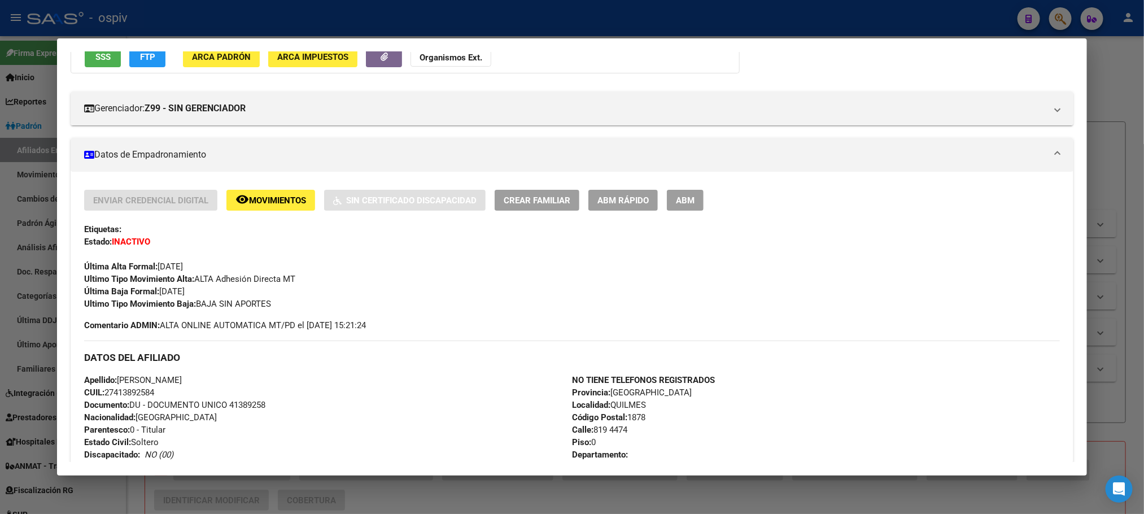
scroll to position [473, 0]
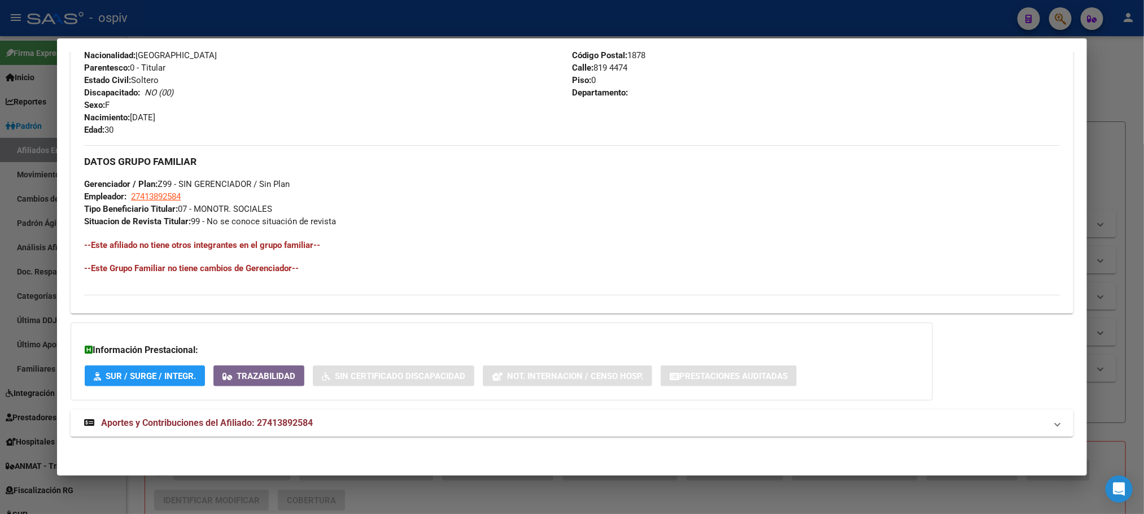
click at [207, 423] on span "Aportes y Contribuciones del Afiliado: 27413892584" at bounding box center [207, 422] width 212 height 11
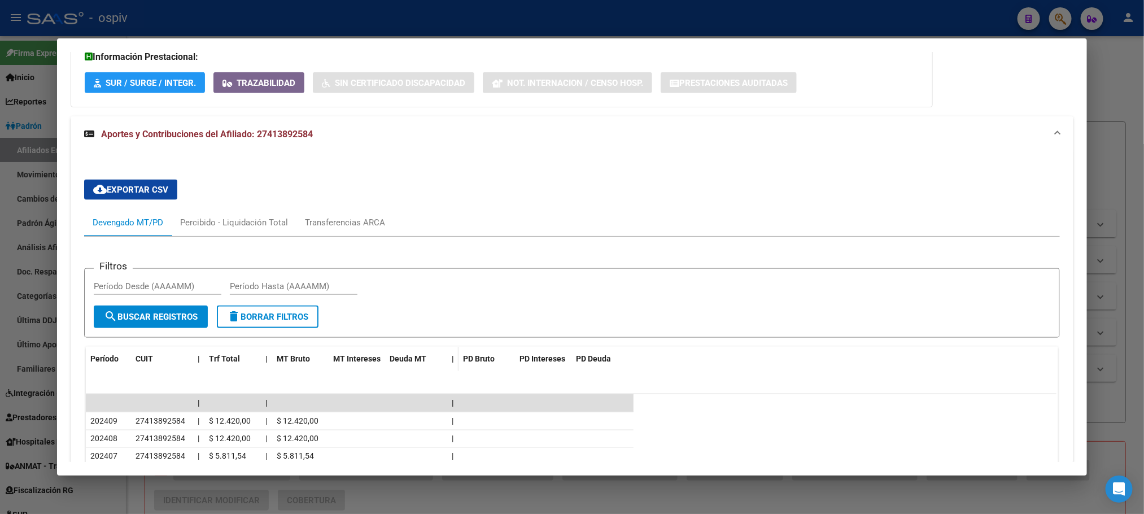
scroll to position [930, 0]
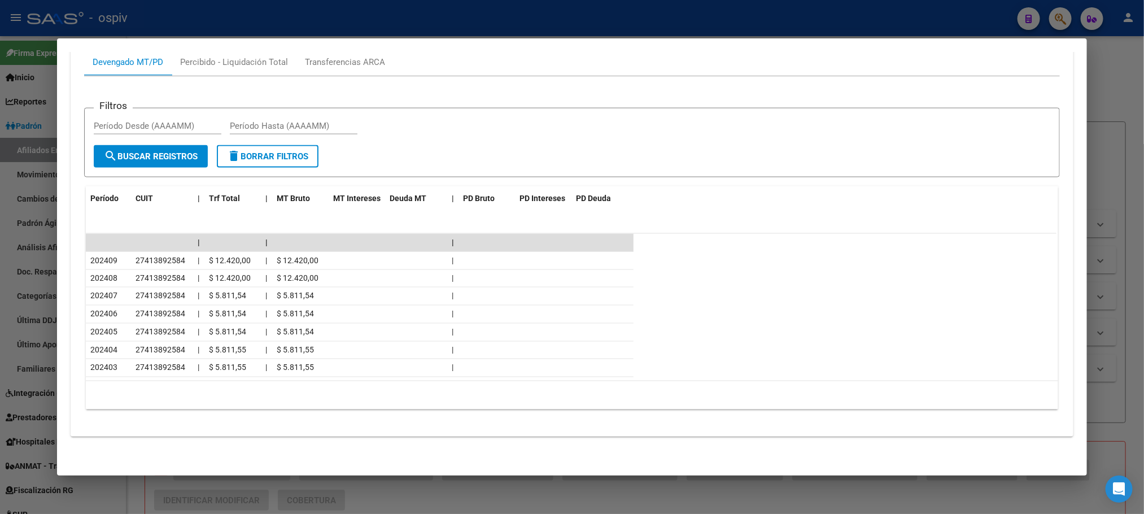
click at [364, 33] on div at bounding box center [572, 257] width 1144 height 514
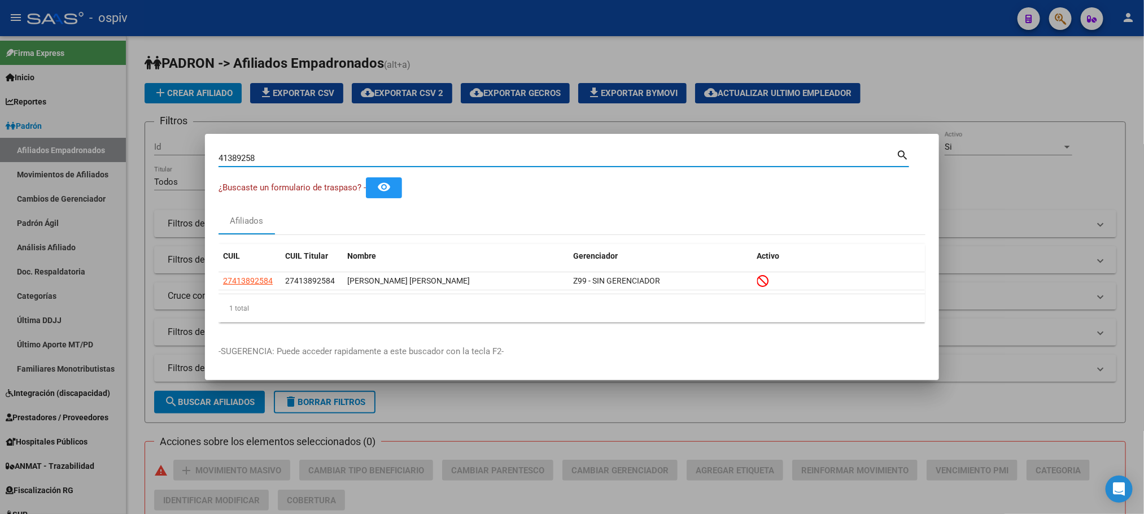
drag, startPoint x: 288, startPoint y: 156, endPoint x: 185, endPoint y: 163, distance: 103.0
click at [185, 163] on div "41389258 Buscar (apellido, dni, cuil, [PERSON_NAME], cuit, obra social) search …" at bounding box center [572, 257] width 1144 height 514
paste input "56727283"
type input "56727283"
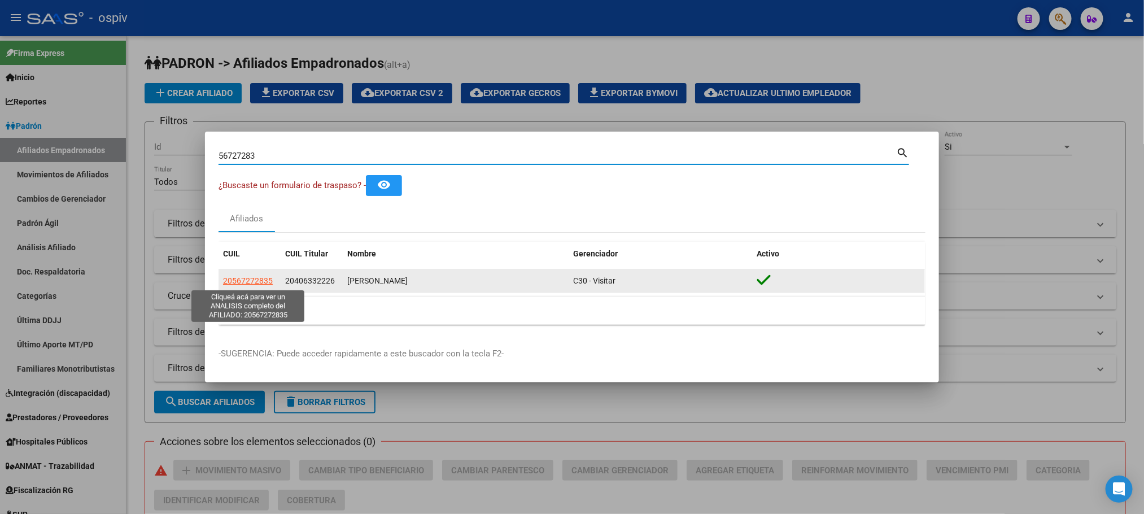
click at [246, 279] on span "20567272835" at bounding box center [248, 280] width 50 height 9
type textarea "20567272835"
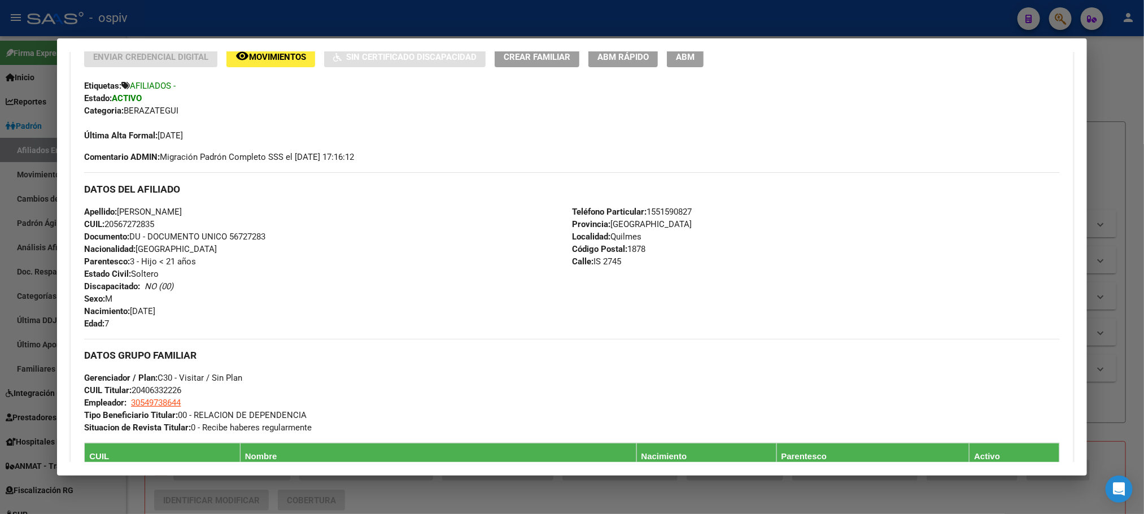
scroll to position [593, 0]
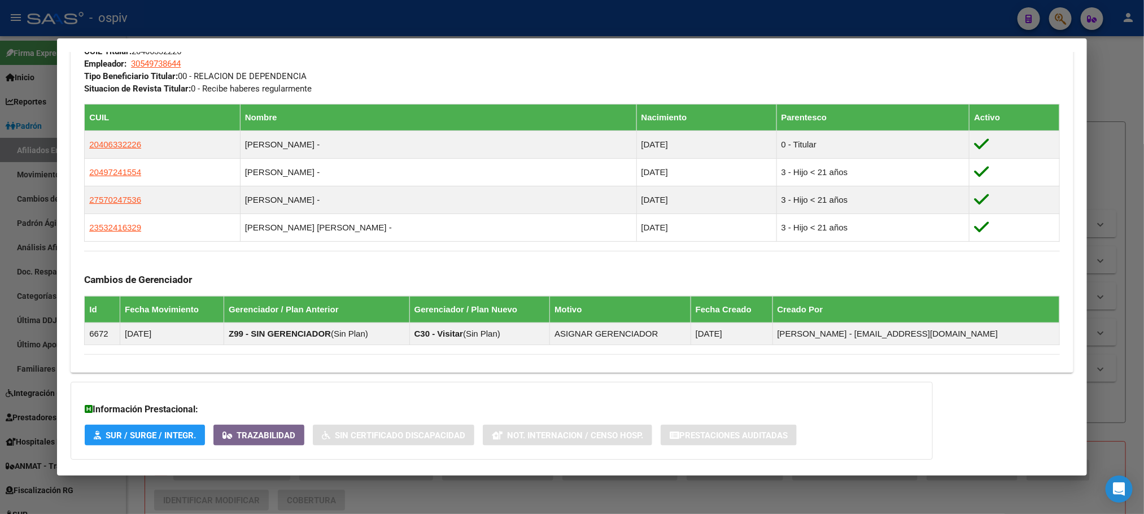
click at [365, 19] on div at bounding box center [572, 257] width 1144 height 514
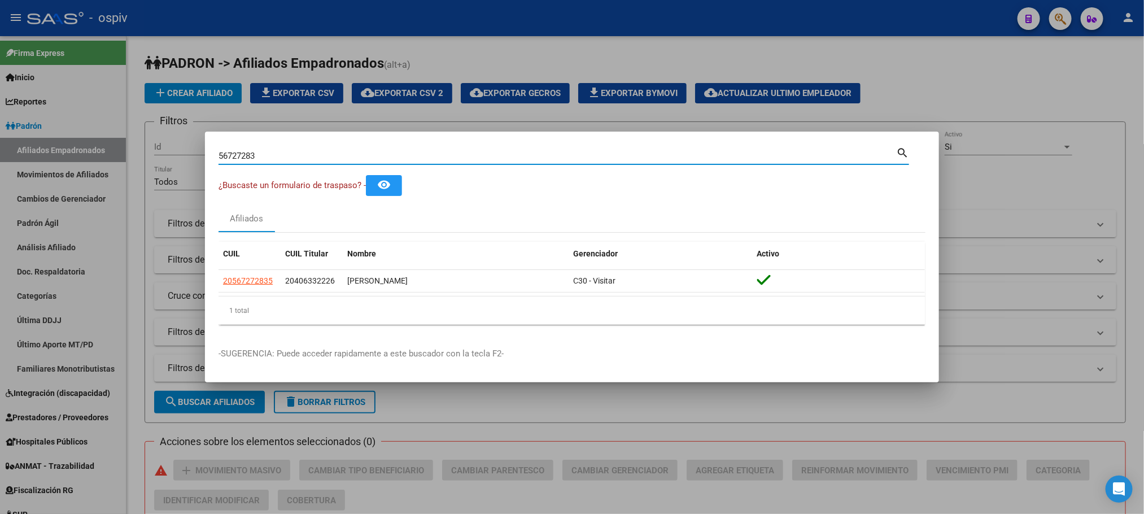
drag, startPoint x: 290, startPoint y: 157, endPoint x: 75, endPoint y: 161, distance: 215.1
click at [75, 161] on div "56727283 Buscar (apellido, dni, cuil, nro traspaso, cuit, obra social) search ¿…" at bounding box center [572, 257] width 1144 height 514
paste input "28188955"
type input "28188955"
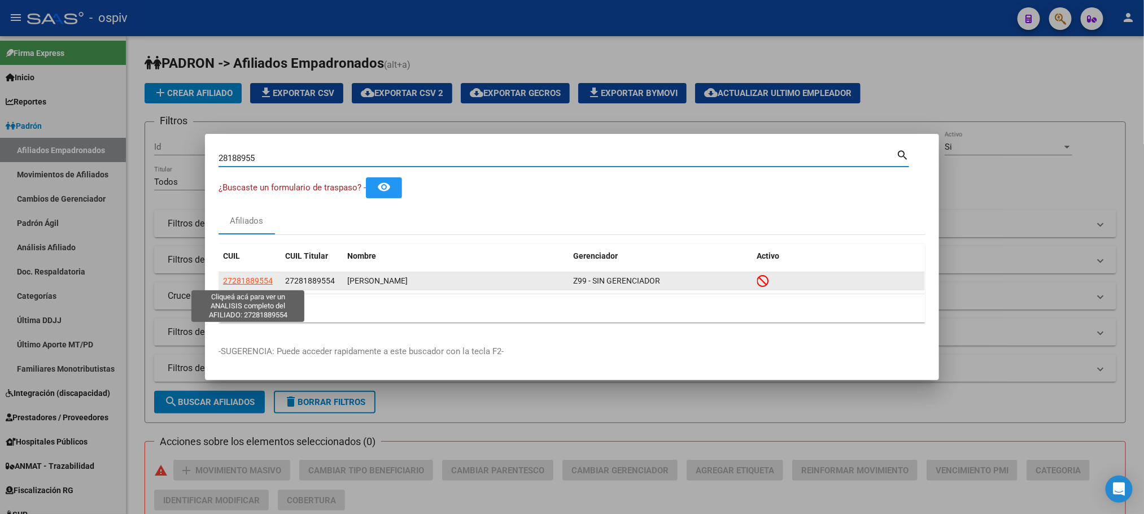
click at [261, 279] on span "27281889554" at bounding box center [248, 280] width 50 height 9
type textarea "27281889554"
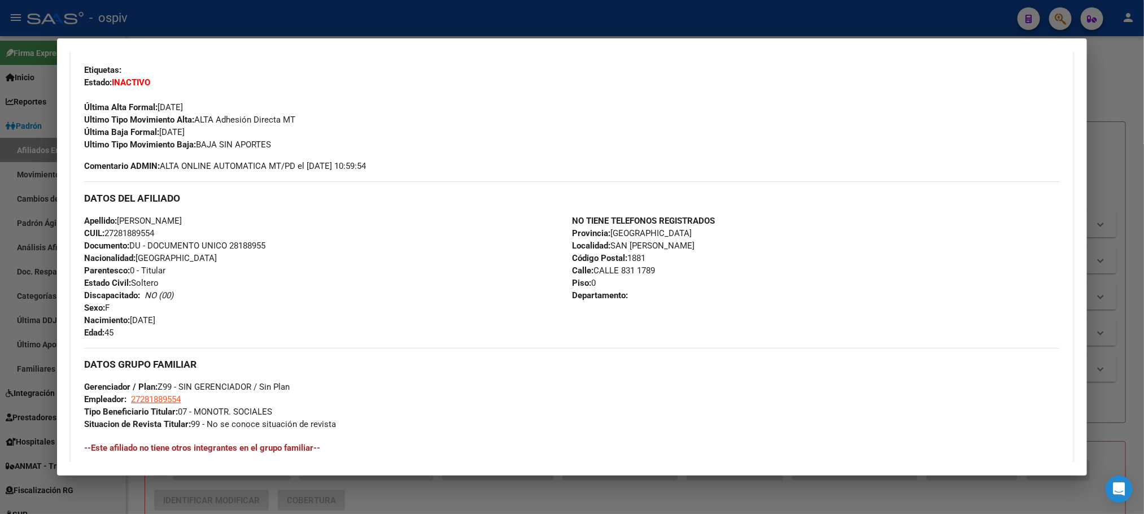
scroll to position [473, 0]
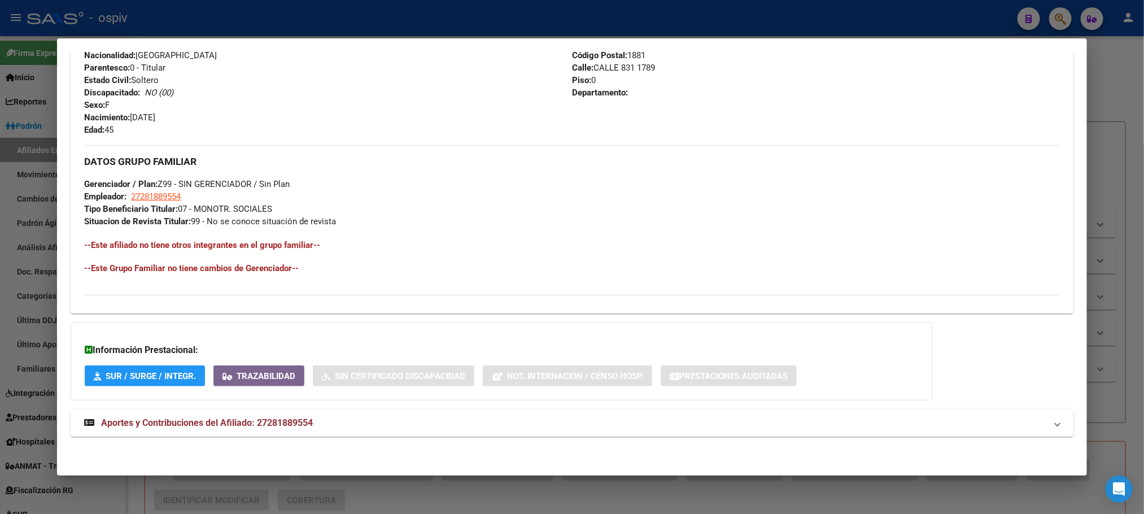
click at [185, 420] on span "Aportes y Contribuciones del Afiliado: 27281889554" at bounding box center [207, 422] width 212 height 11
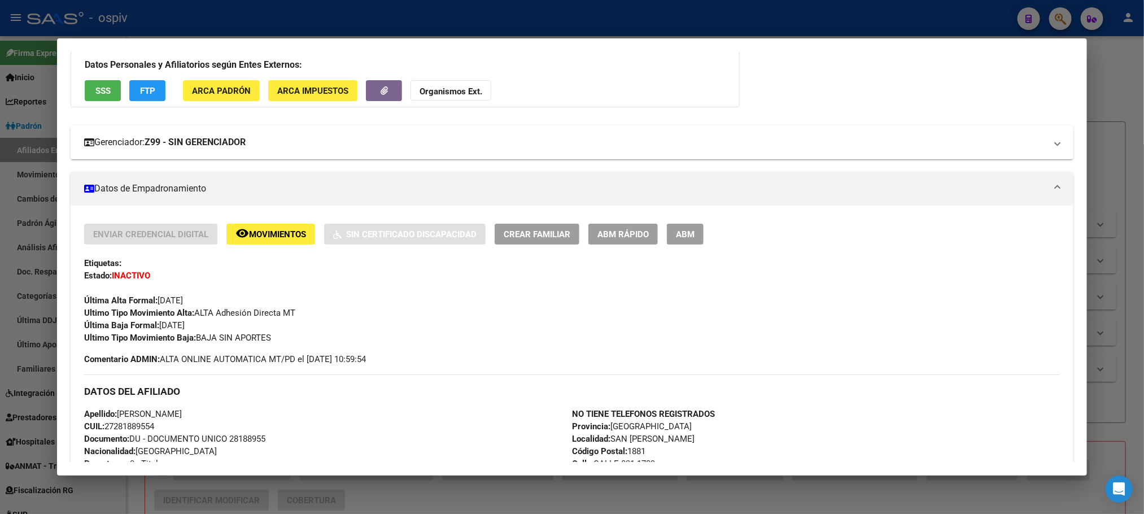
scroll to position [58, 0]
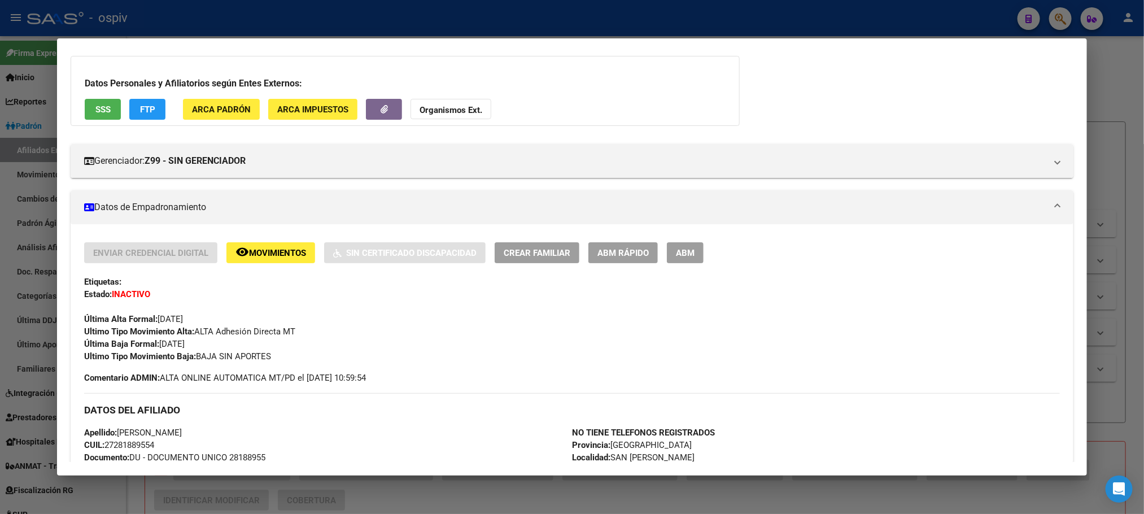
click at [173, 22] on div at bounding box center [572, 257] width 1144 height 514
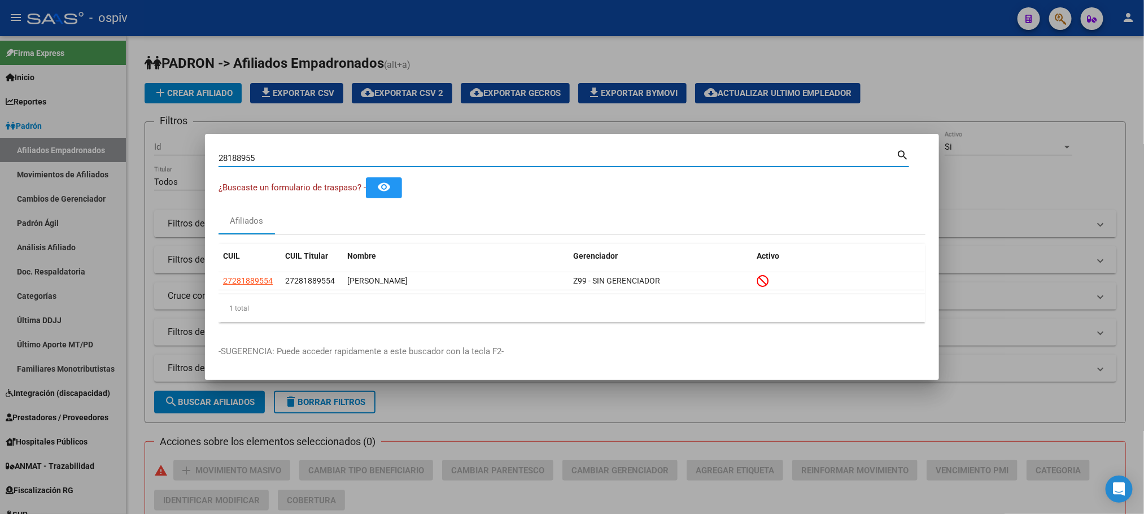
drag, startPoint x: 263, startPoint y: 160, endPoint x: 138, endPoint y: 158, distance: 125.3
click at [138, 158] on div "28188955 Buscar (apellido, dni, cuil, [PERSON_NAME], cuit, obra social) search …" at bounding box center [572, 257] width 1144 height 514
paste input "70526468"
type input "70526468"
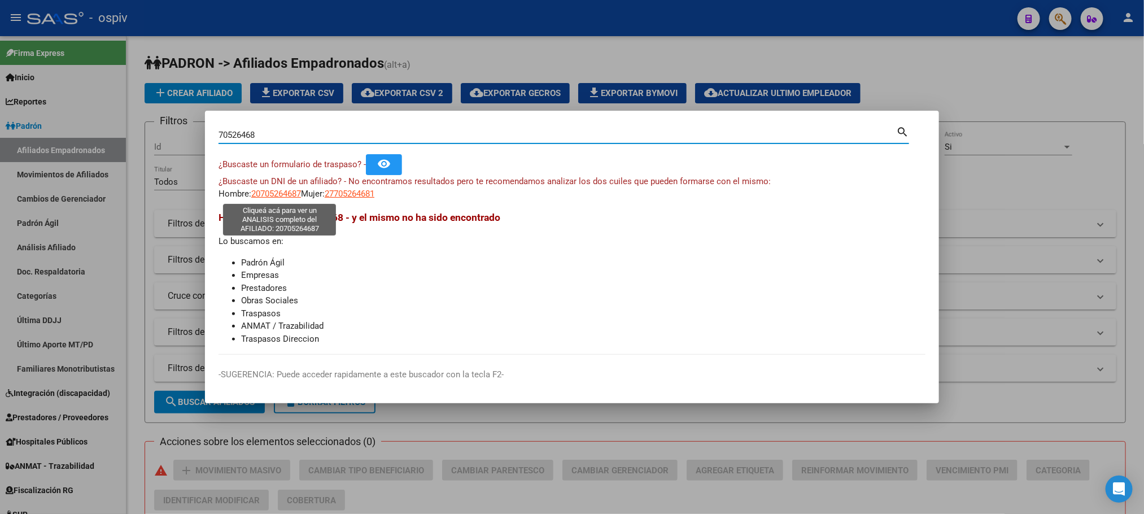
click at [274, 195] on span "20705264687" at bounding box center [276, 194] width 50 height 10
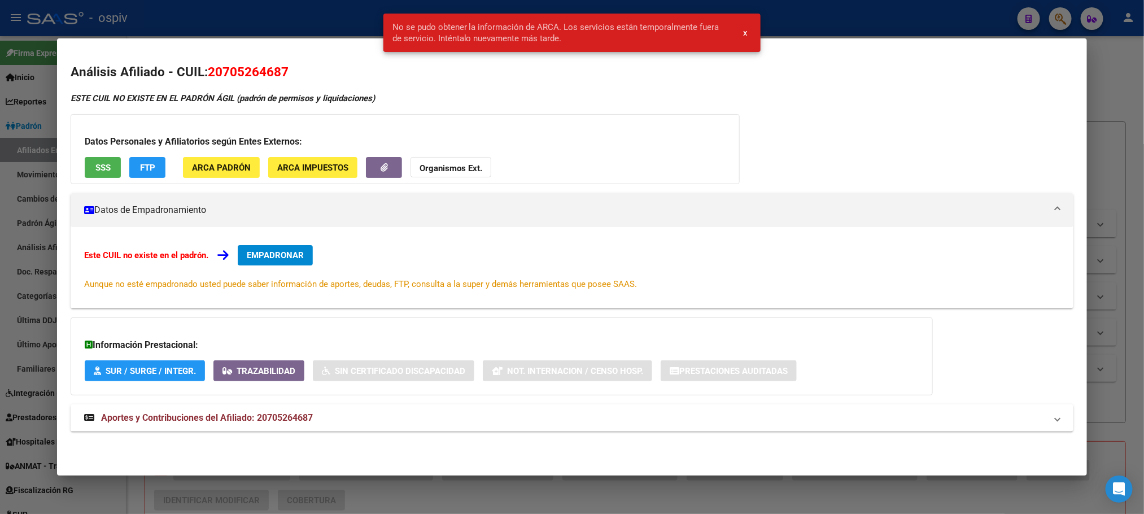
click at [327, 23] on div at bounding box center [572, 257] width 1144 height 514
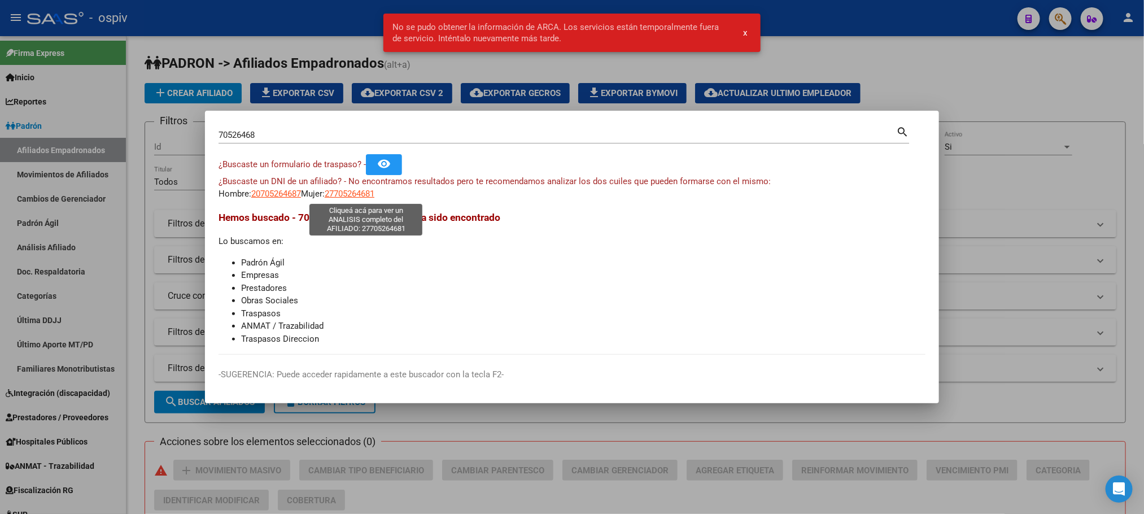
click at [374, 196] on span "27705264681" at bounding box center [350, 194] width 50 height 10
type textarea "27705264681"
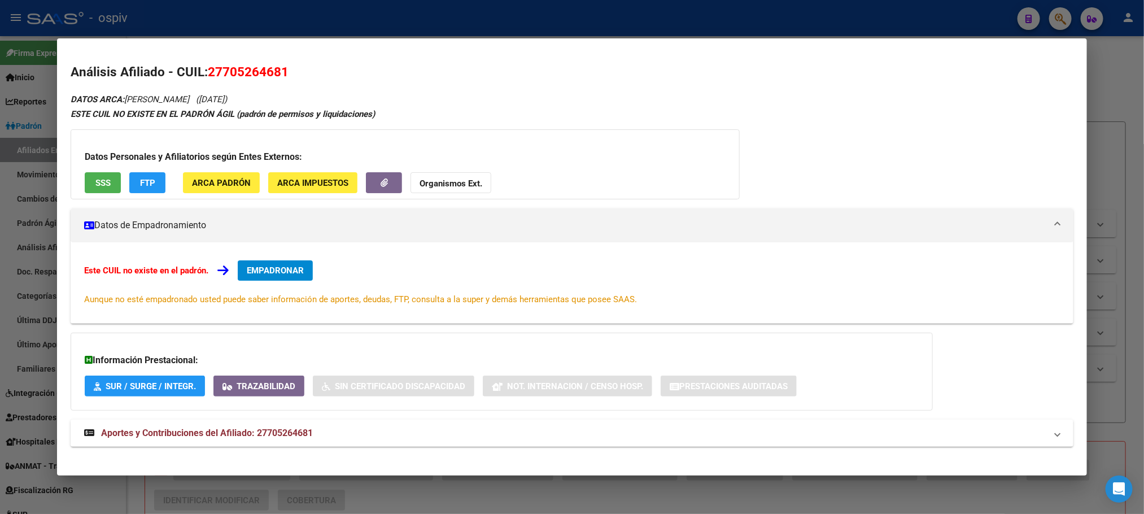
click at [95, 178] on span "SSS" at bounding box center [102, 183] width 15 height 10
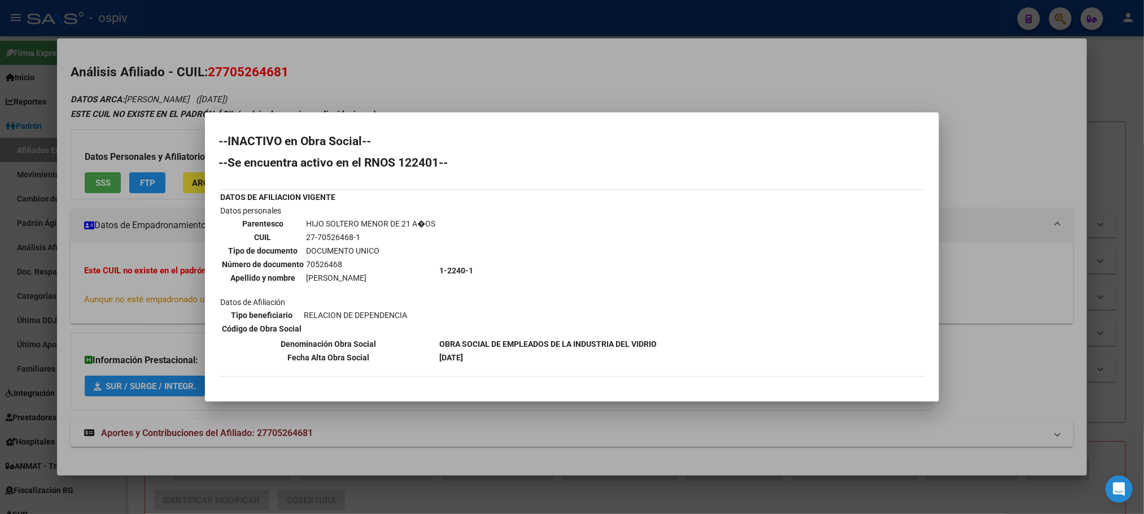
click at [324, 264] on td "70526468" at bounding box center [370, 264] width 130 height 12
copy td "70526468"
